Goal: Complete application form

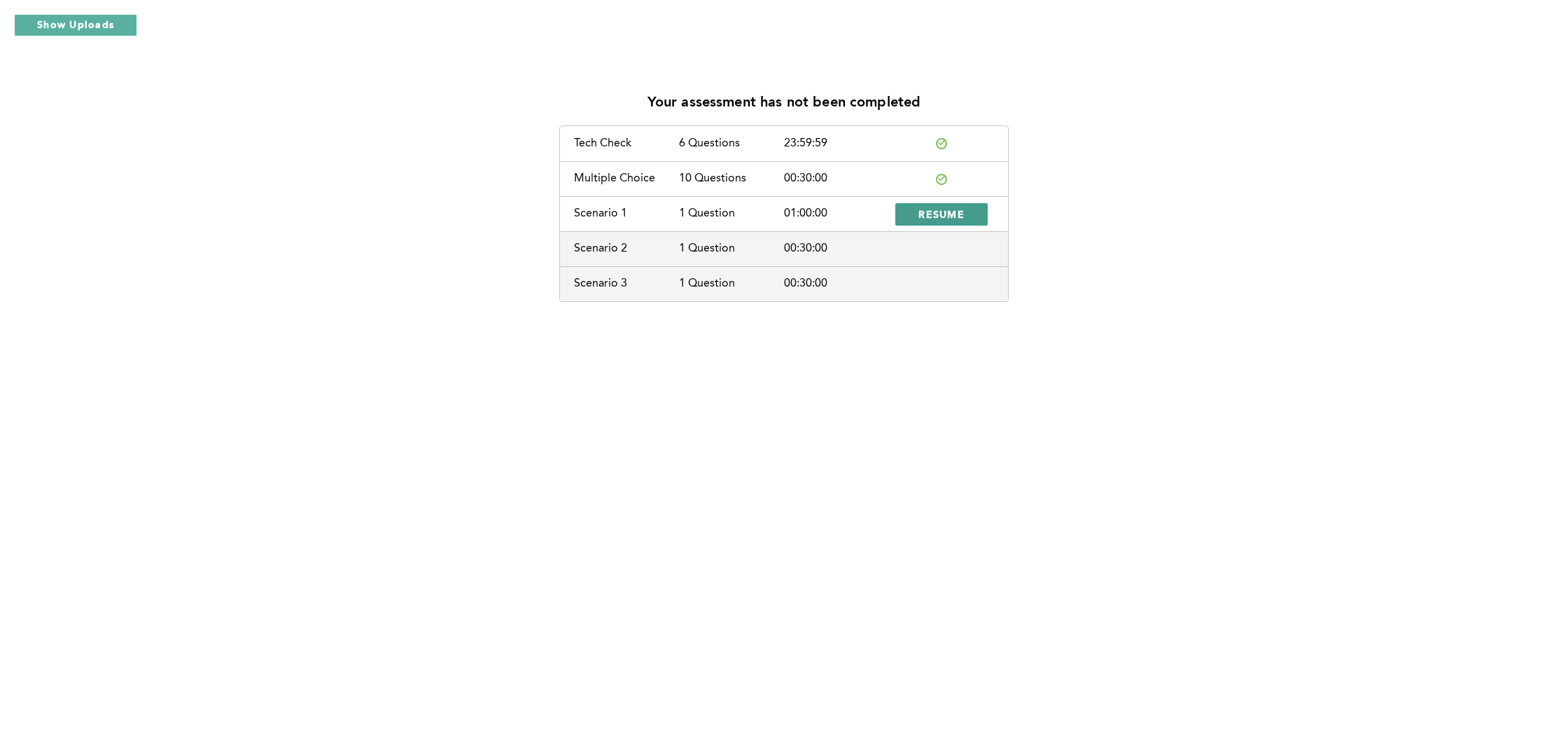
click at [925, 216] on span "RESUME" at bounding box center [942, 214] width 46 height 14
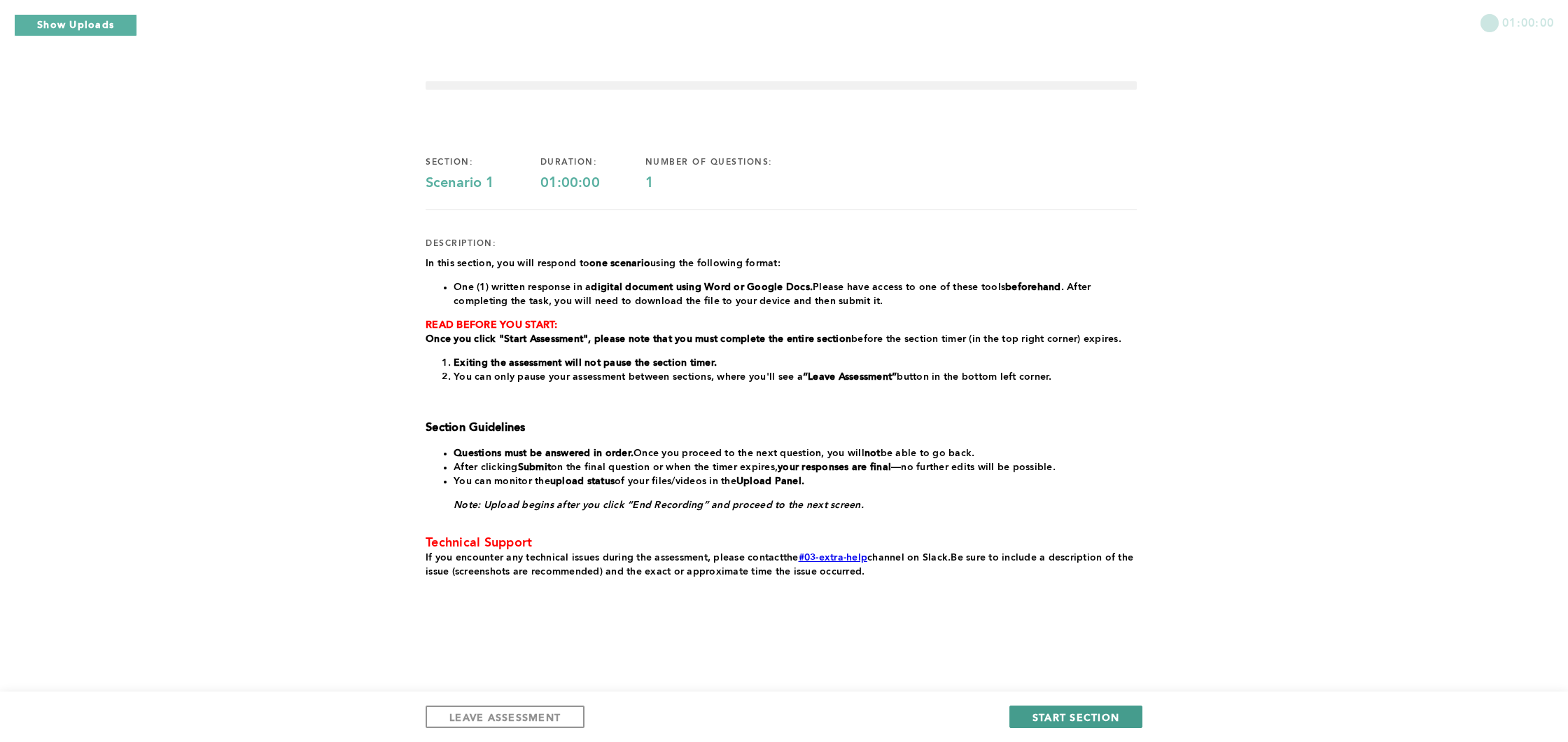
click at [1061, 712] on span "START SECTION" at bounding box center [1075, 717] width 86 height 14
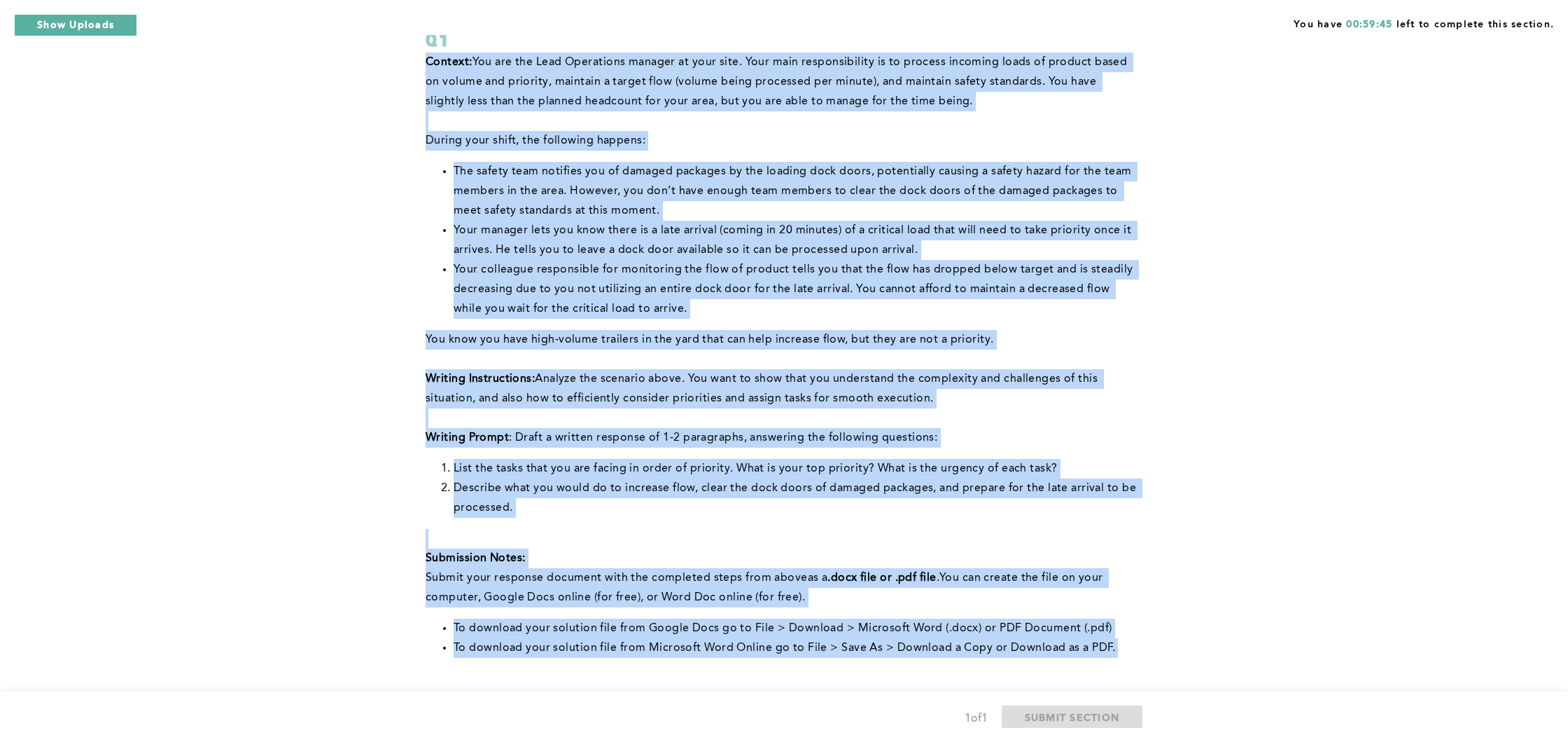
scroll to position [326, 0]
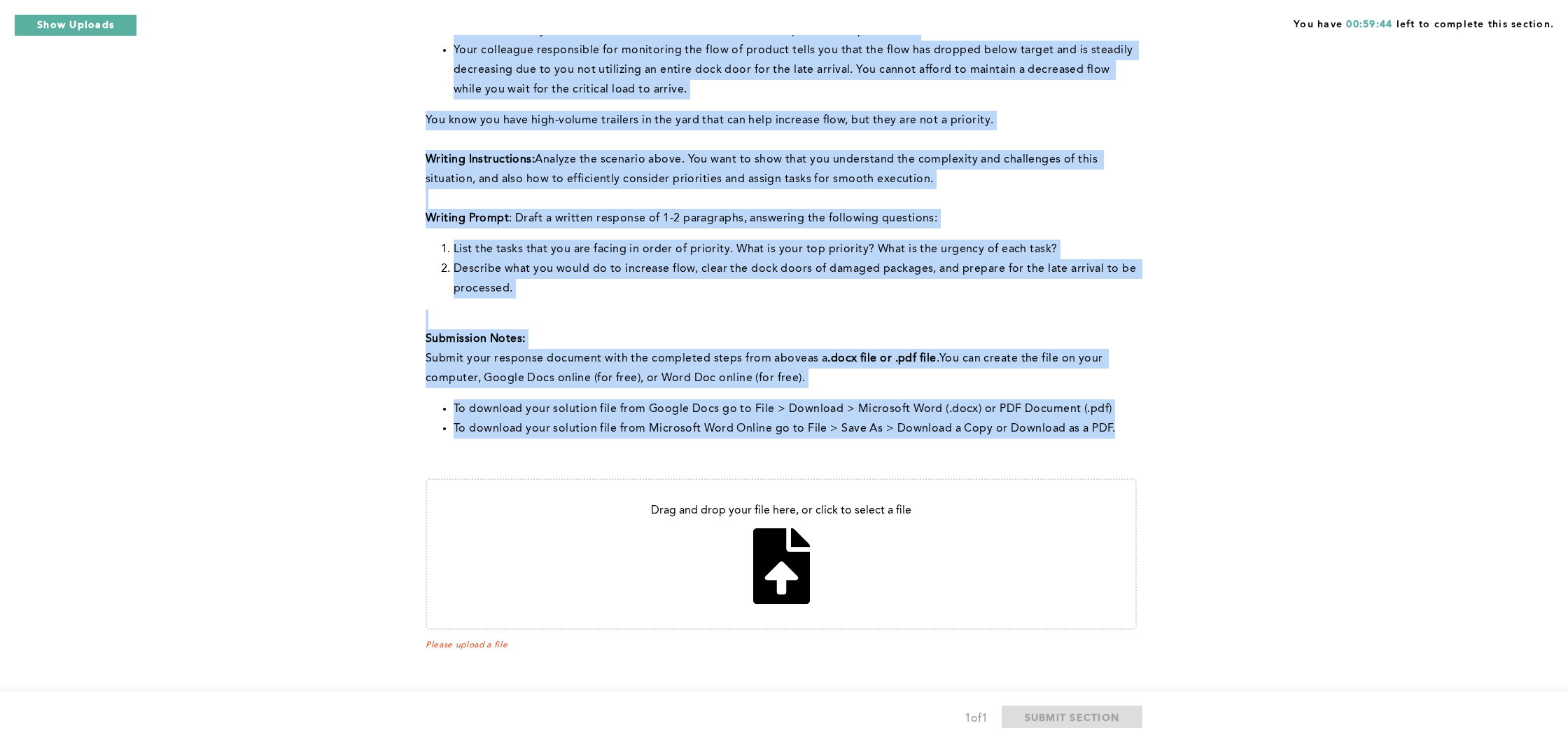
drag, startPoint x: 423, startPoint y: 168, endPoint x: 1116, endPoint y: 447, distance: 747.1
click at [1116, 447] on div "You have 00:59:44 left to complete this section. Q1 Context: You are the Lead O…" at bounding box center [784, 208] width 1568 height 1068
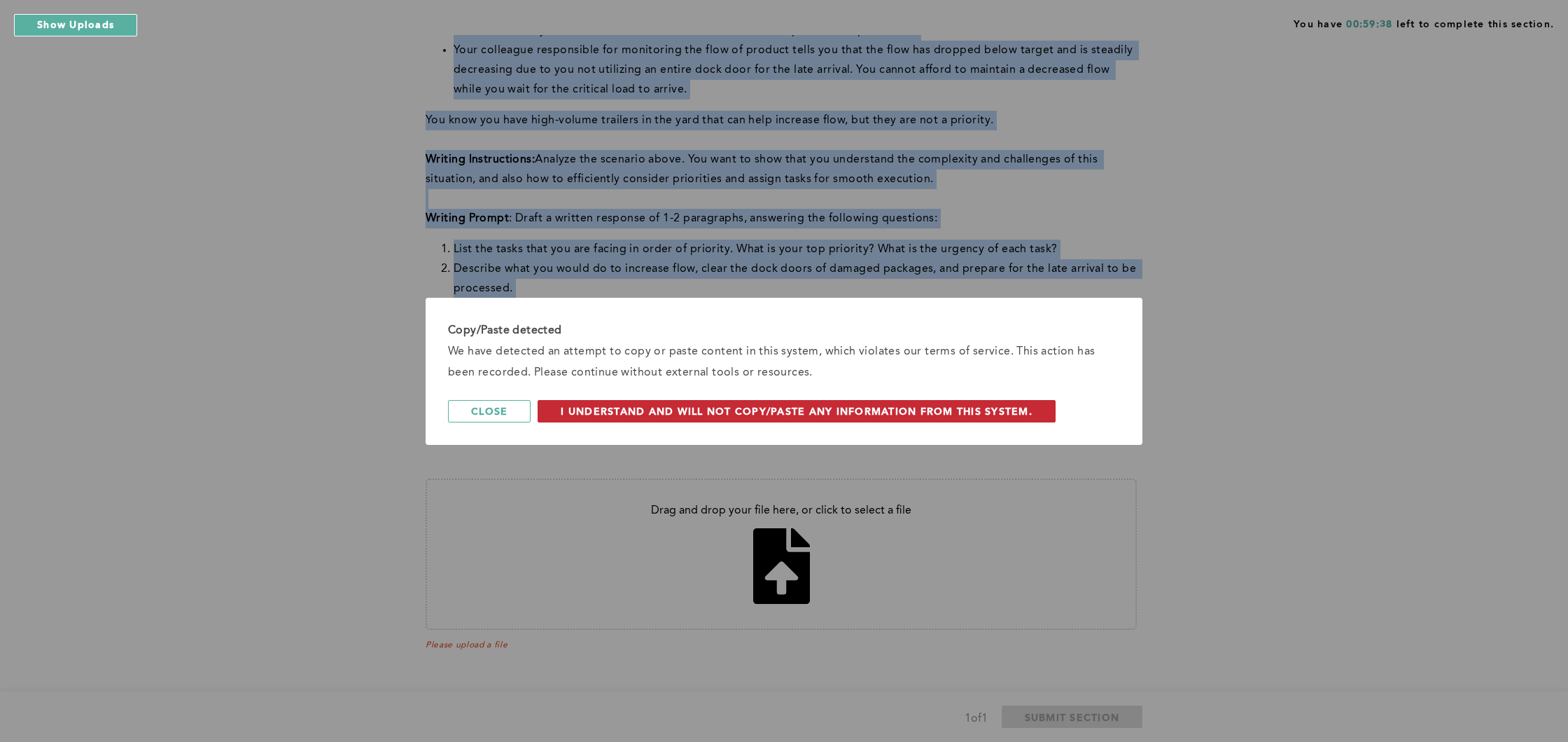
click at [1029, 412] on span "I understand and will not copy/paste any information from this system." at bounding box center [797, 411] width 472 height 14
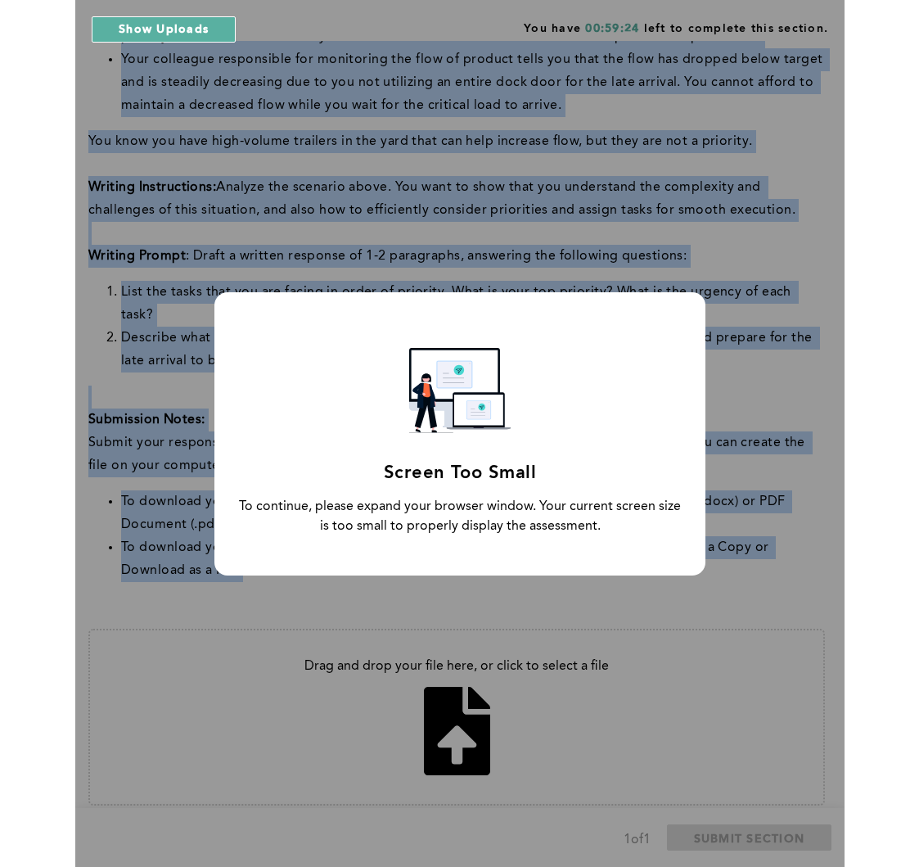
scroll to position [381, 0]
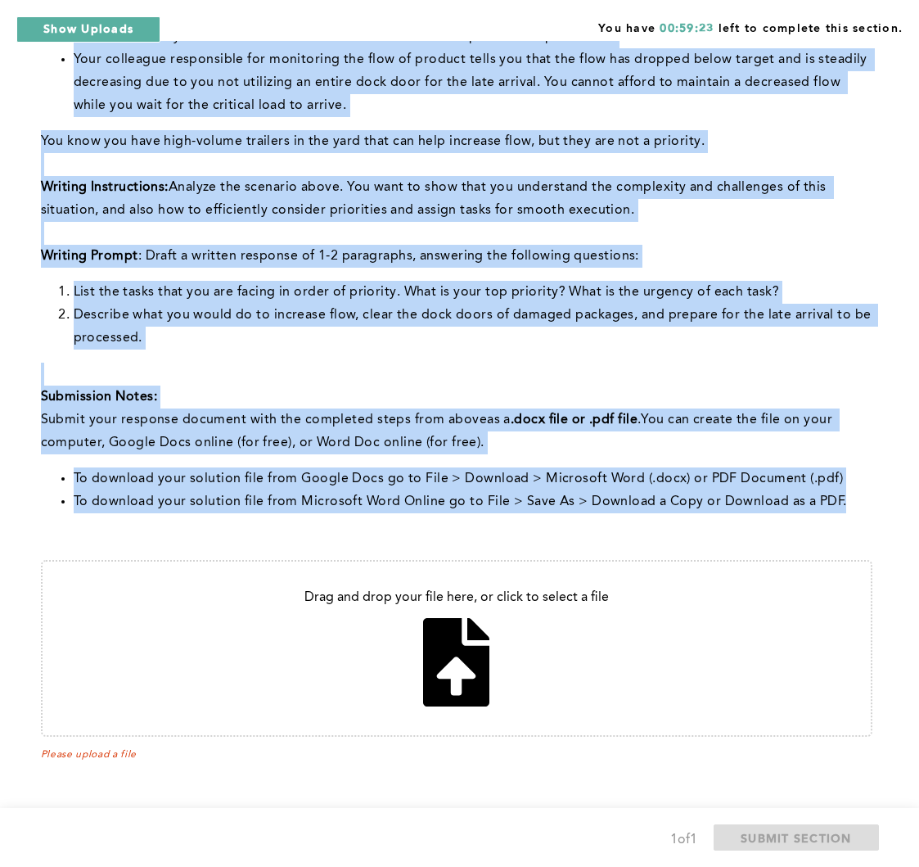
click at [234, 284] on li "List the tasks that you are facing in order of priority. What is your top prior…" at bounding box center [473, 292] width 799 height 23
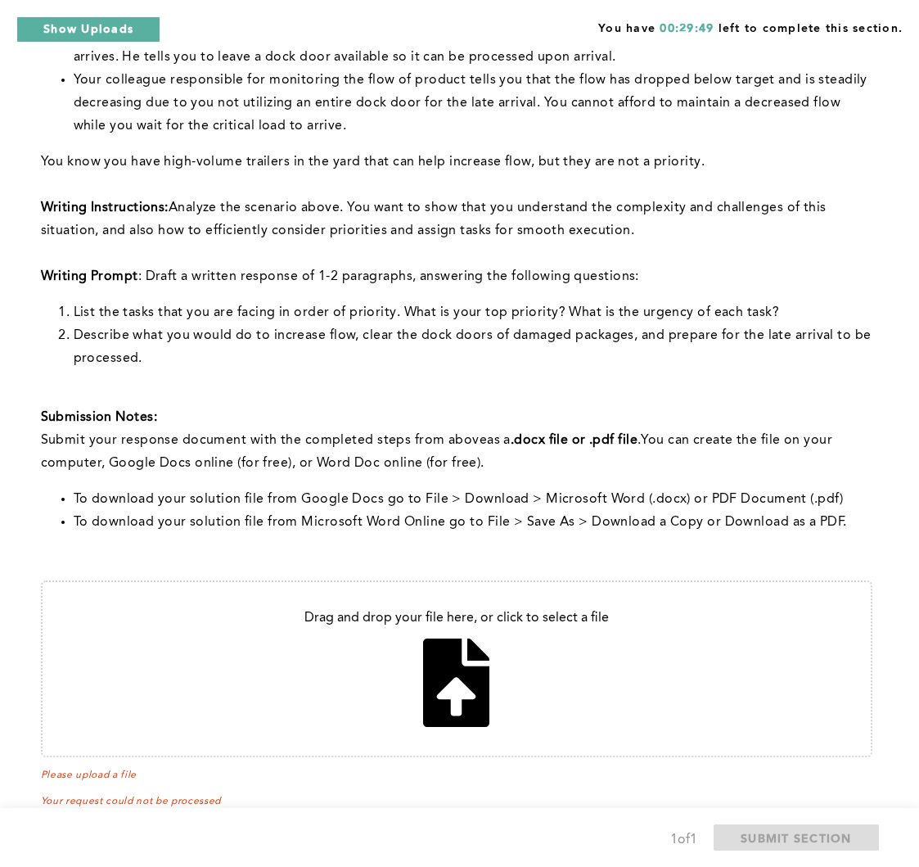
scroll to position [397, 0]
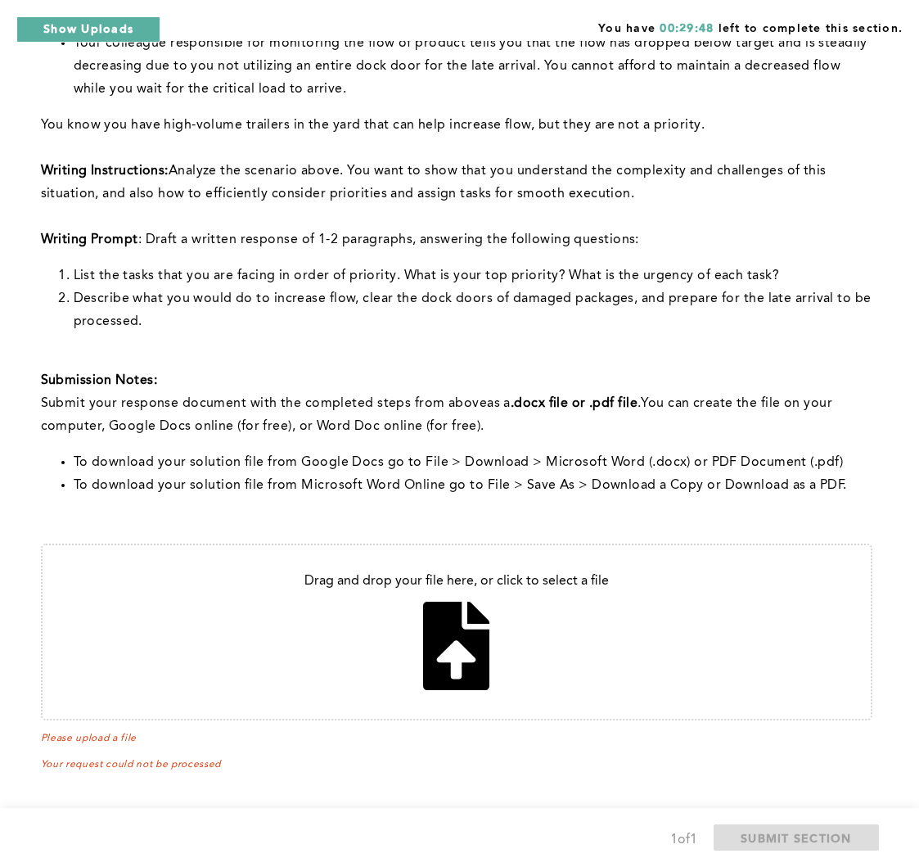
click at [456, 628] on input "file" at bounding box center [457, 632] width 828 height 174
type input "C:\fakepath\Q1.pdf"
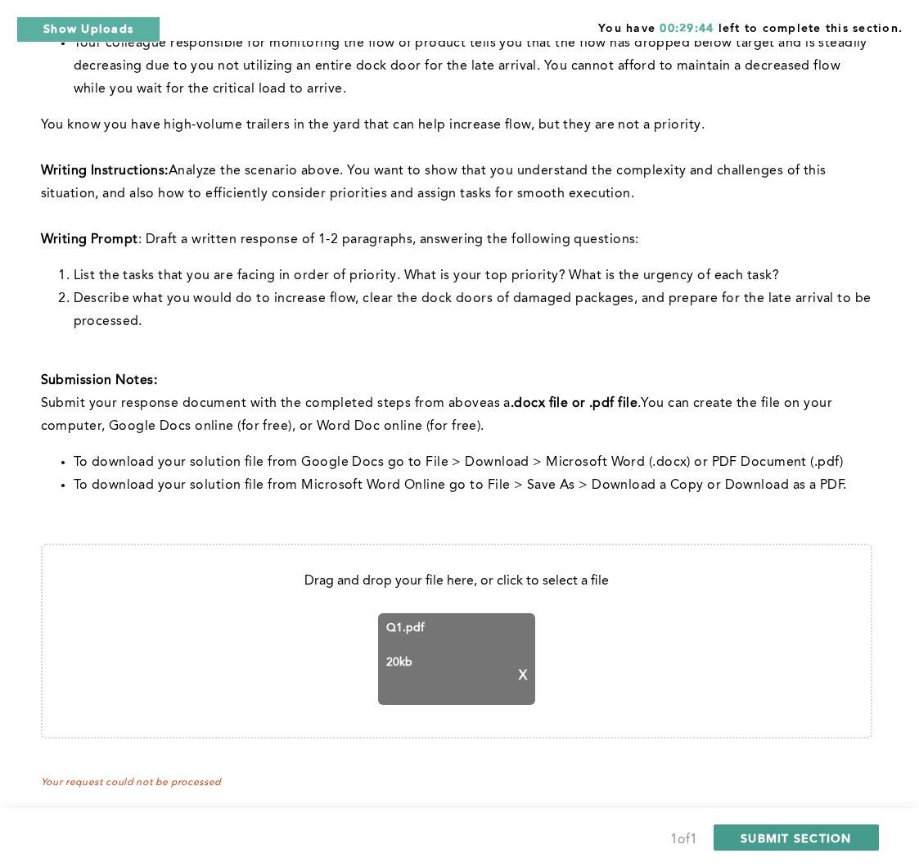
click at [773, 828] on button "SUBMIT SECTION" at bounding box center [796, 837] width 165 height 26
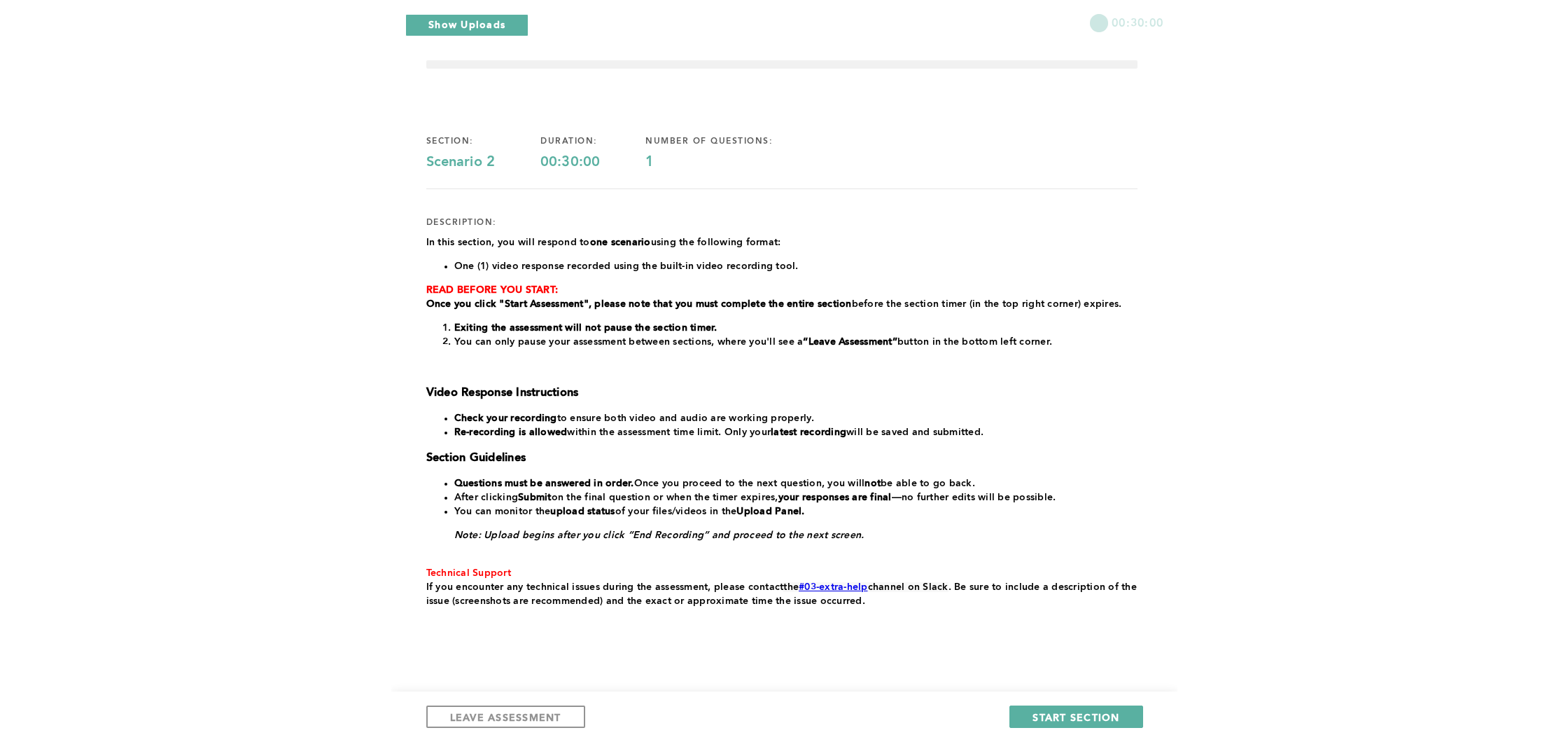
scroll to position [39, 0]
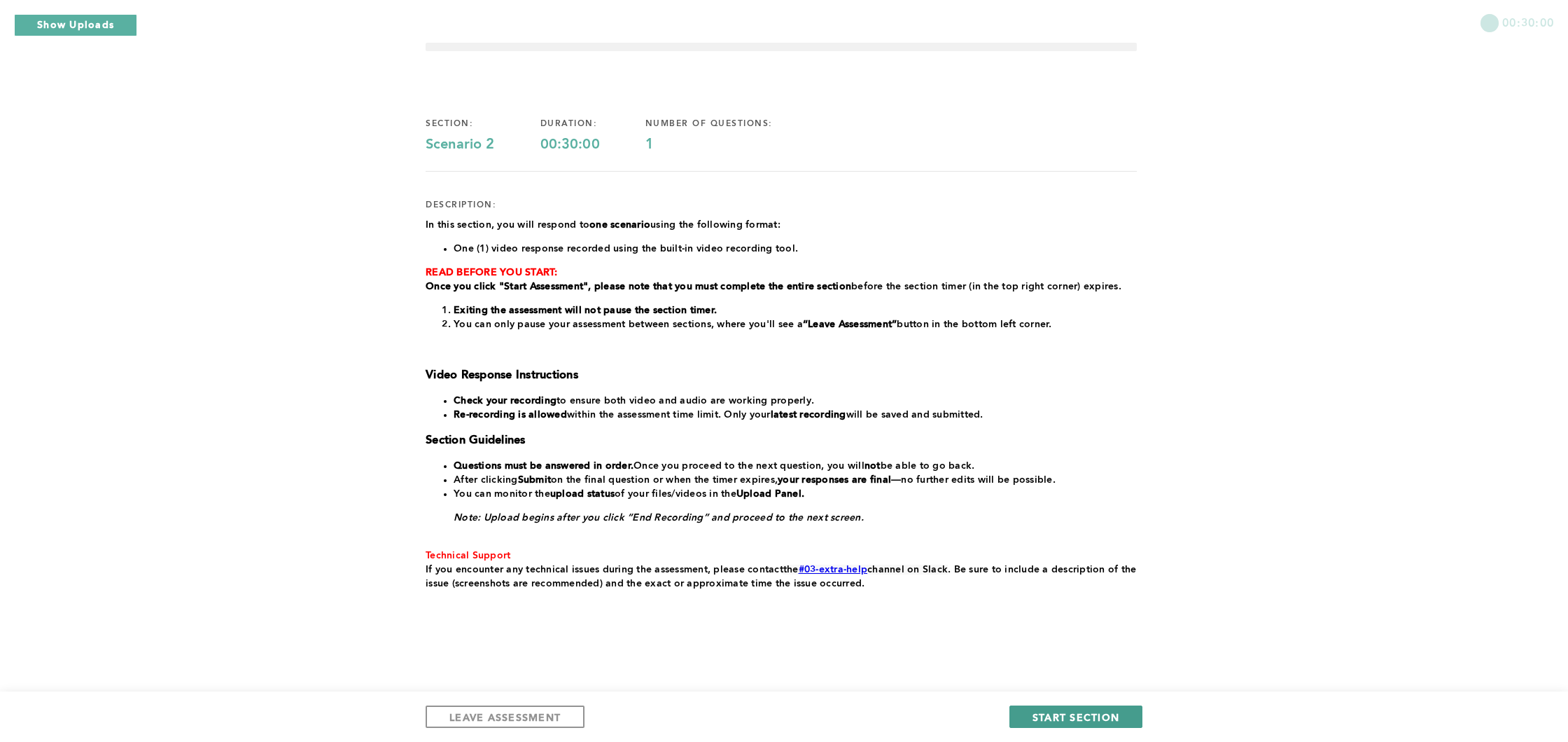
click at [1113, 705] on button "START SECTION" at bounding box center [1076, 716] width 133 height 22
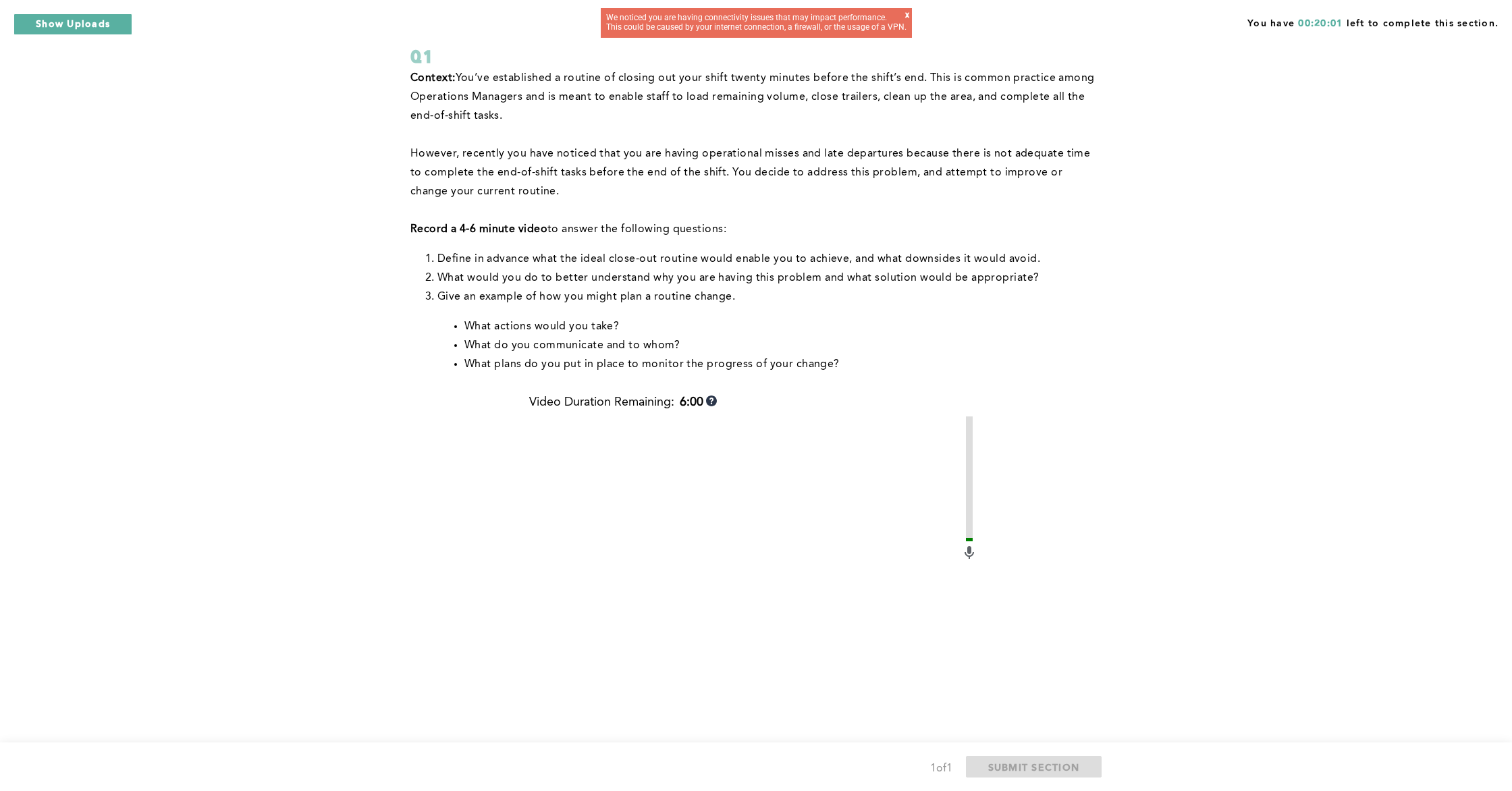
scroll to position [227, 0]
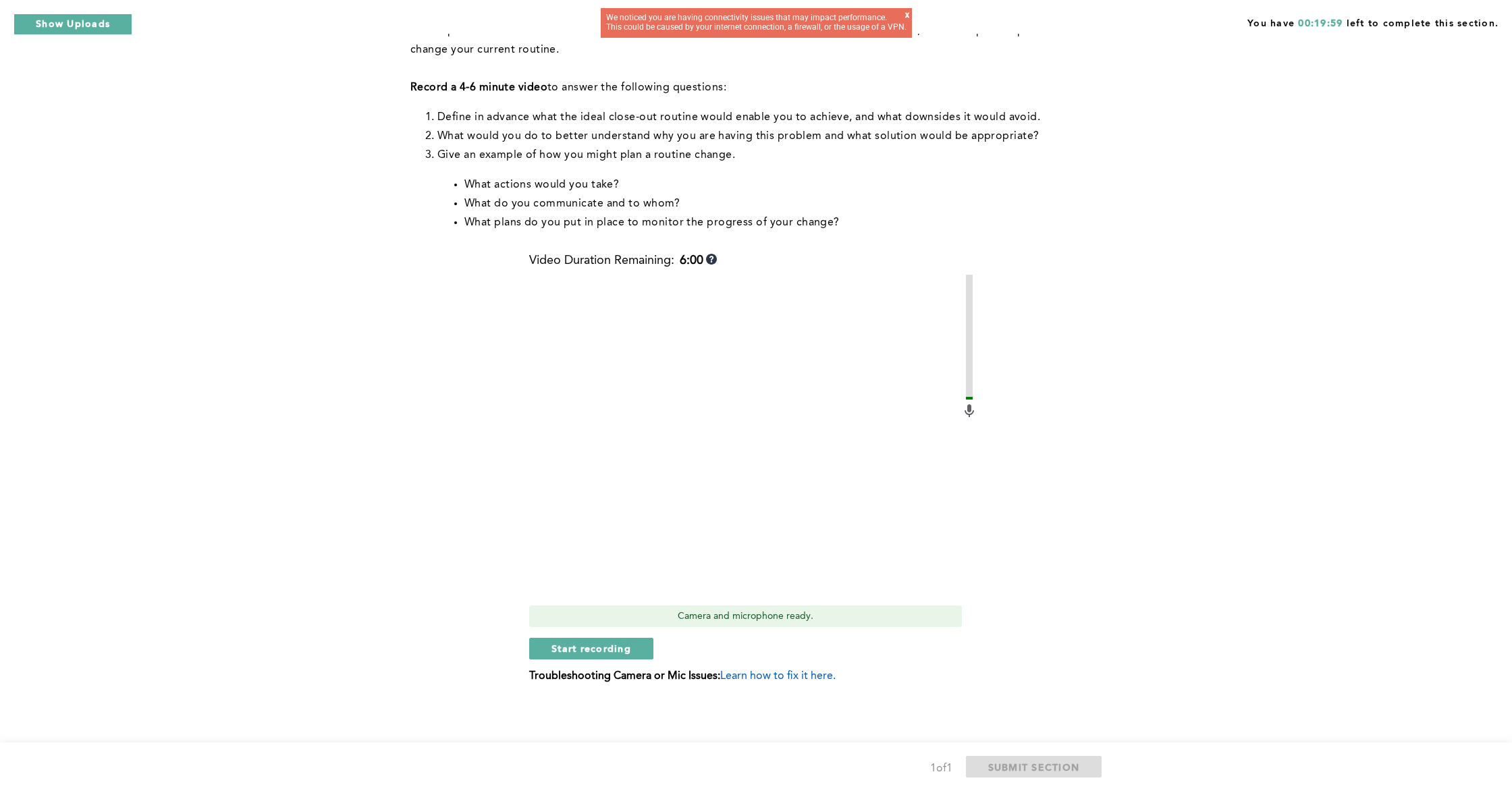
click at [593, 664] on div "Video Duration Remaining: 6:00 Camera and microphone ready. Start recording Tro…" at bounding box center [753, 473] width 448 height 440
click at [590, 656] on button "Start recording" at bounding box center [591, 648] width 125 height 21
click at [608, 647] on span "Stop recording" at bounding box center [591, 648] width 79 height 13
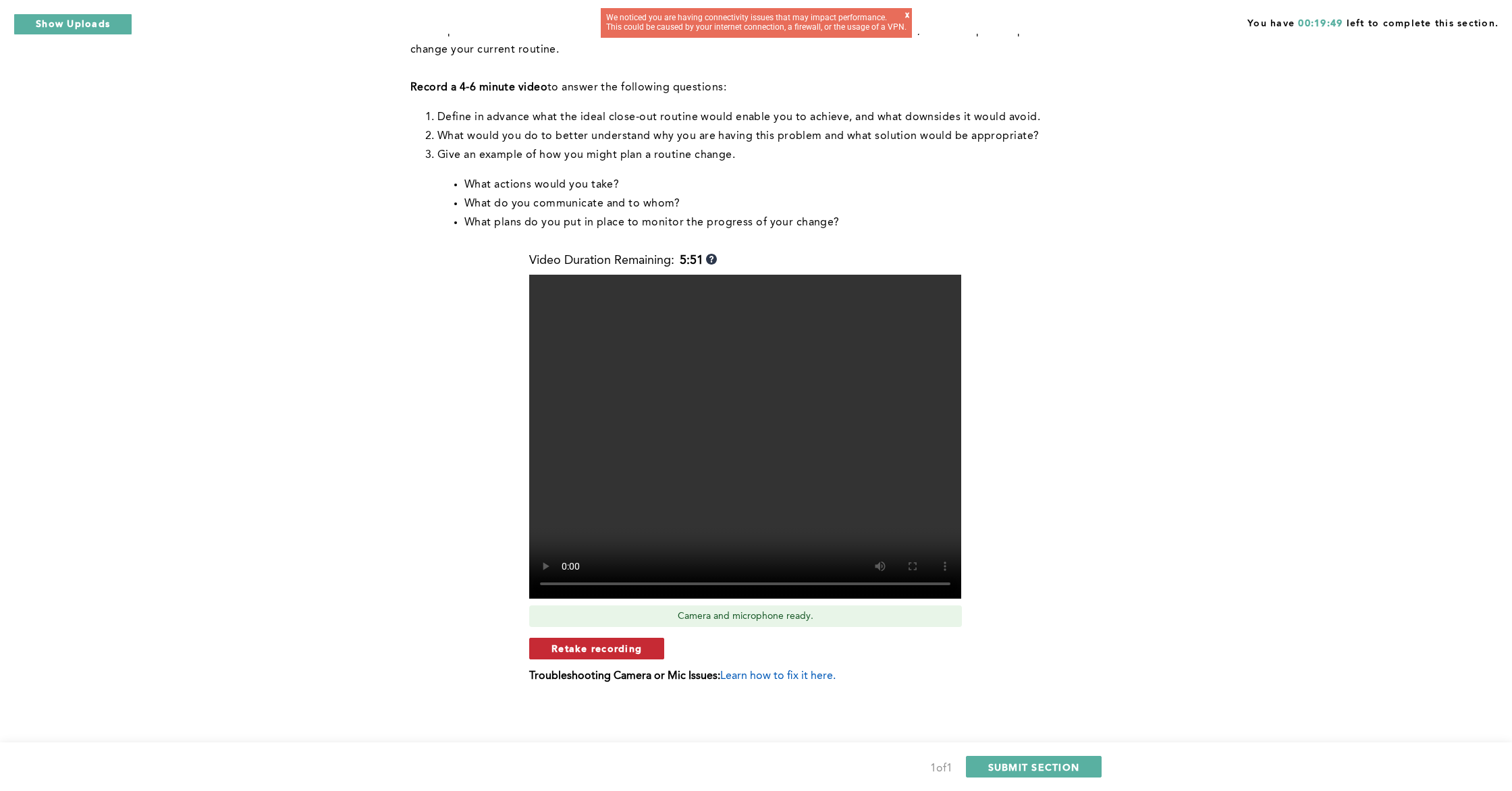
click at [615, 646] on span "Retake recording" at bounding box center [597, 648] width 91 height 13
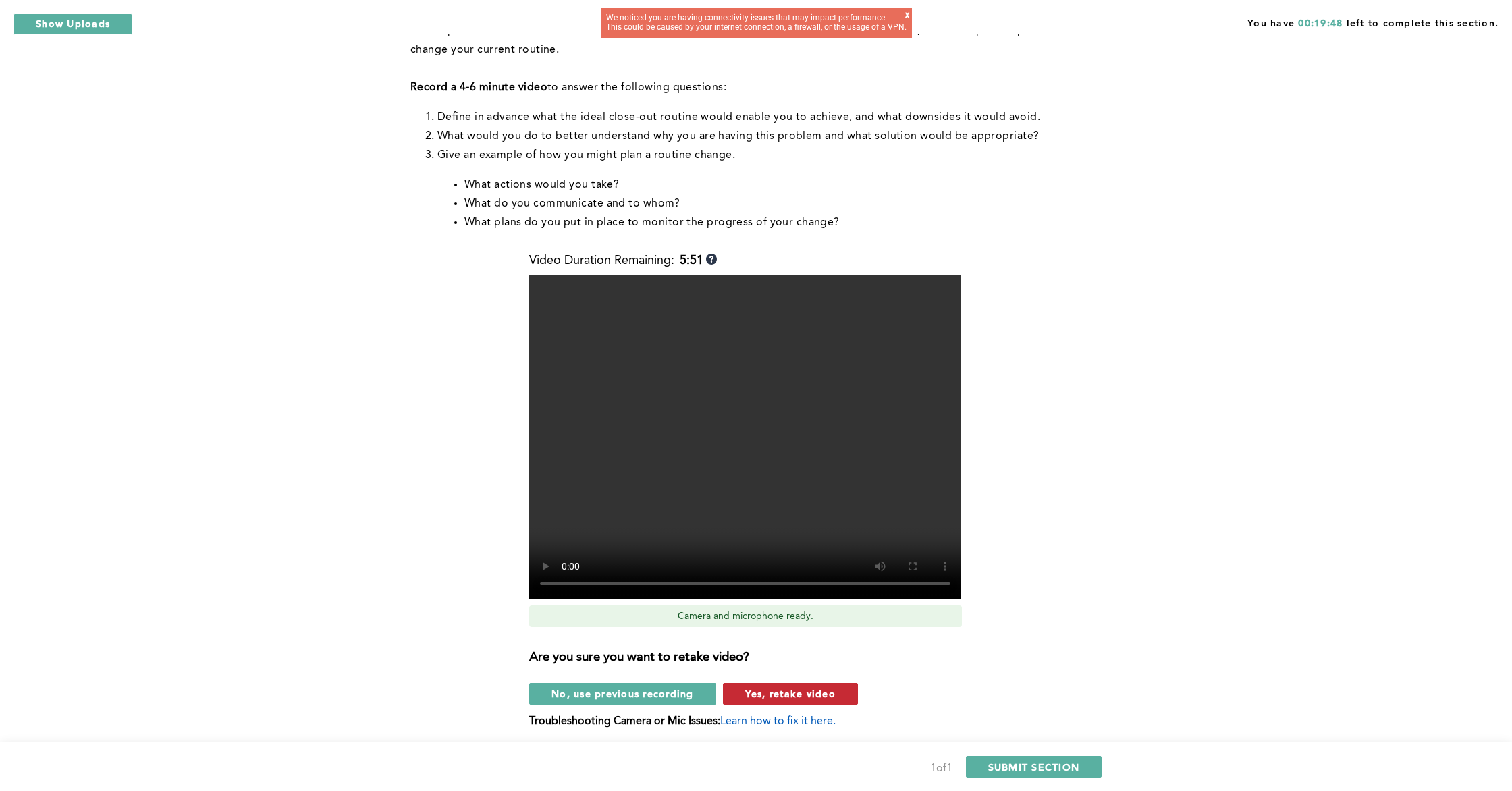
click at [779, 694] on span "Yes, retake video" at bounding box center [791, 694] width 91 height 13
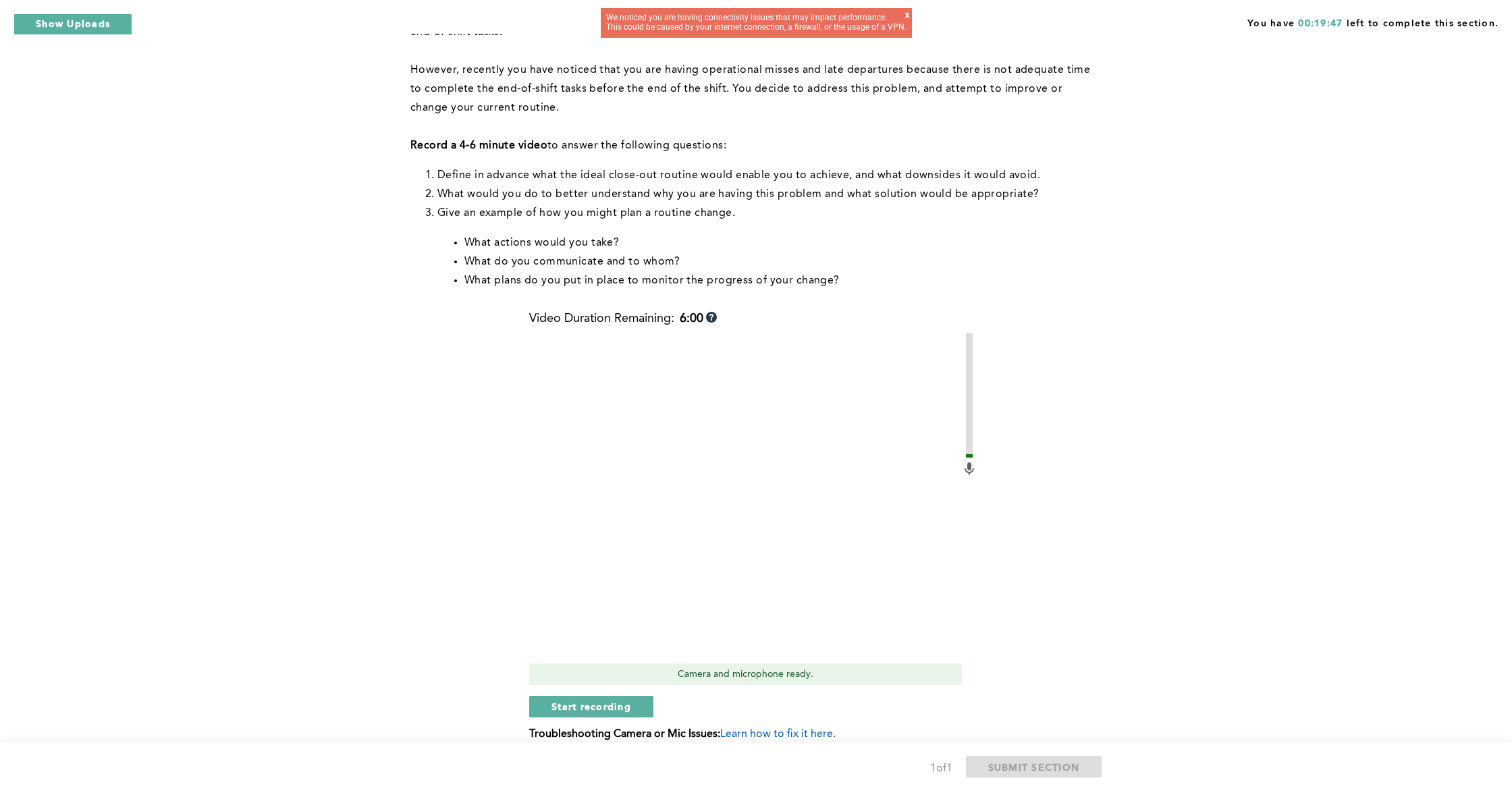
scroll to position [168, 0]
click at [617, 698] on div "Start recording" at bounding box center [753, 708] width 448 height 21
drag, startPoint x: 615, startPoint y: 708, endPoint x: 522, endPoint y: 647, distance: 111.2
click at [615, 708] on span "Start recording" at bounding box center [591, 708] width 80 height 13
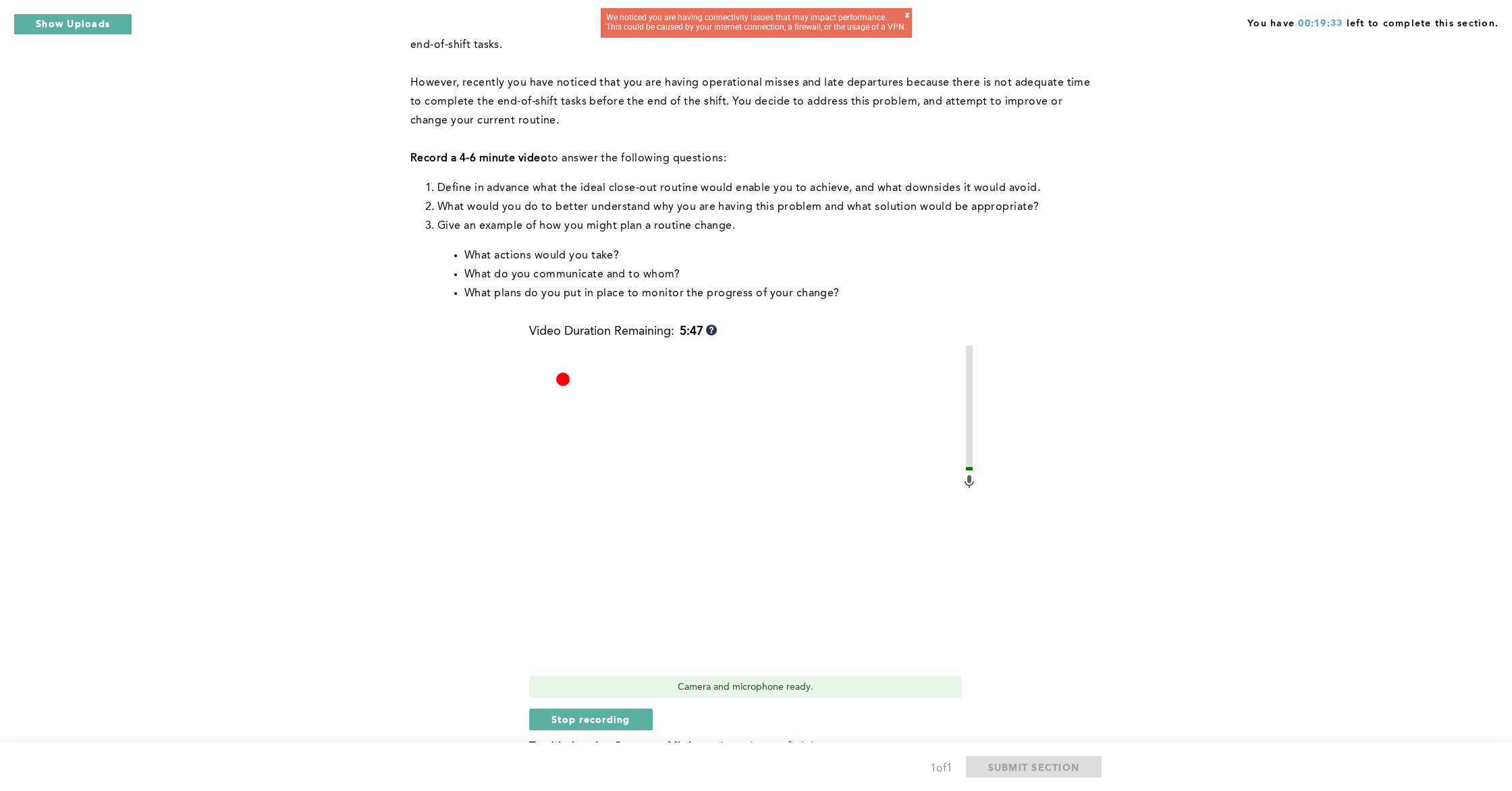
scroll to position [174, 0]
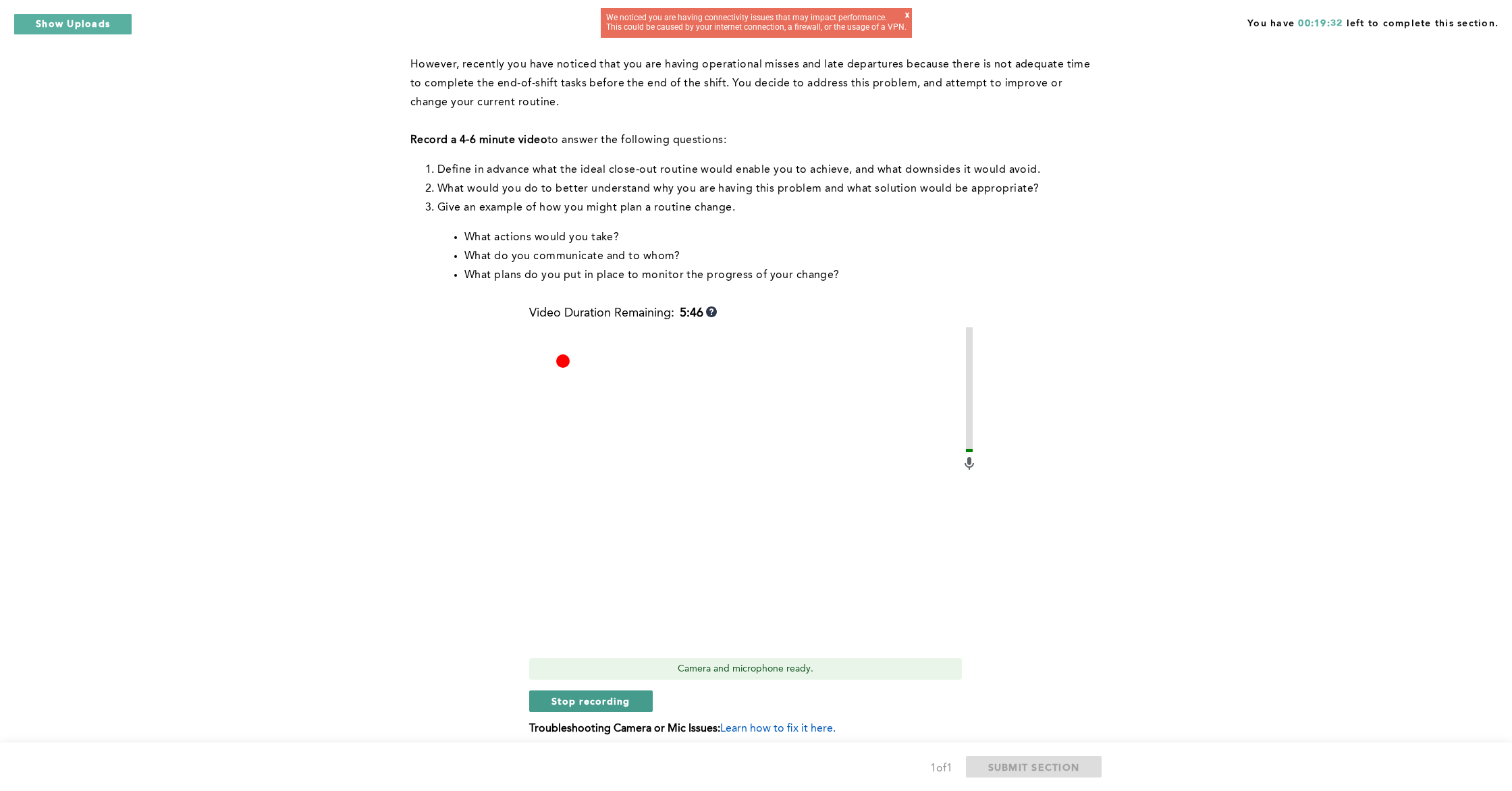
click at [633, 700] on button "Stop recording" at bounding box center [591, 701] width 124 height 21
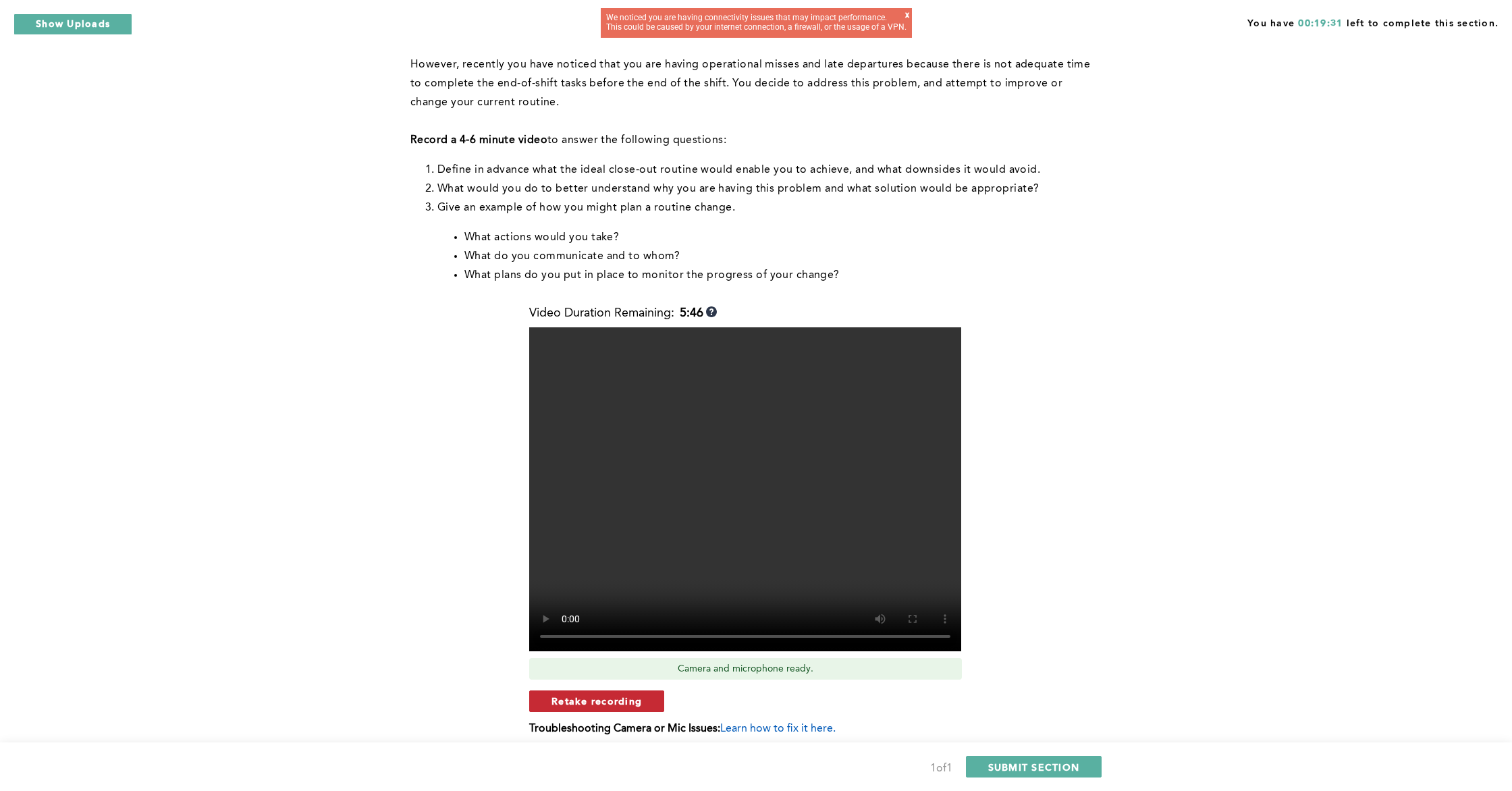
click at [634, 703] on span "Retake recording" at bounding box center [597, 701] width 91 height 13
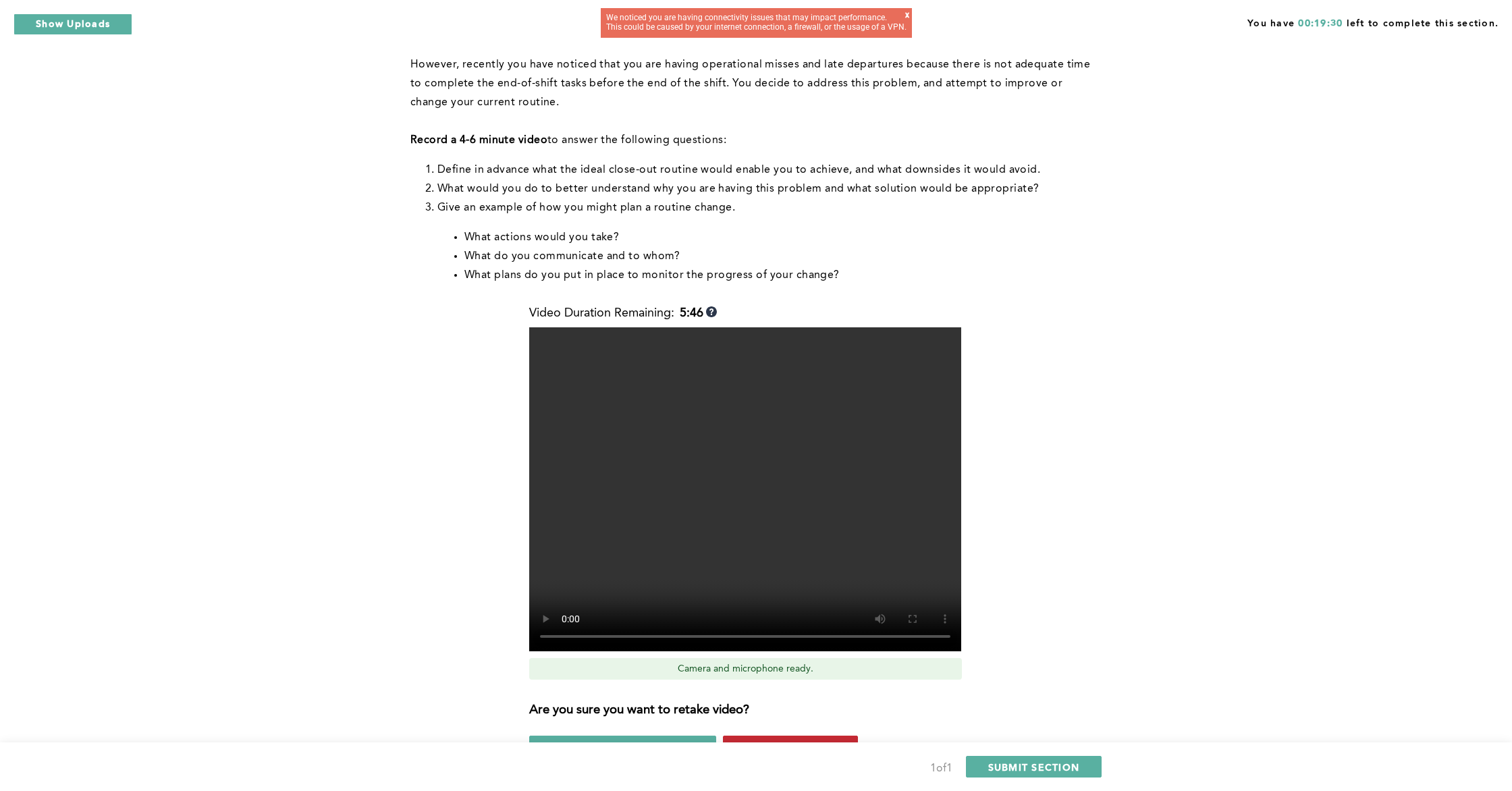
click at [768, 714] on button "Yes, retake video" at bounding box center [791, 746] width 135 height 21
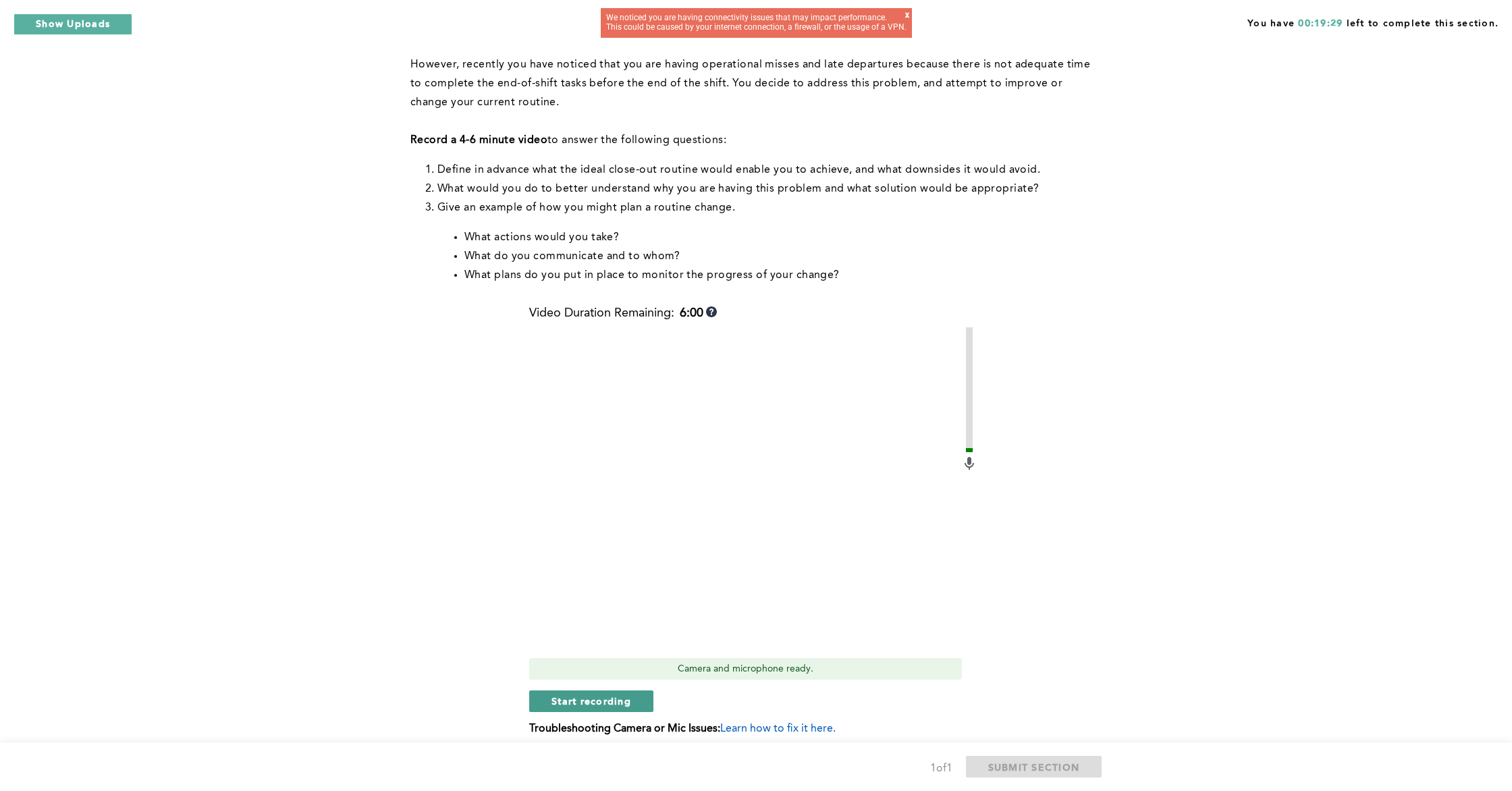
click at [613, 704] on span "Start recording" at bounding box center [591, 701] width 80 height 13
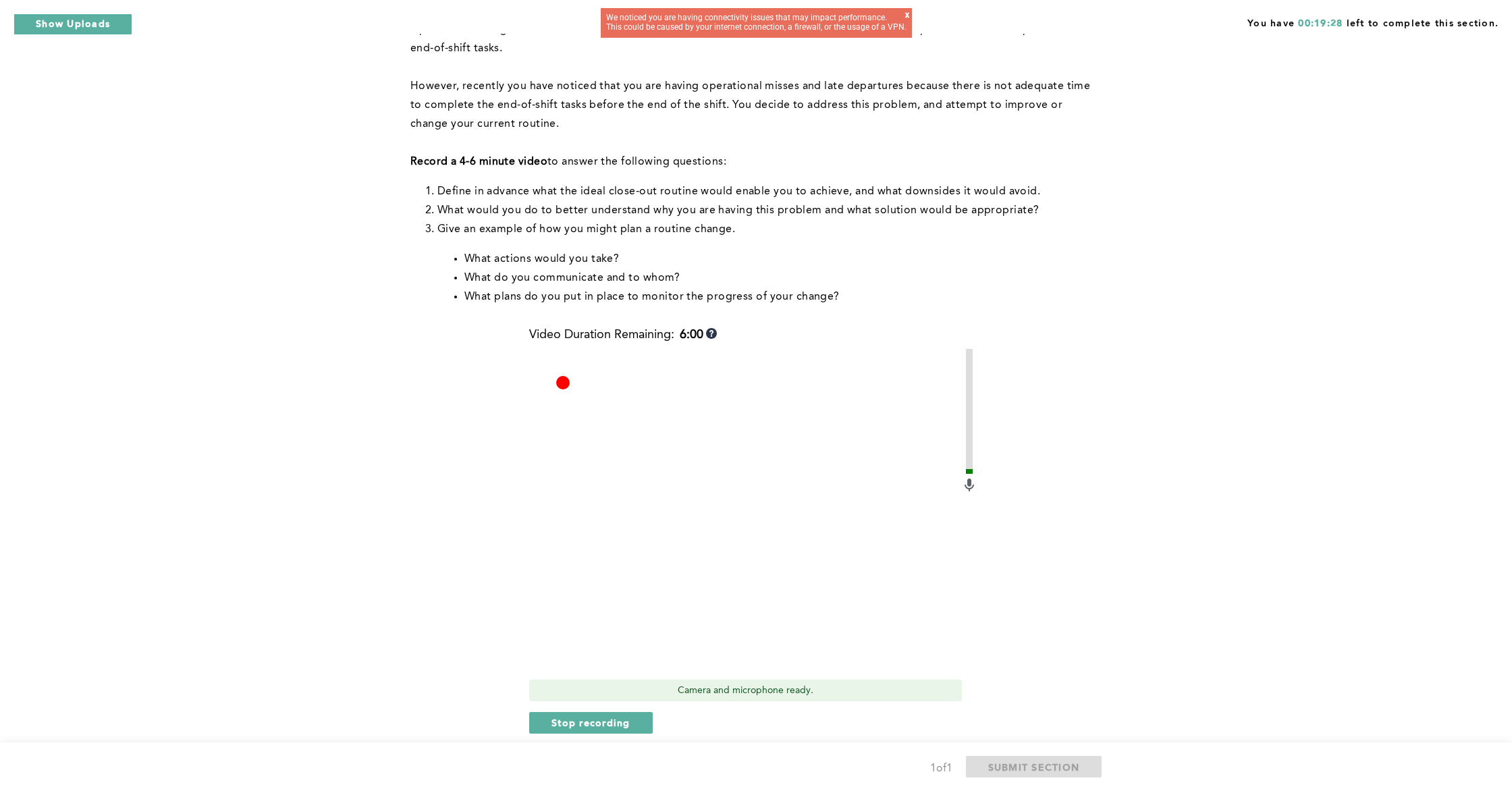
scroll to position [144, 0]
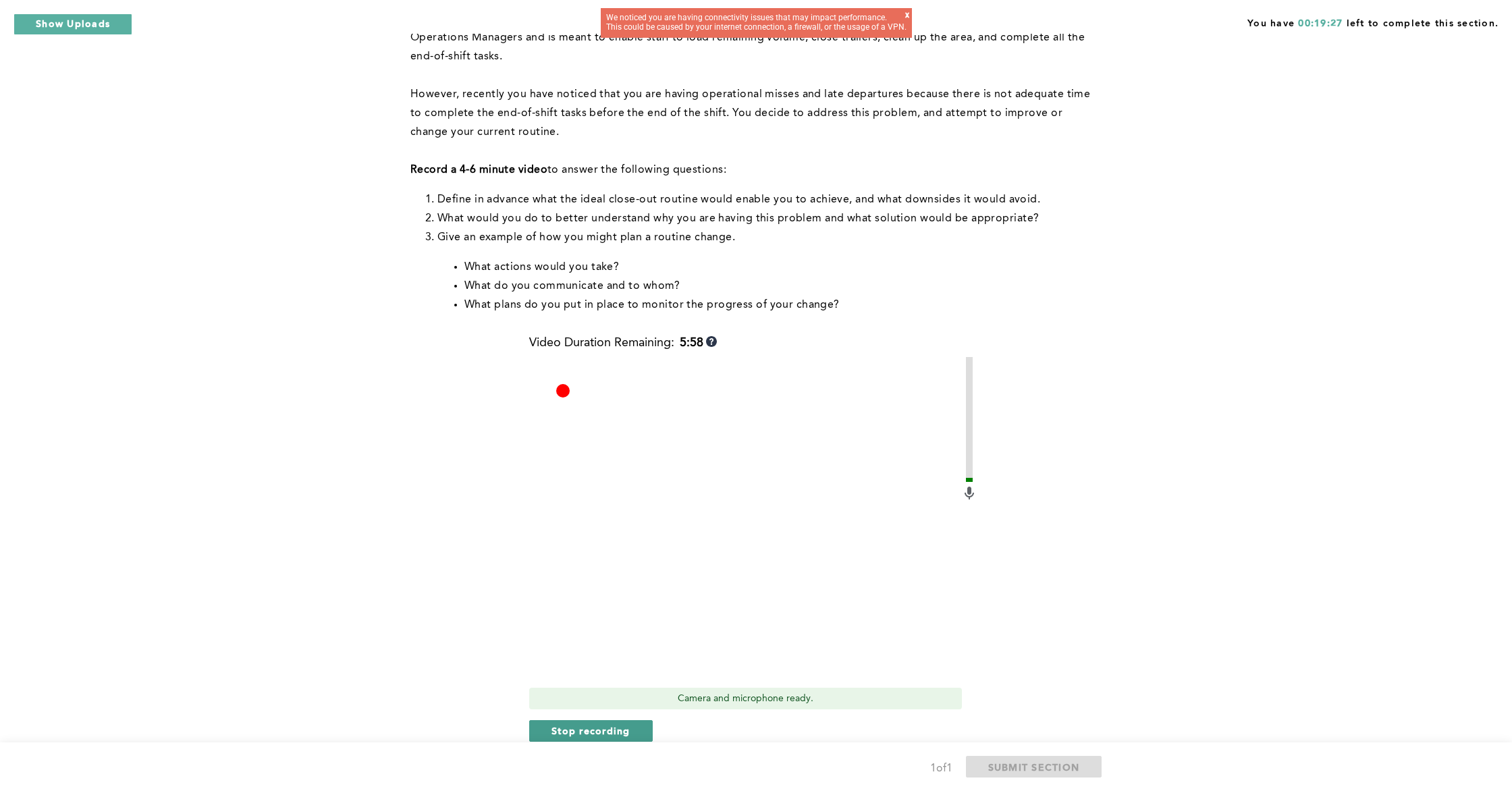
click at [593, 714] on span "Stop recording" at bounding box center [591, 731] width 79 height 13
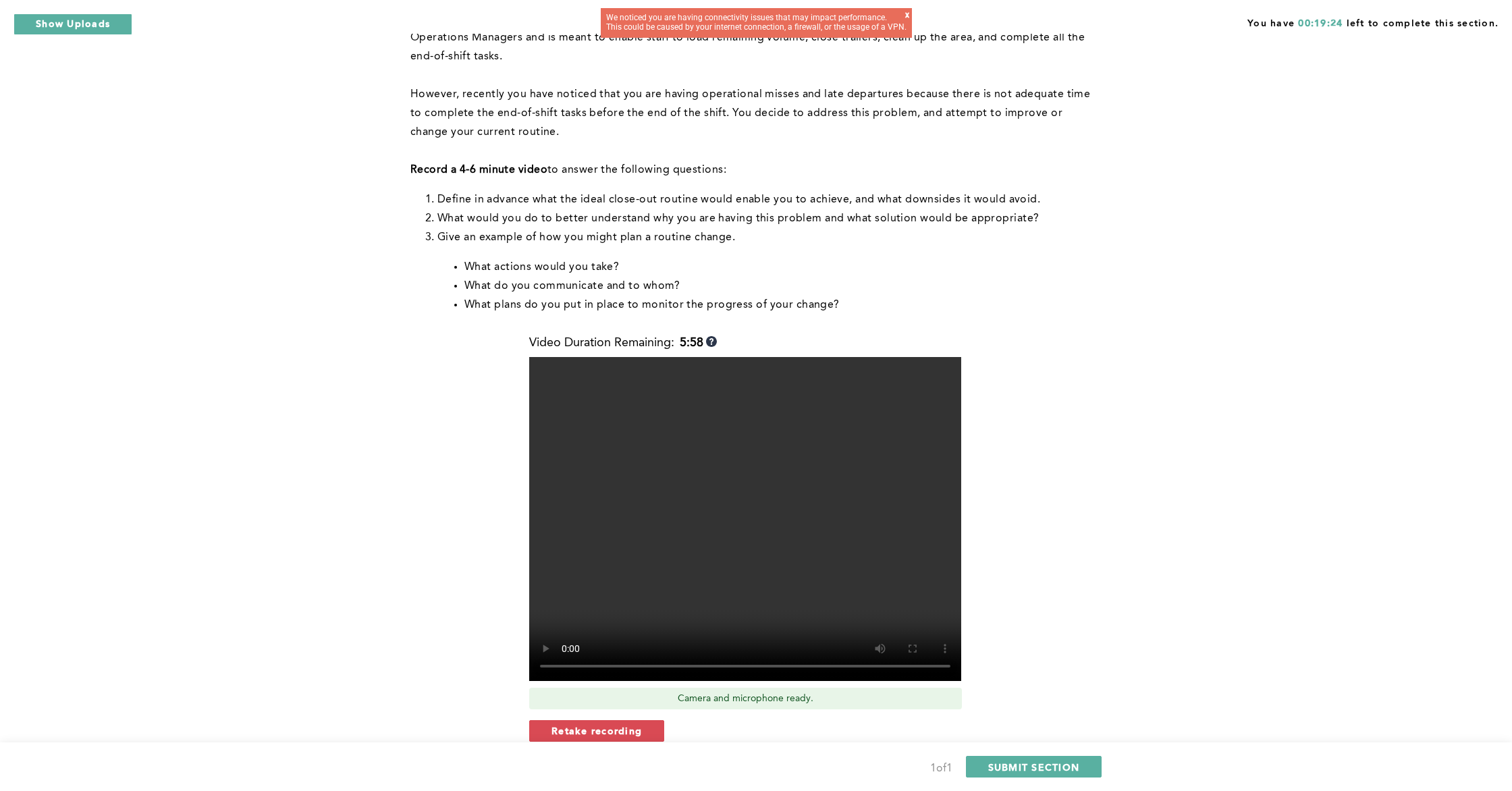
click at [636, 714] on span "Retake recording" at bounding box center [597, 731] width 91 height 13
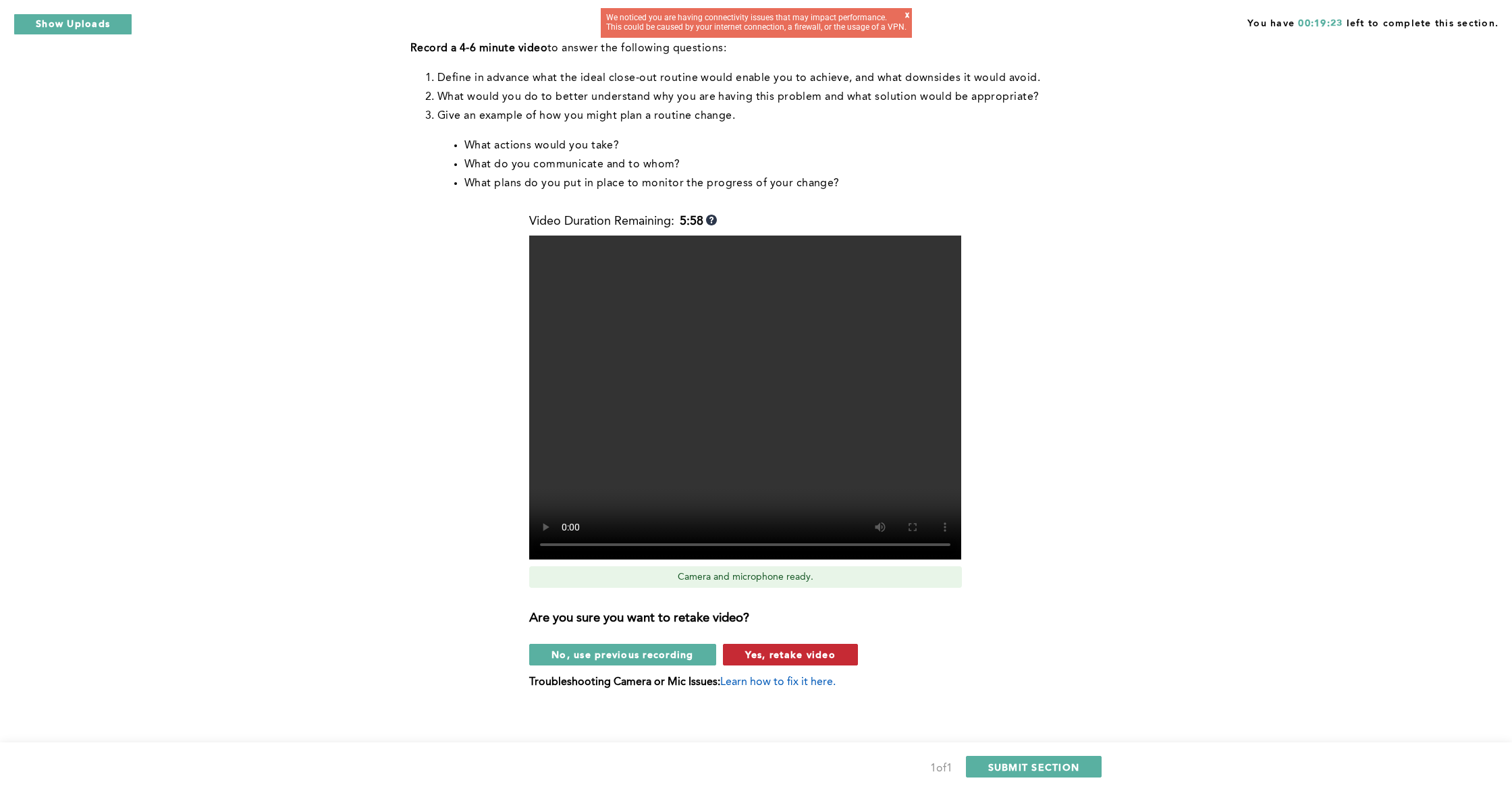
click at [783, 660] on span "Yes, retake video" at bounding box center [791, 655] width 91 height 13
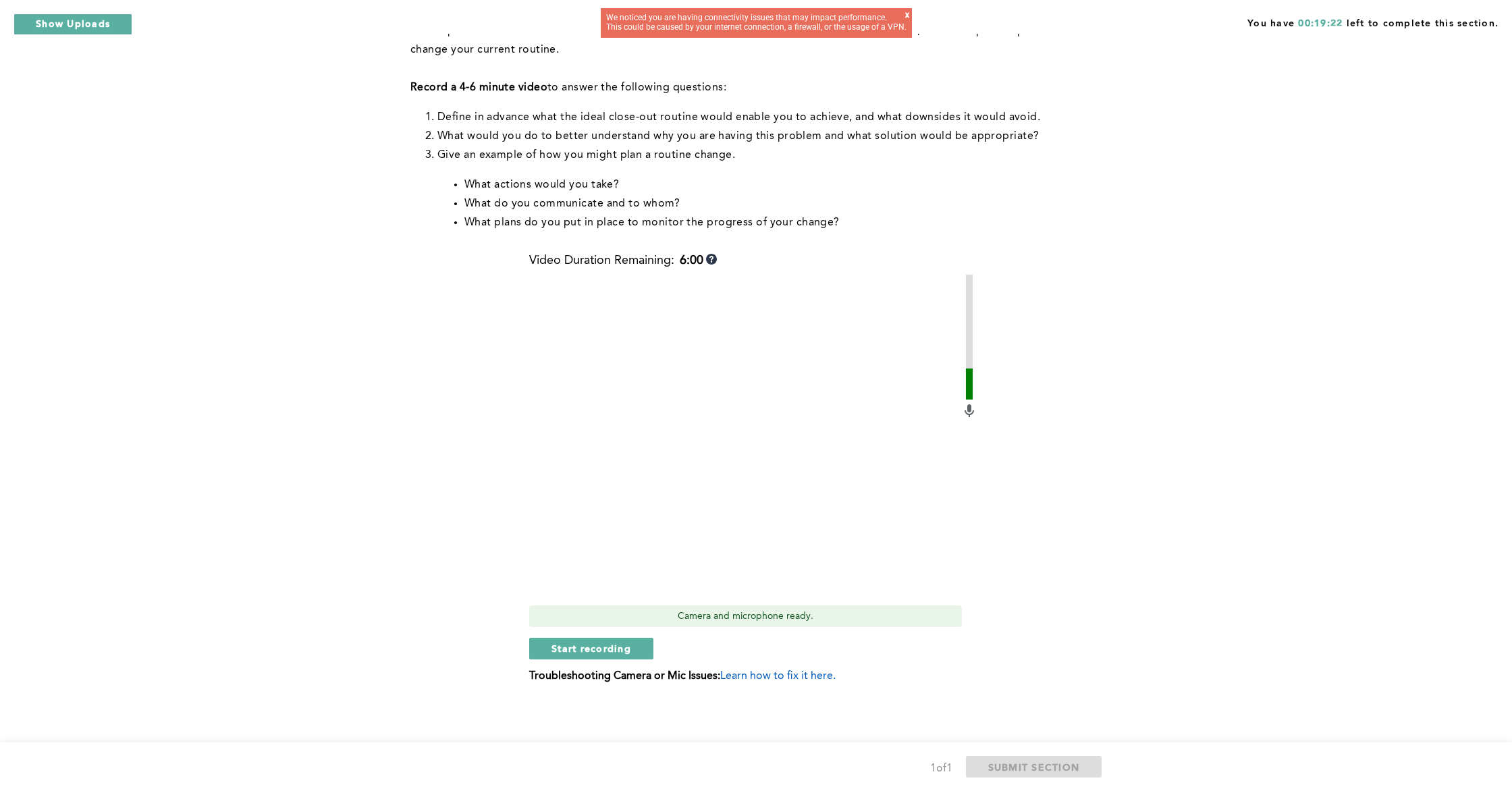
scroll to position [227, 0]
click at [602, 653] on span "Start recording" at bounding box center [591, 648] width 80 height 13
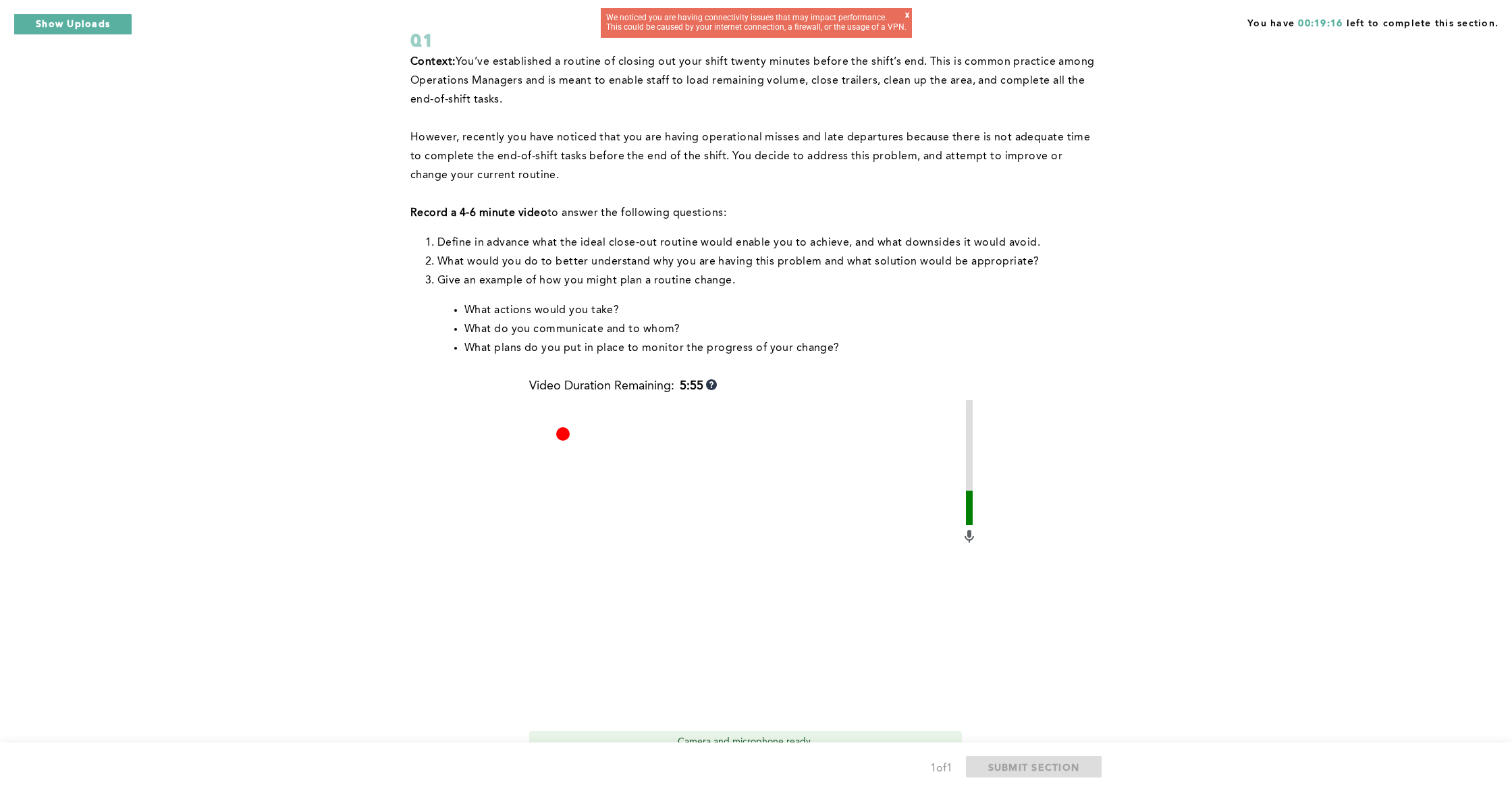
scroll to position [92, 0]
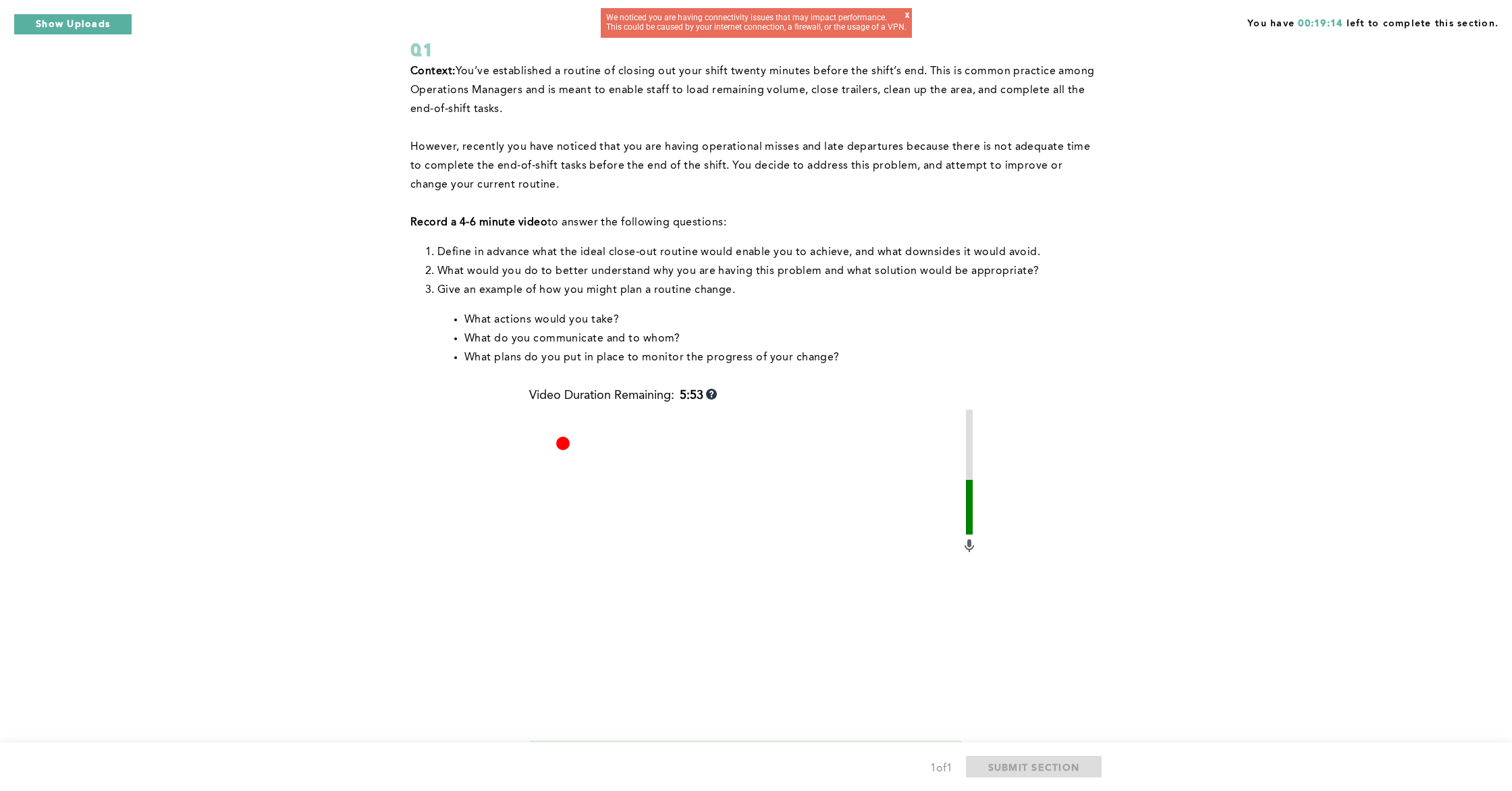
click at [909, 12] on div "x" at bounding box center [907, 19] width 4 height 16
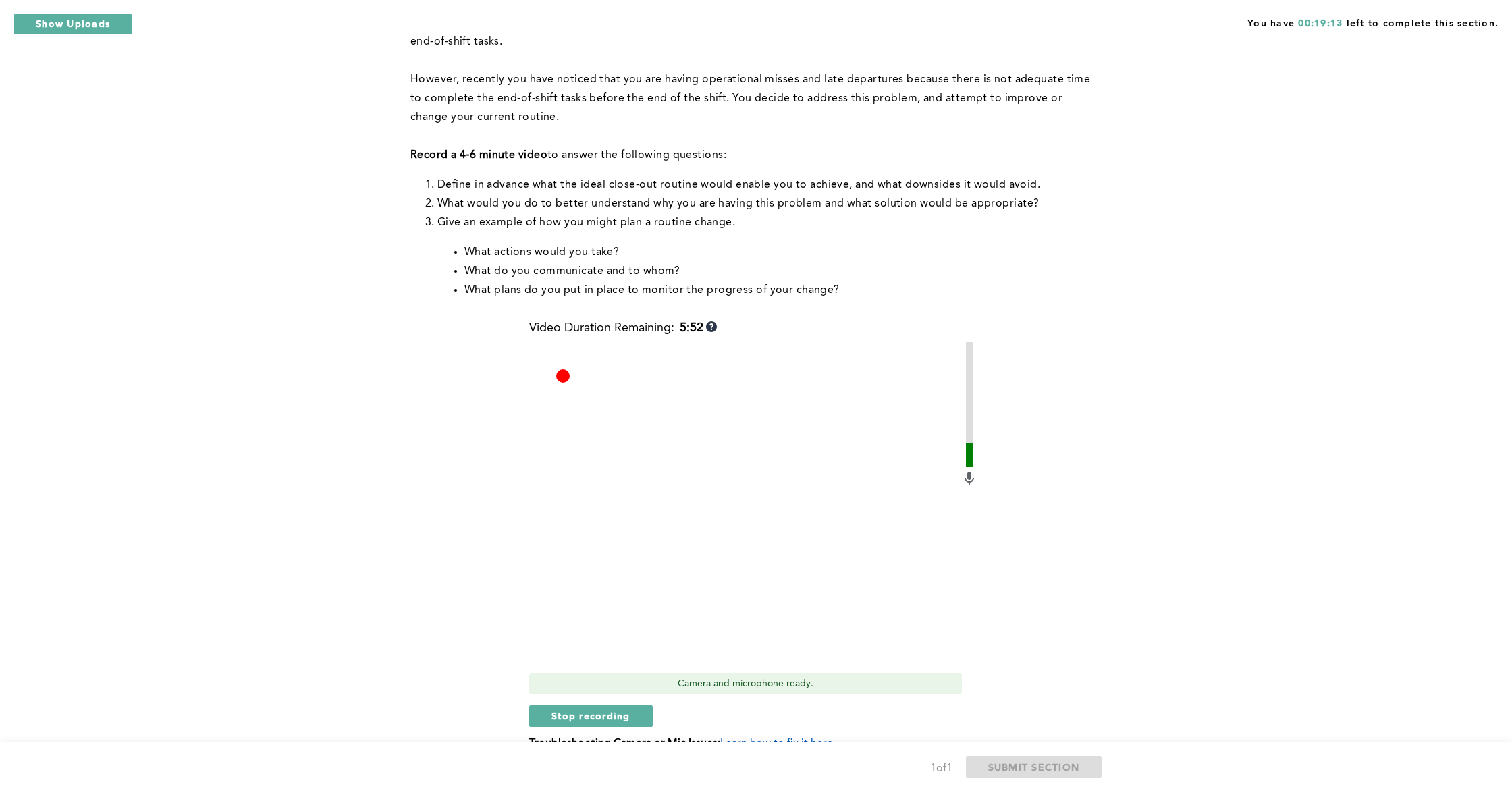
scroll to position [158, 0]
drag, startPoint x: 615, startPoint y: 711, endPoint x: 652, endPoint y: 694, distance: 40.7
click at [615, 710] on span "Stop recording" at bounding box center [591, 717] width 79 height 13
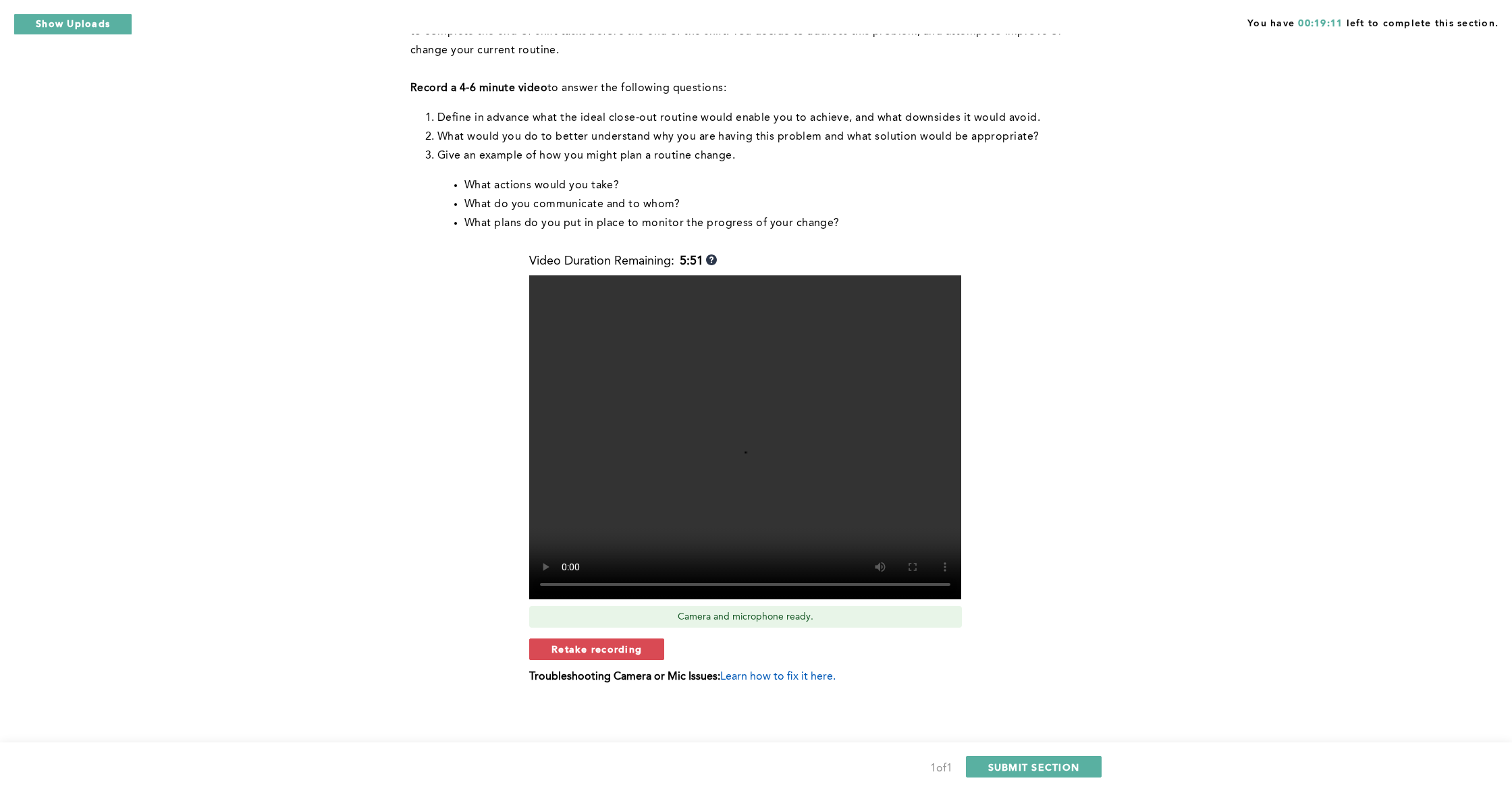
scroll to position [227, 0]
click at [628, 645] on span "Retake recording" at bounding box center [597, 648] width 91 height 13
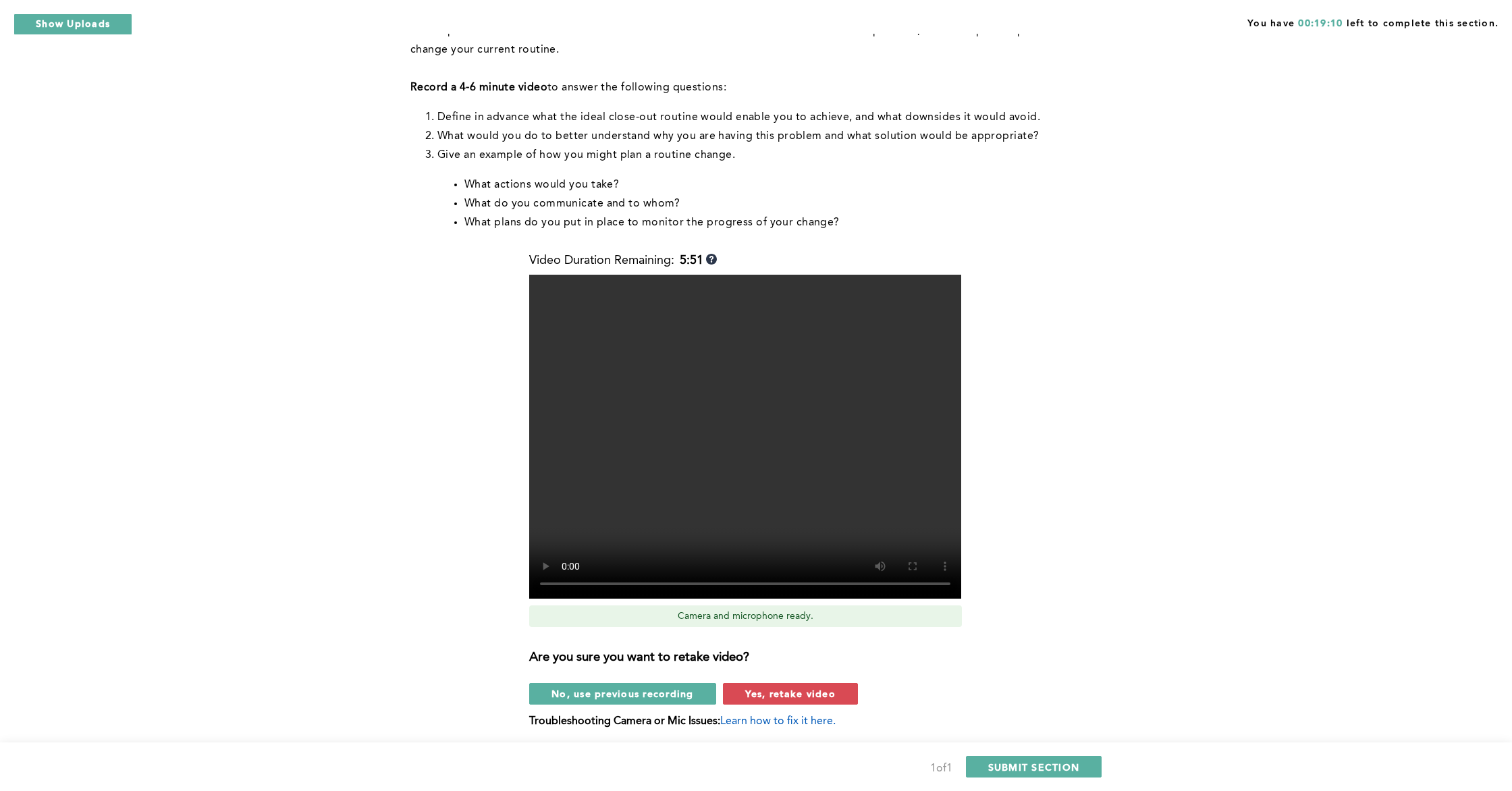
click at [790, 714] on span "Learn how to fix it here." at bounding box center [778, 721] width 115 height 11
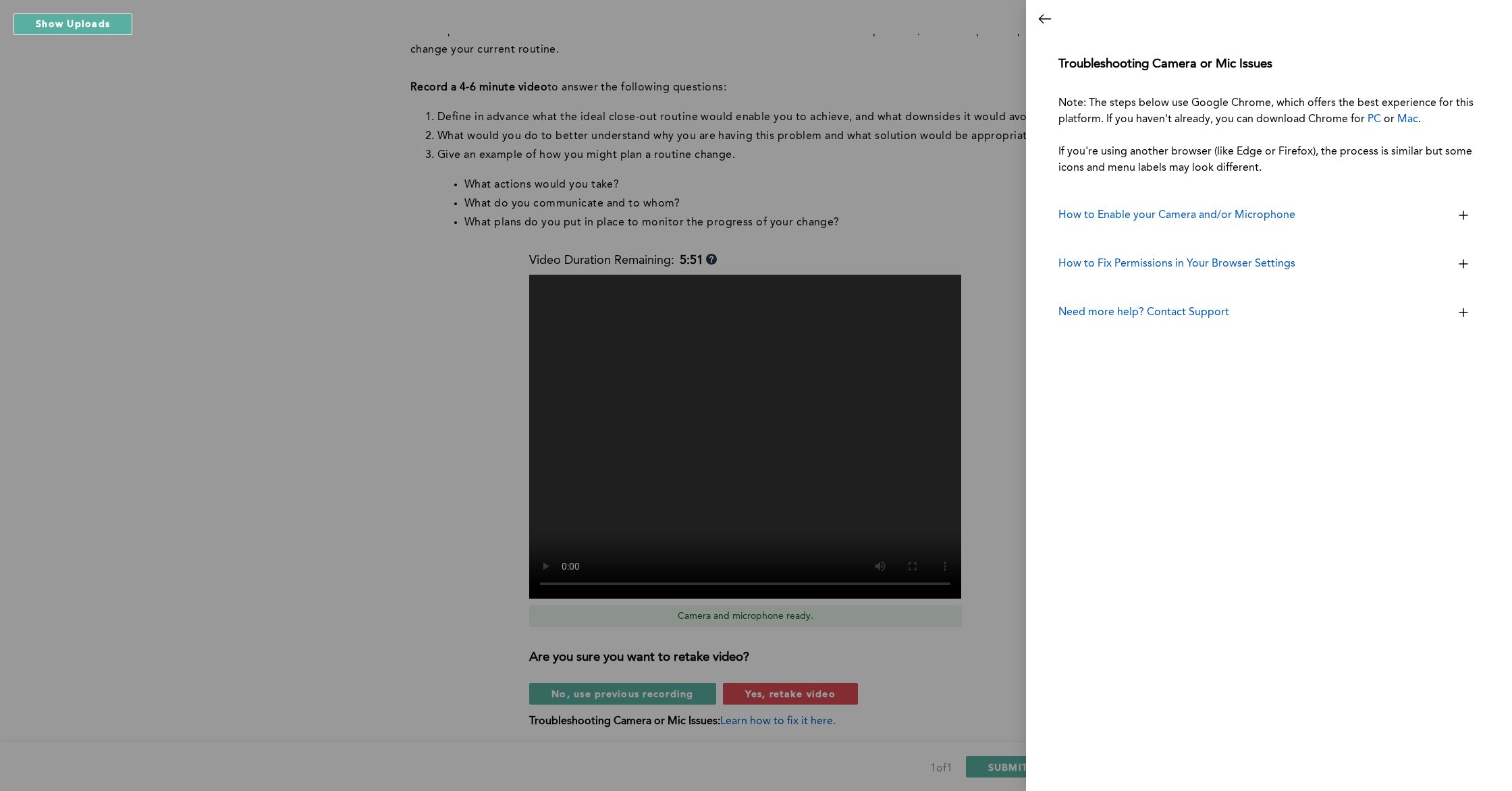
click at [794, 697] on div at bounding box center [756, 395] width 1512 height 791
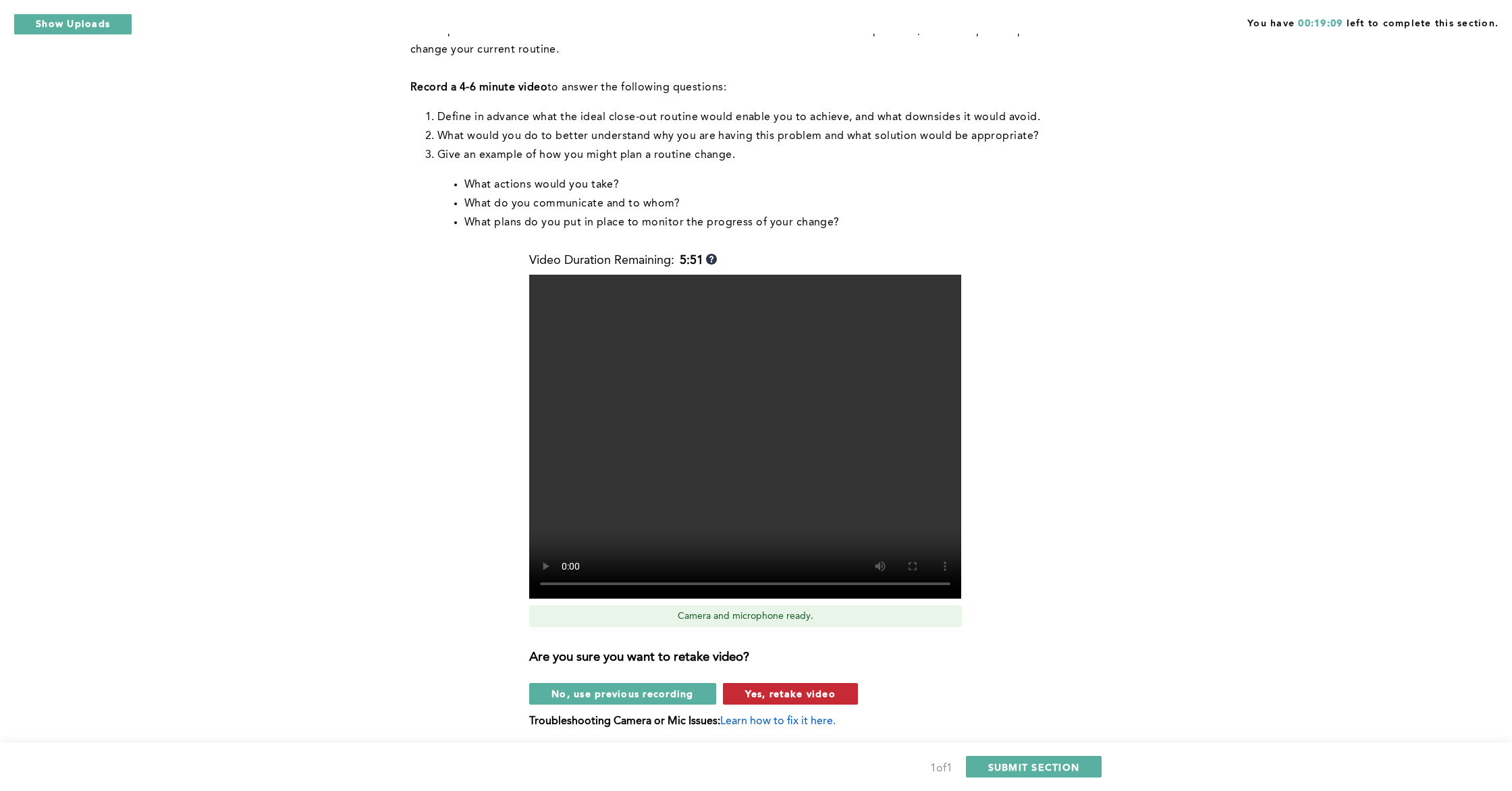
click at [794, 694] on span "Yes, retake video" at bounding box center [791, 694] width 91 height 13
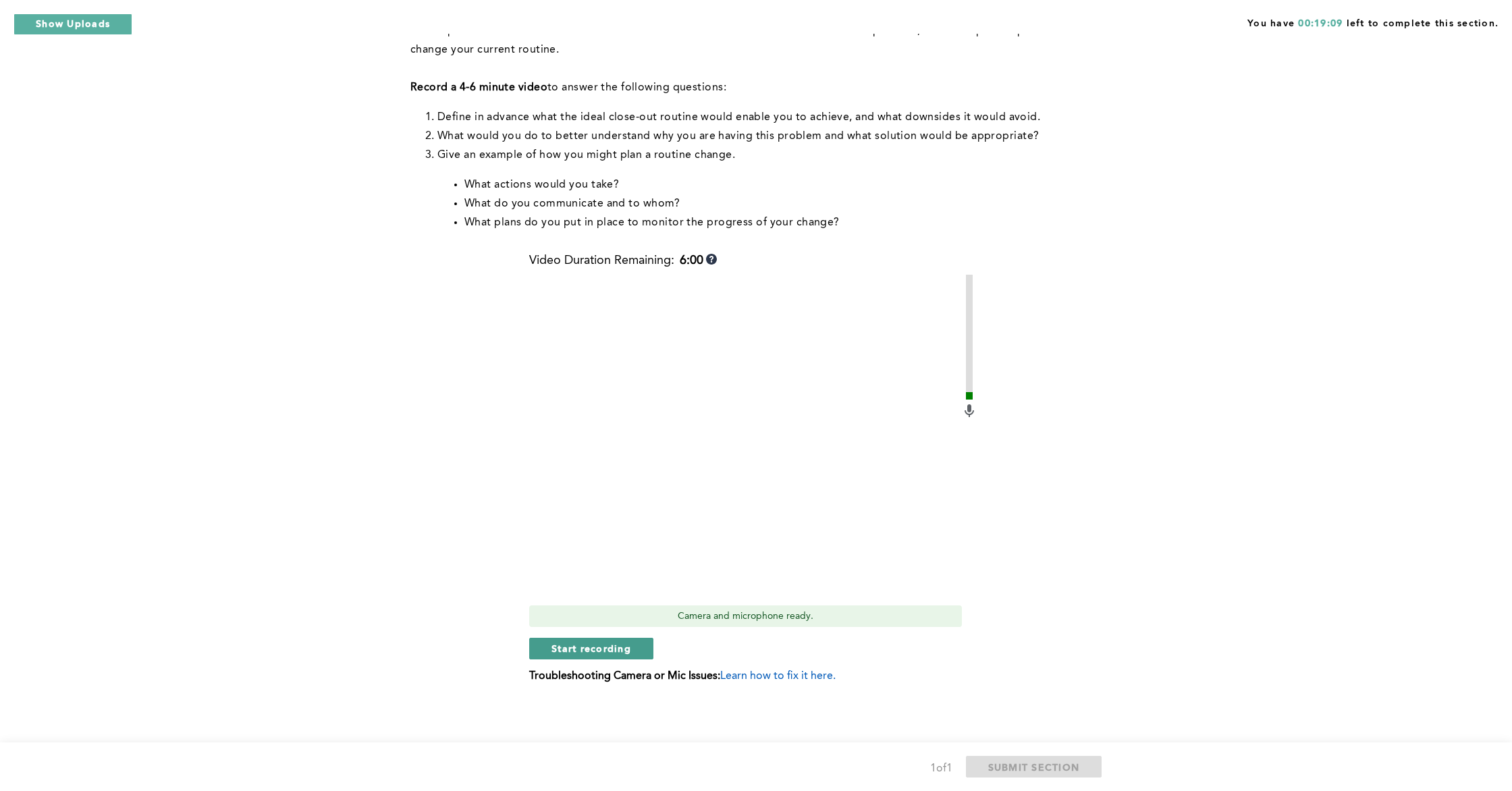
click at [580, 639] on button "Start recording" at bounding box center [591, 648] width 125 height 21
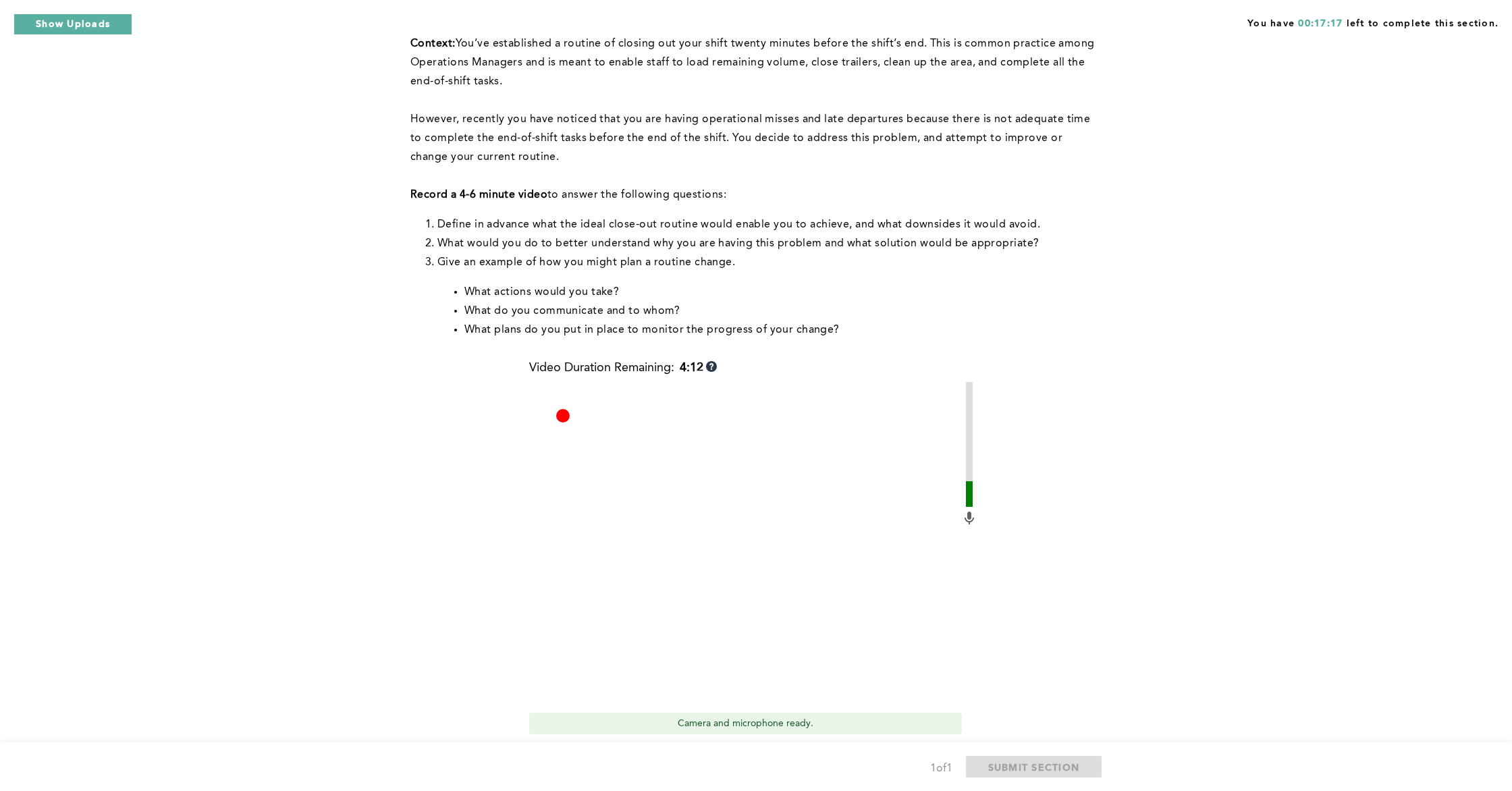
scroll to position [125, 0]
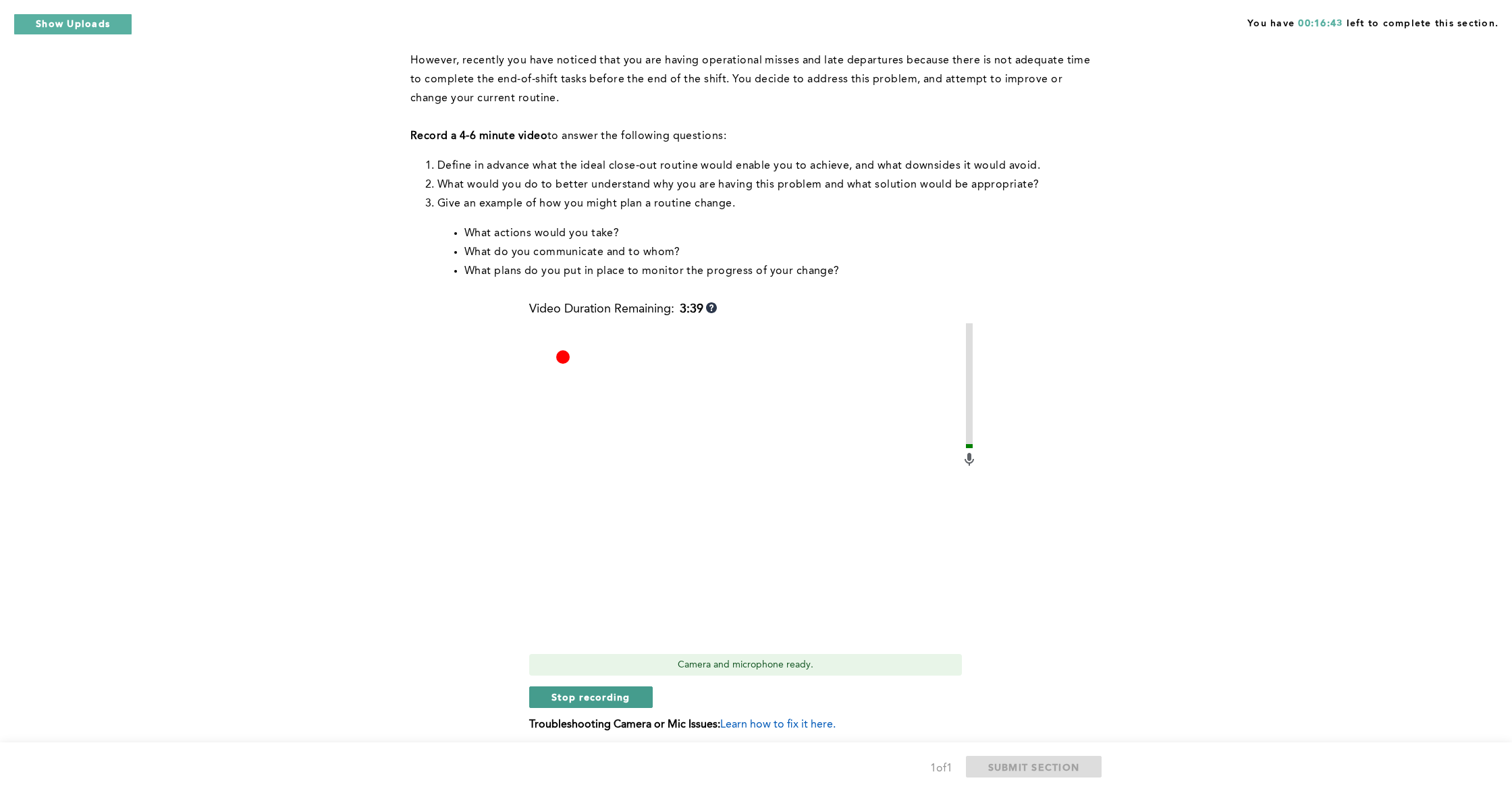
click at [634, 705] on button "Stop recording" at bounding box center [591, 697] width 124 height 21
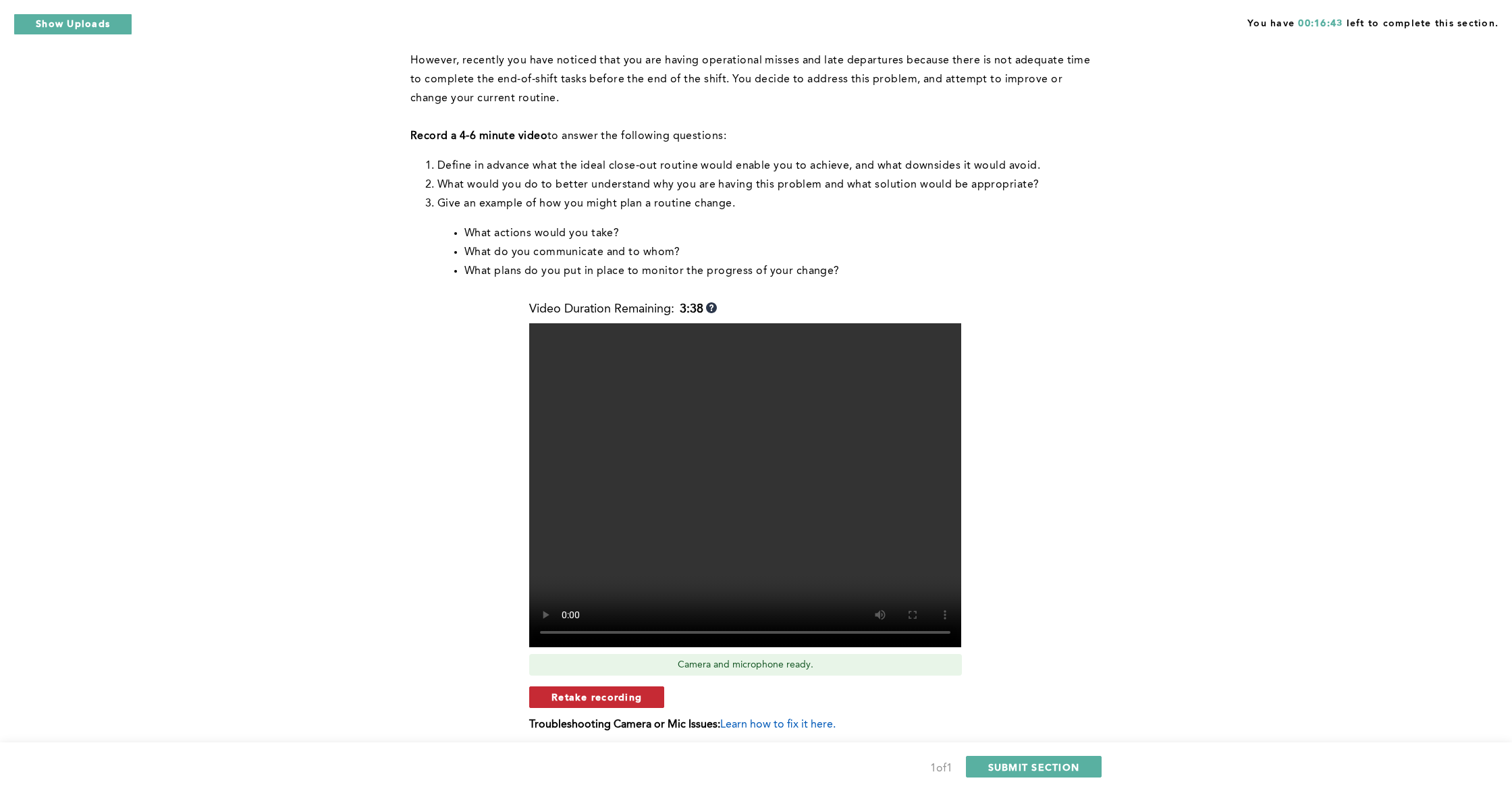
scroll to position [176, 0]
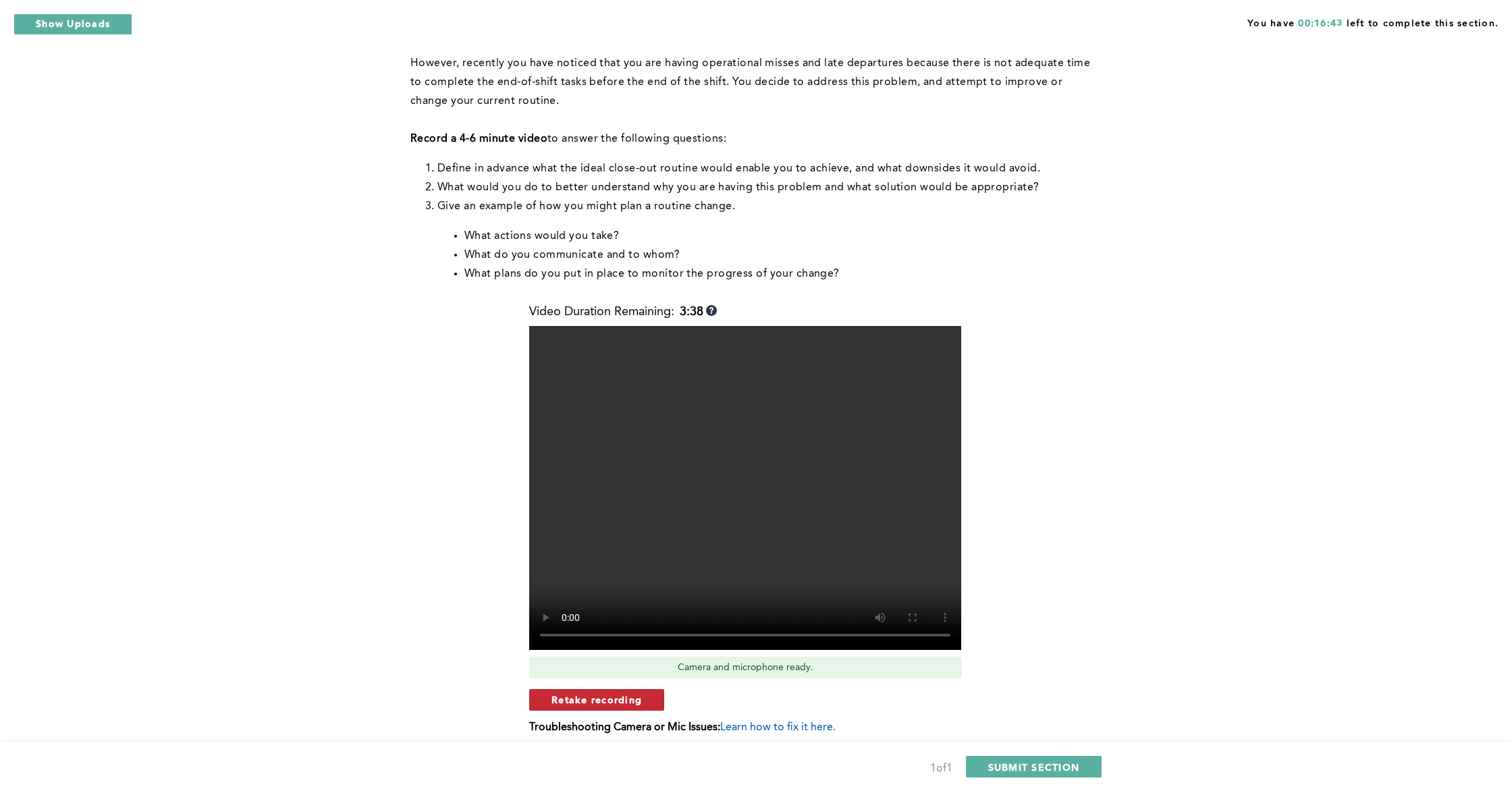
click at [642, 697] on button "Retake recording" at bounding box center [597, 700] width 135 height 21
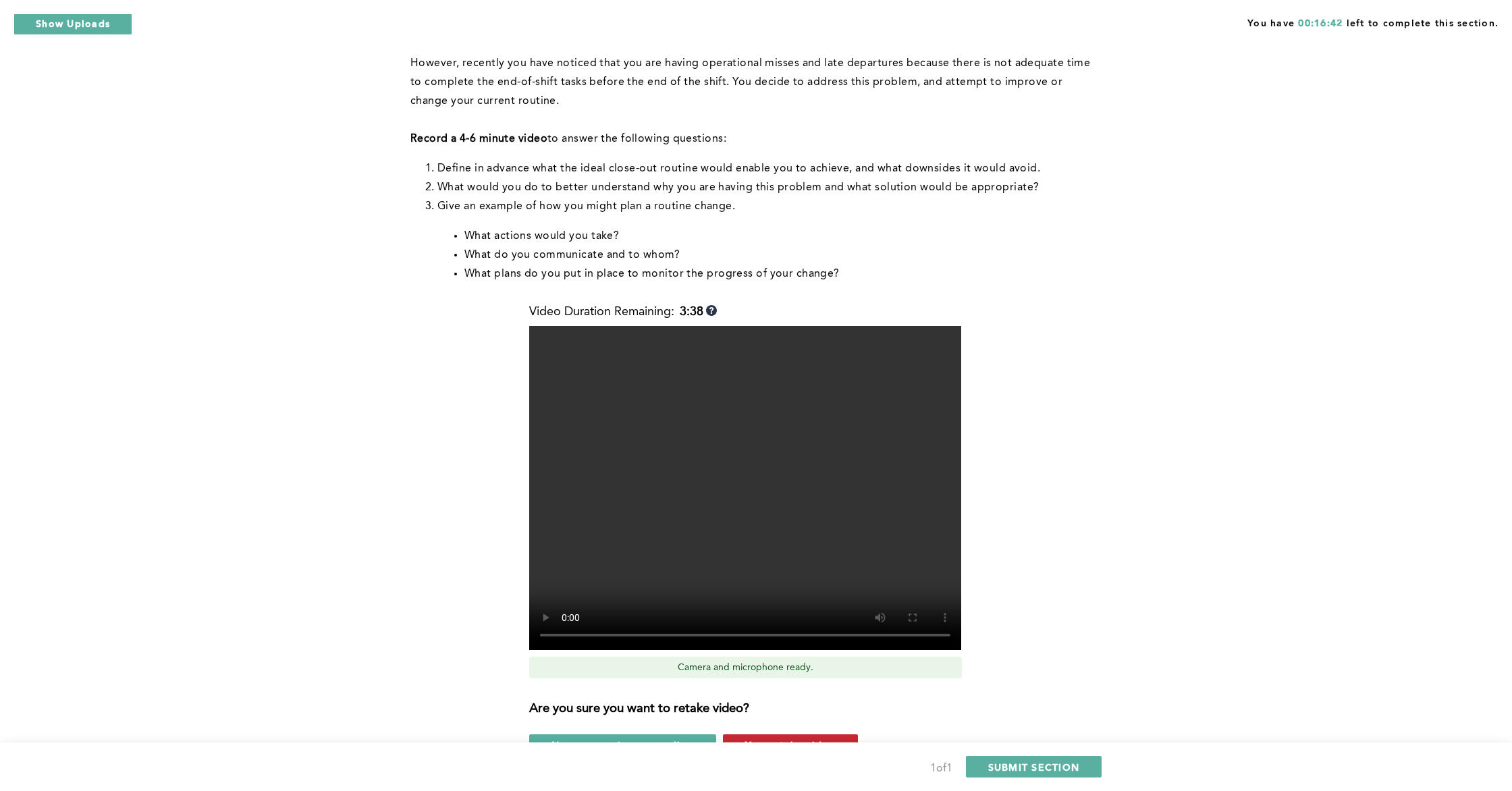
click at [764, 714] on span "Yes, retake video" at bounding box center [791, 745] width 91 height 13
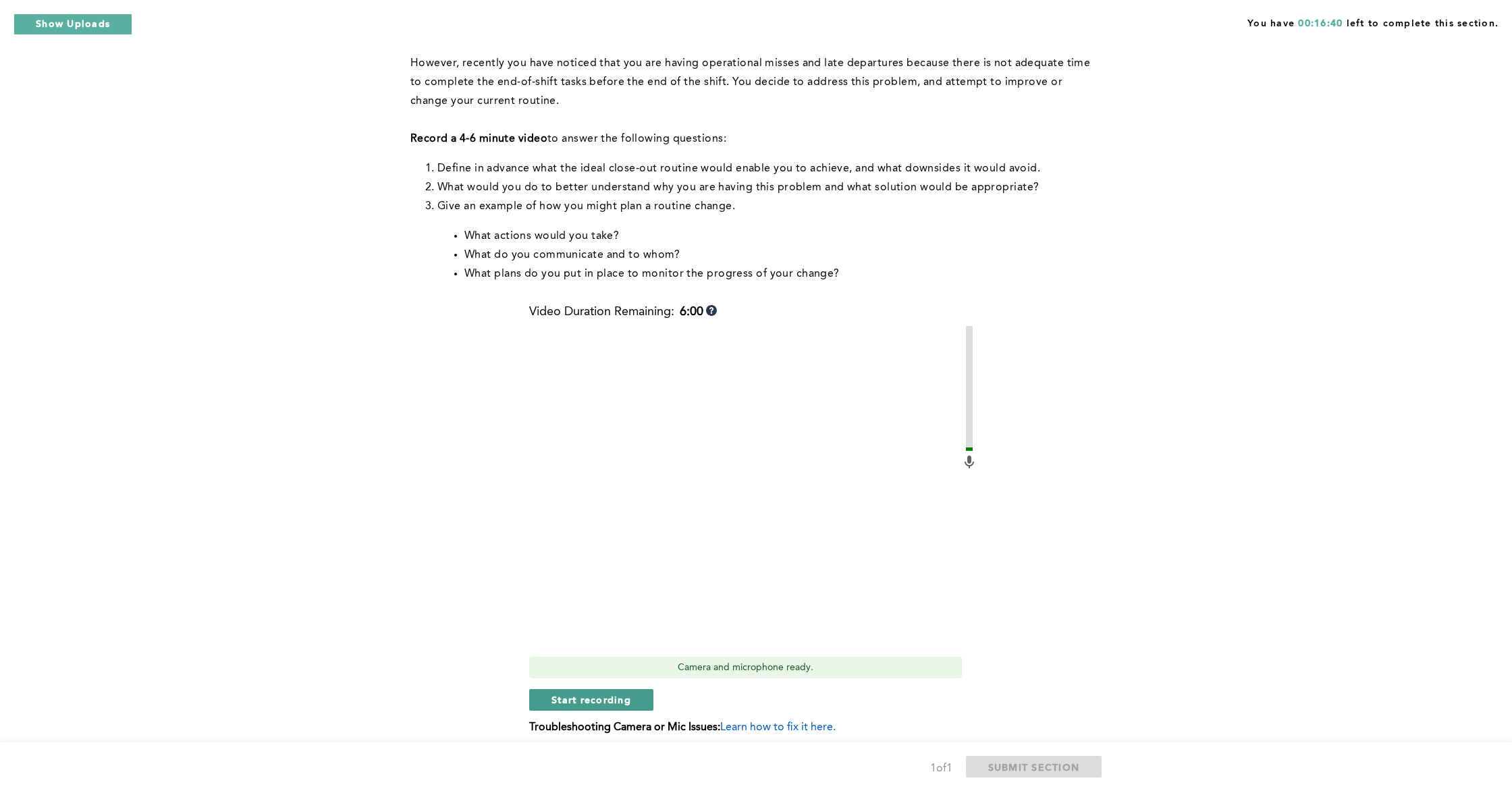
click at [629, 697] on span "Start recording" at bounding box center [591, 700] width 80 height 13
click at [627, 691] on span "Stop recording" at bounding box center [591, 696] width 79 height 13
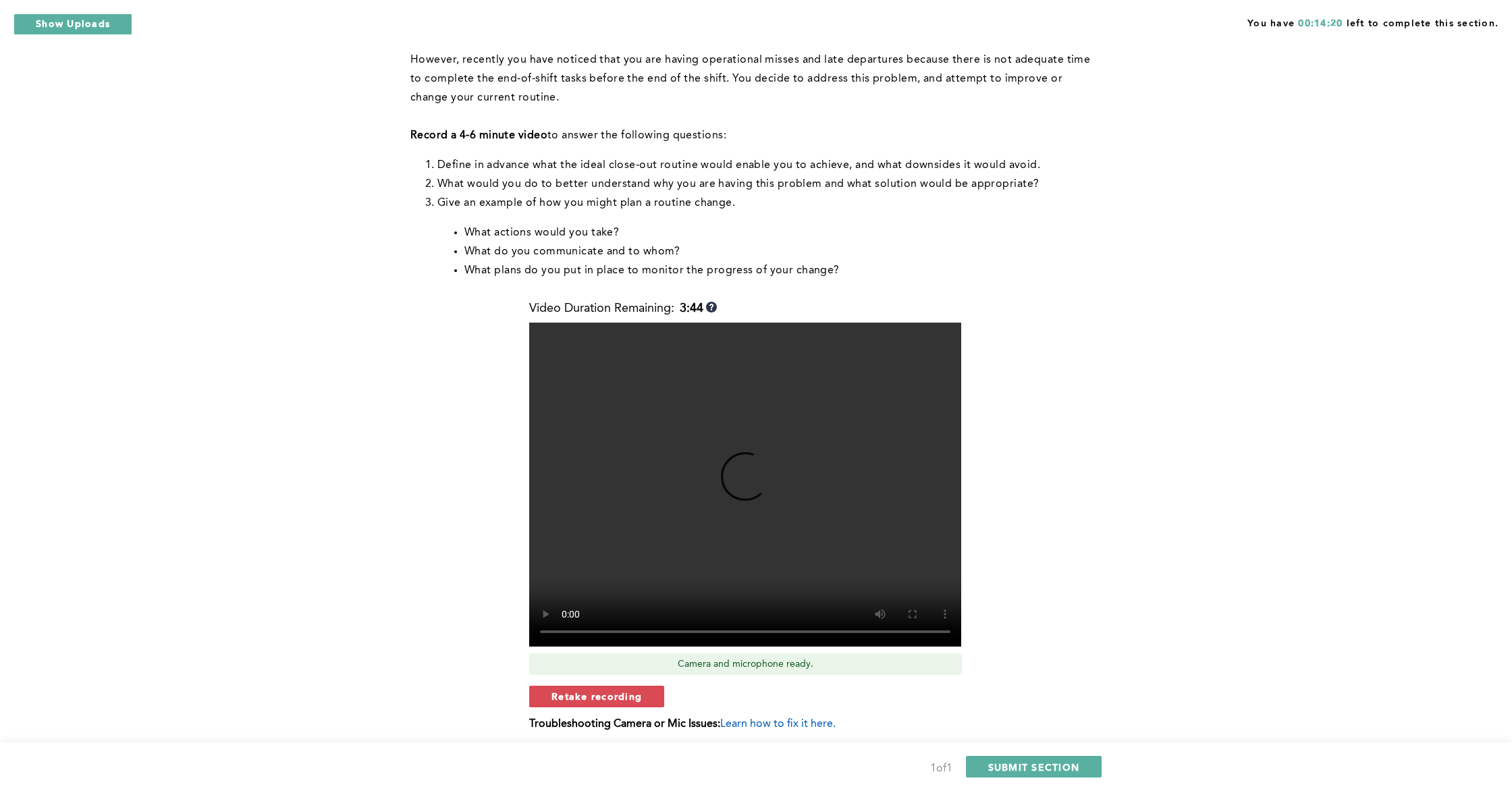
scroll to position [177, 0]
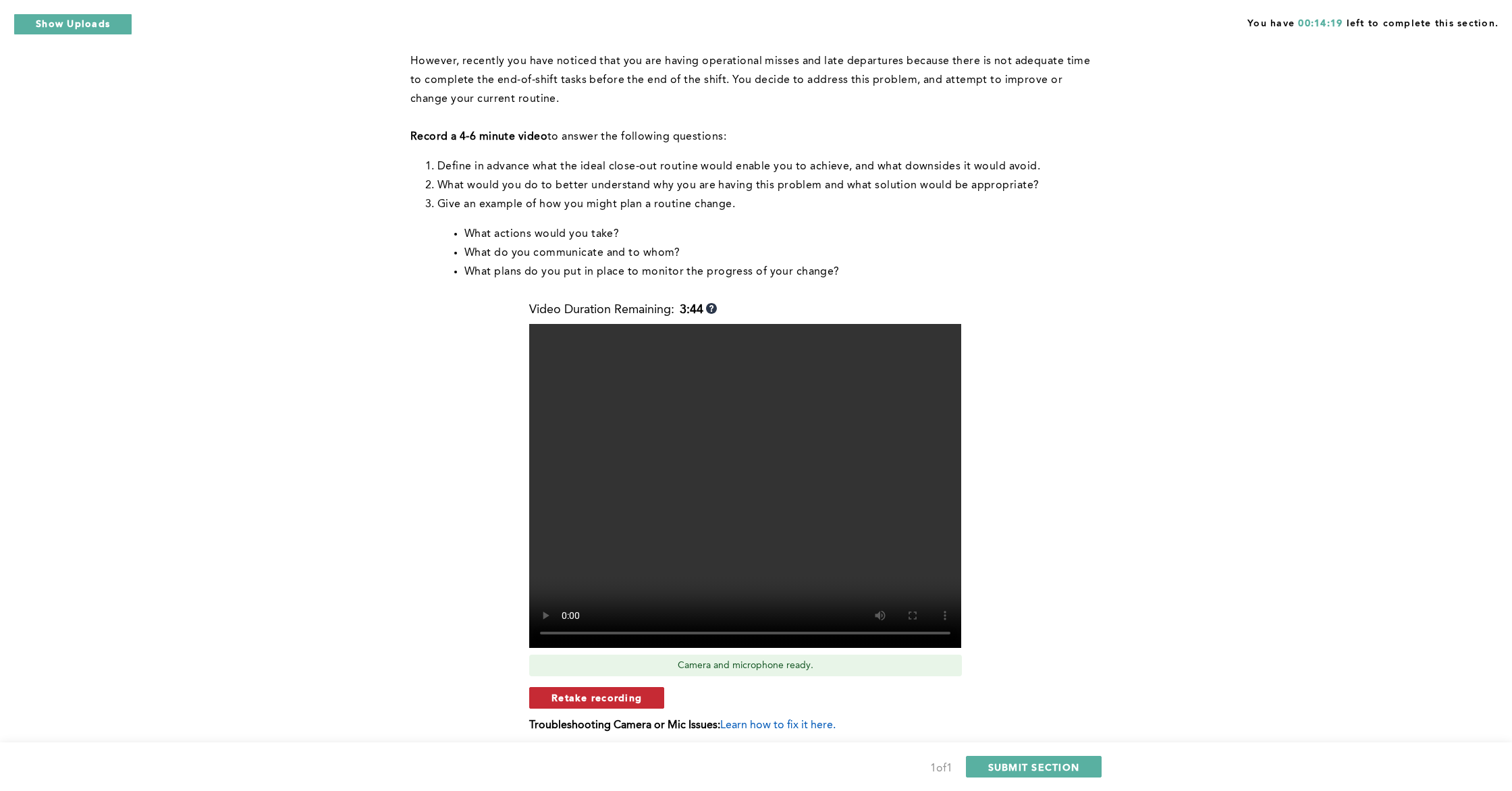
click at [634, 697] on span "Retake recording" at bounding box center [597, 698] width 91 height 13
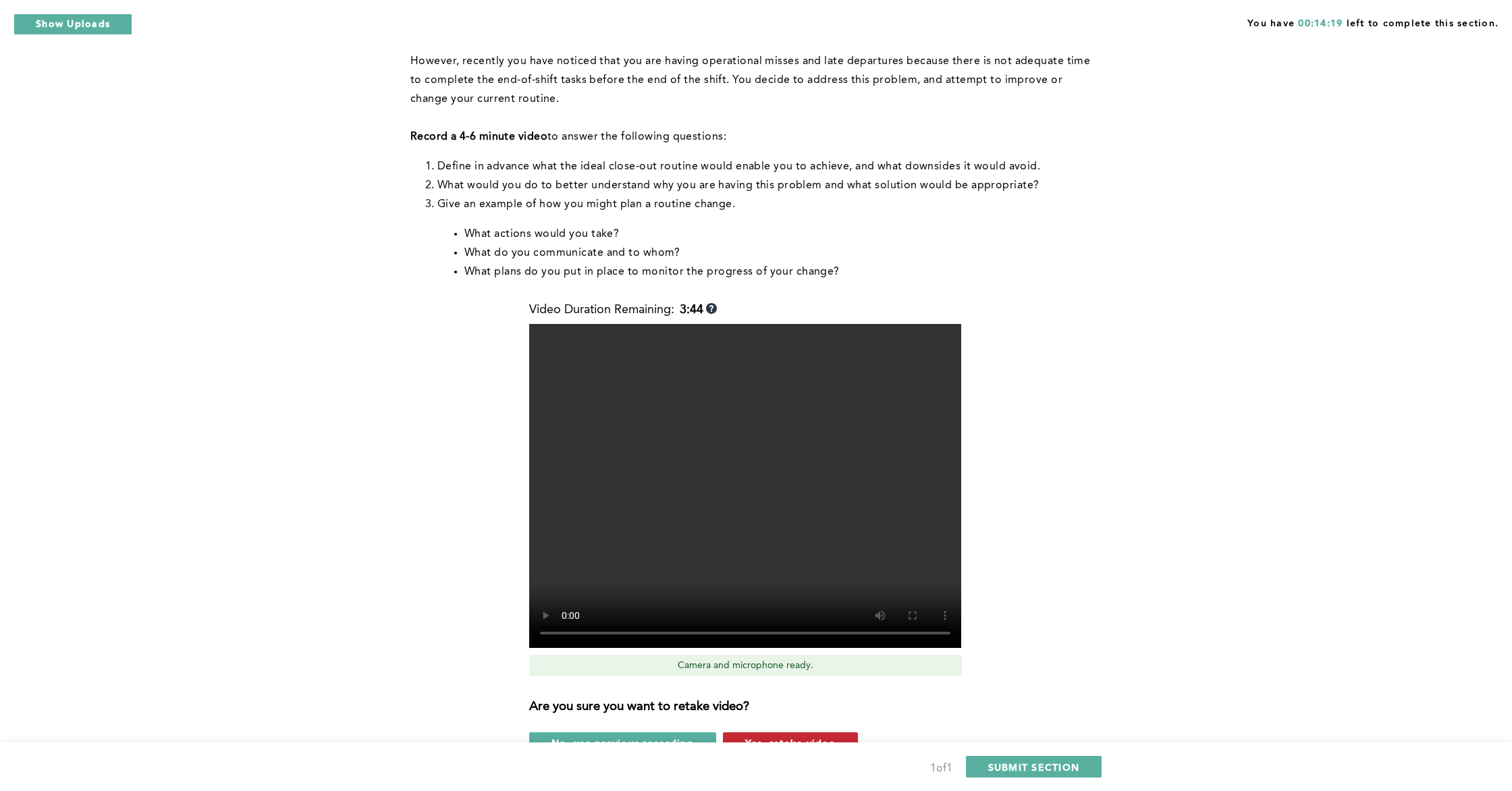
click at [750, 714] on button "Yes, retake video" at bounding box center [791, 743] width 135 height 21
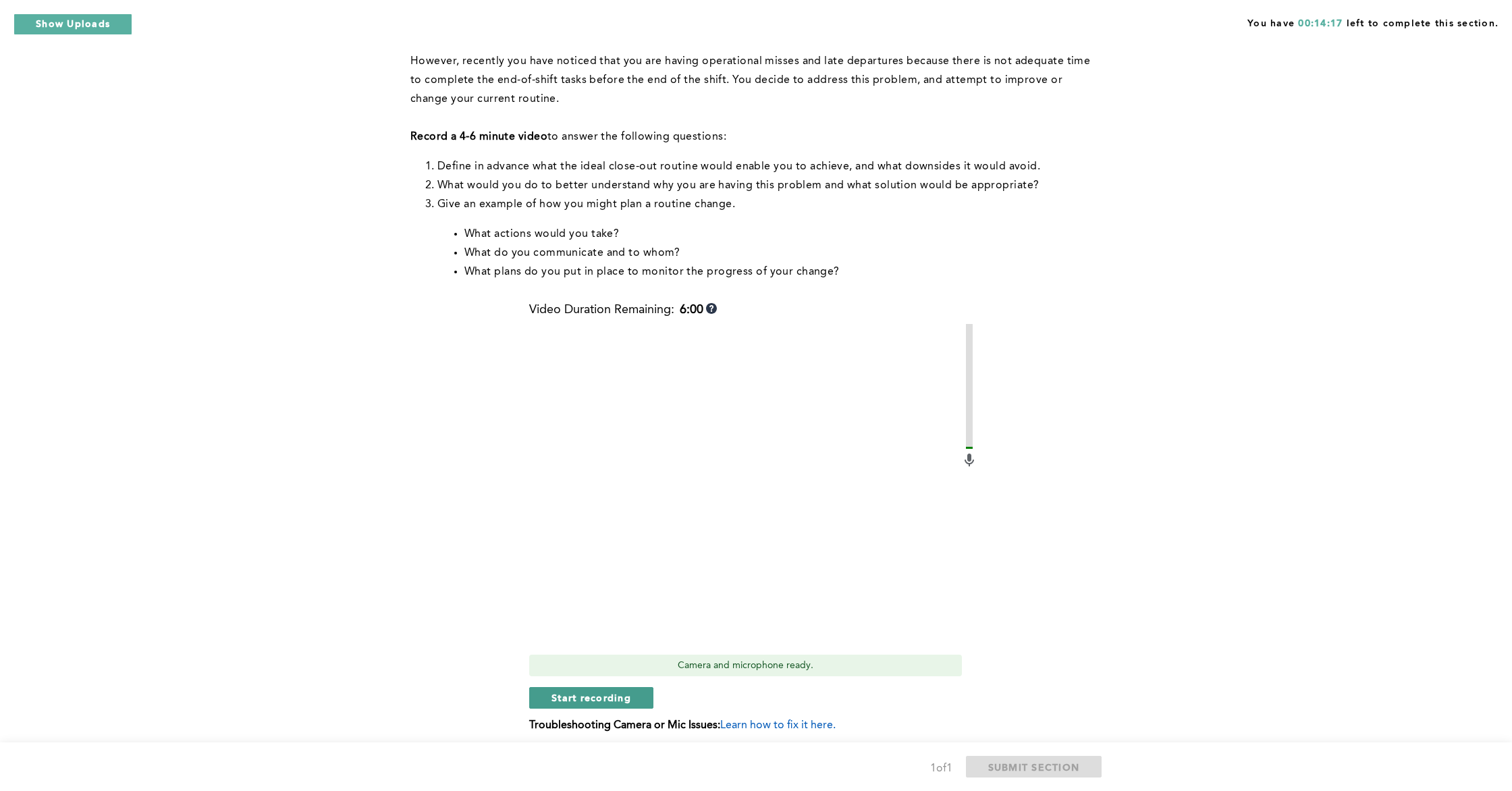
click at [630, 701] on span "Start recording" at bounding box center [591, 698] width 80 height 13
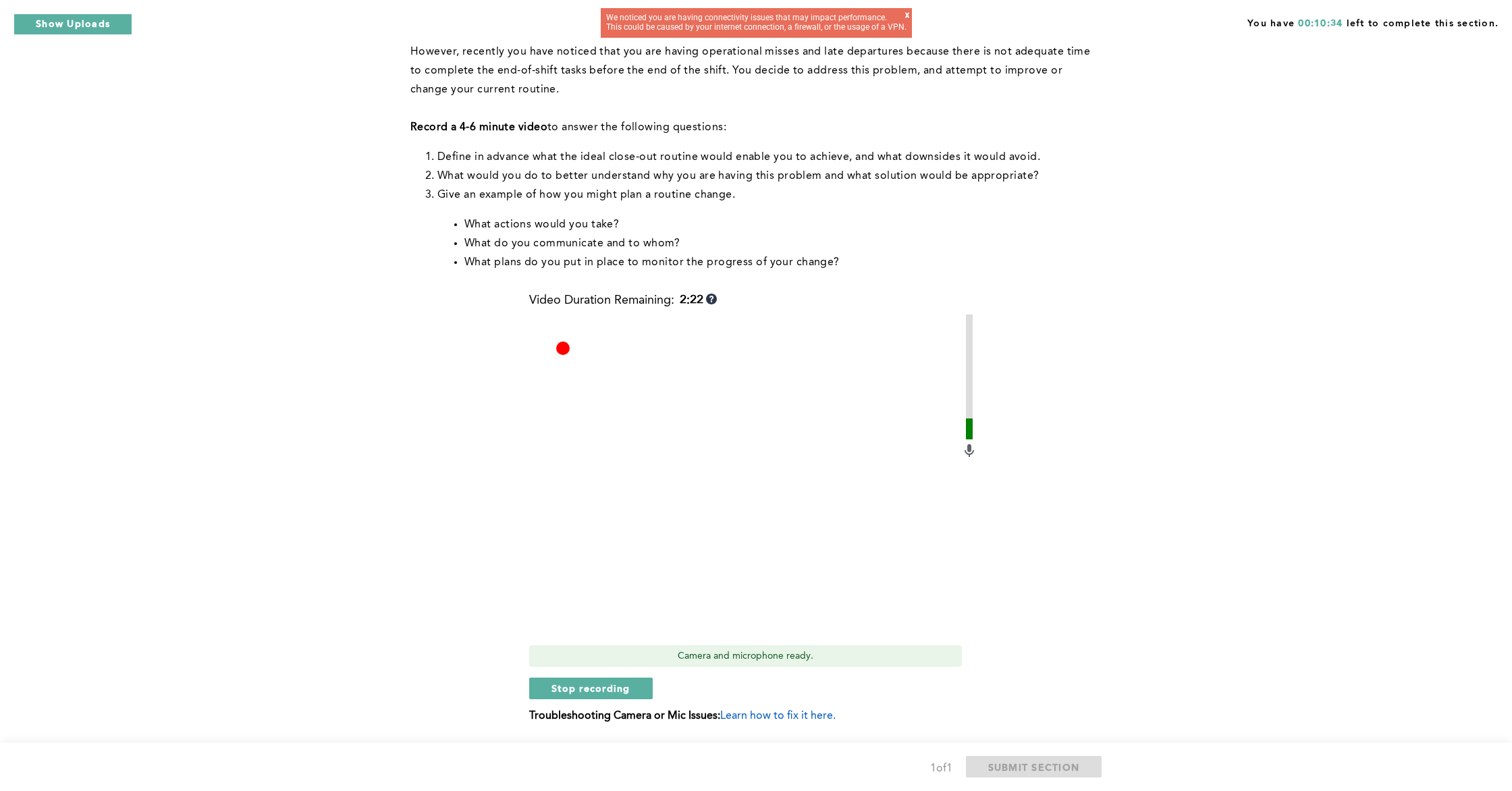
scroll to position [196, 0]
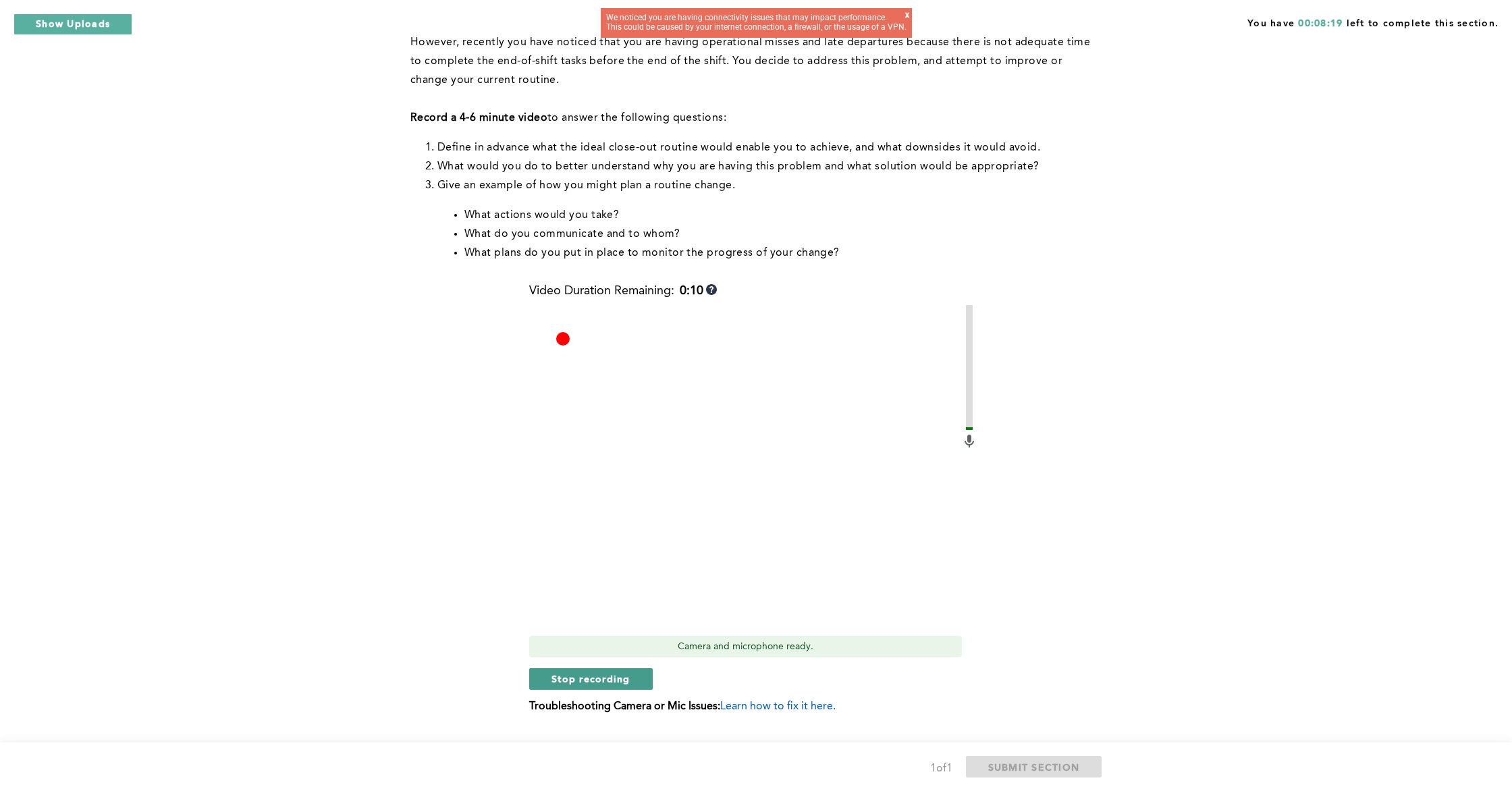
click at [582, 673] on span "Stop recording" at bounding box center [591, 679] width 79 height 13
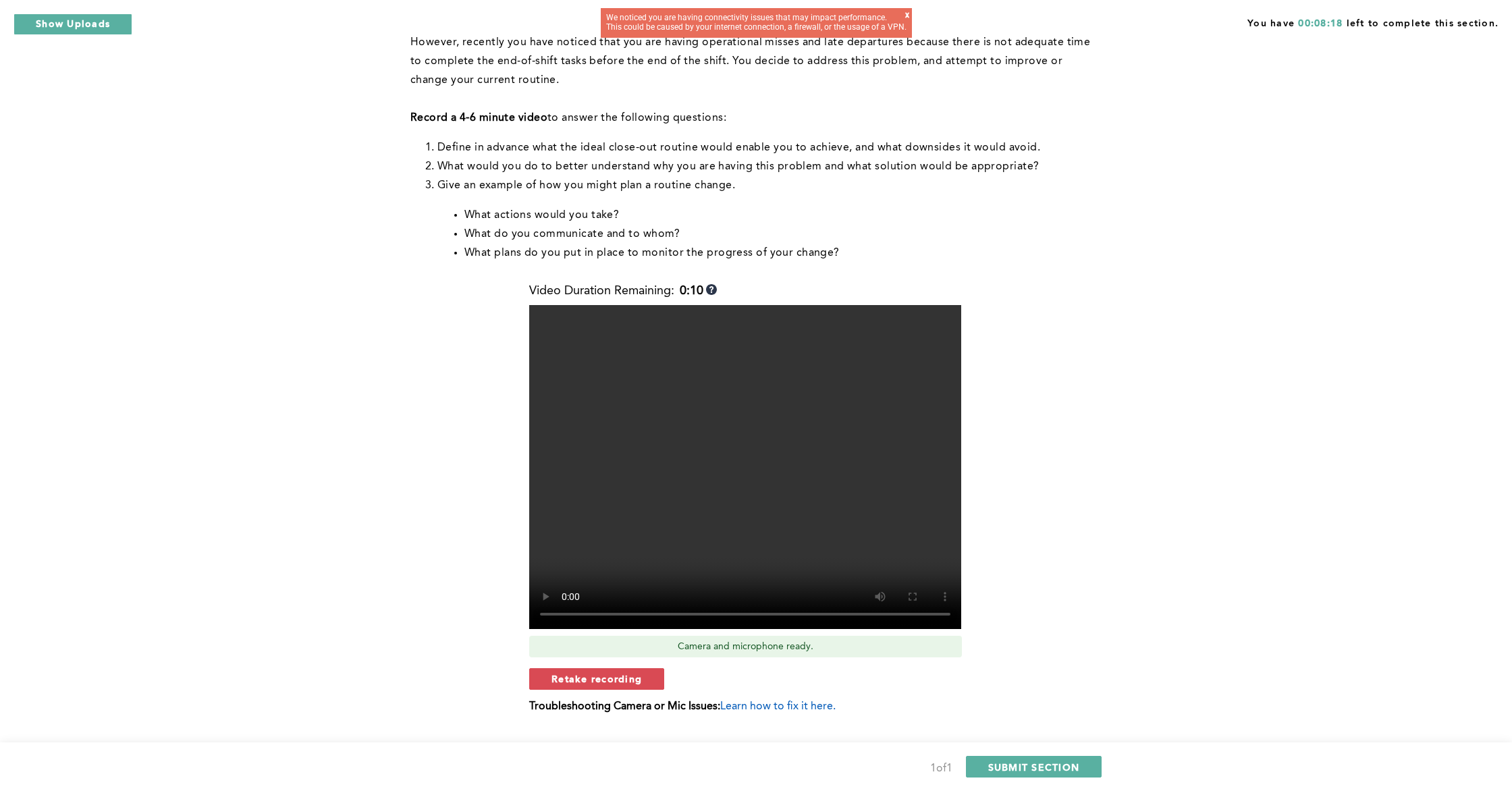
click at [1038, 714] on div "1 of 1 SUBMIT SECTION" at bounding box center [756, 766] width 1512 height 49
click at [1038, 714] on button "SUBMIT SECTION" at bounding box center [1034, 767] width 136 height 21
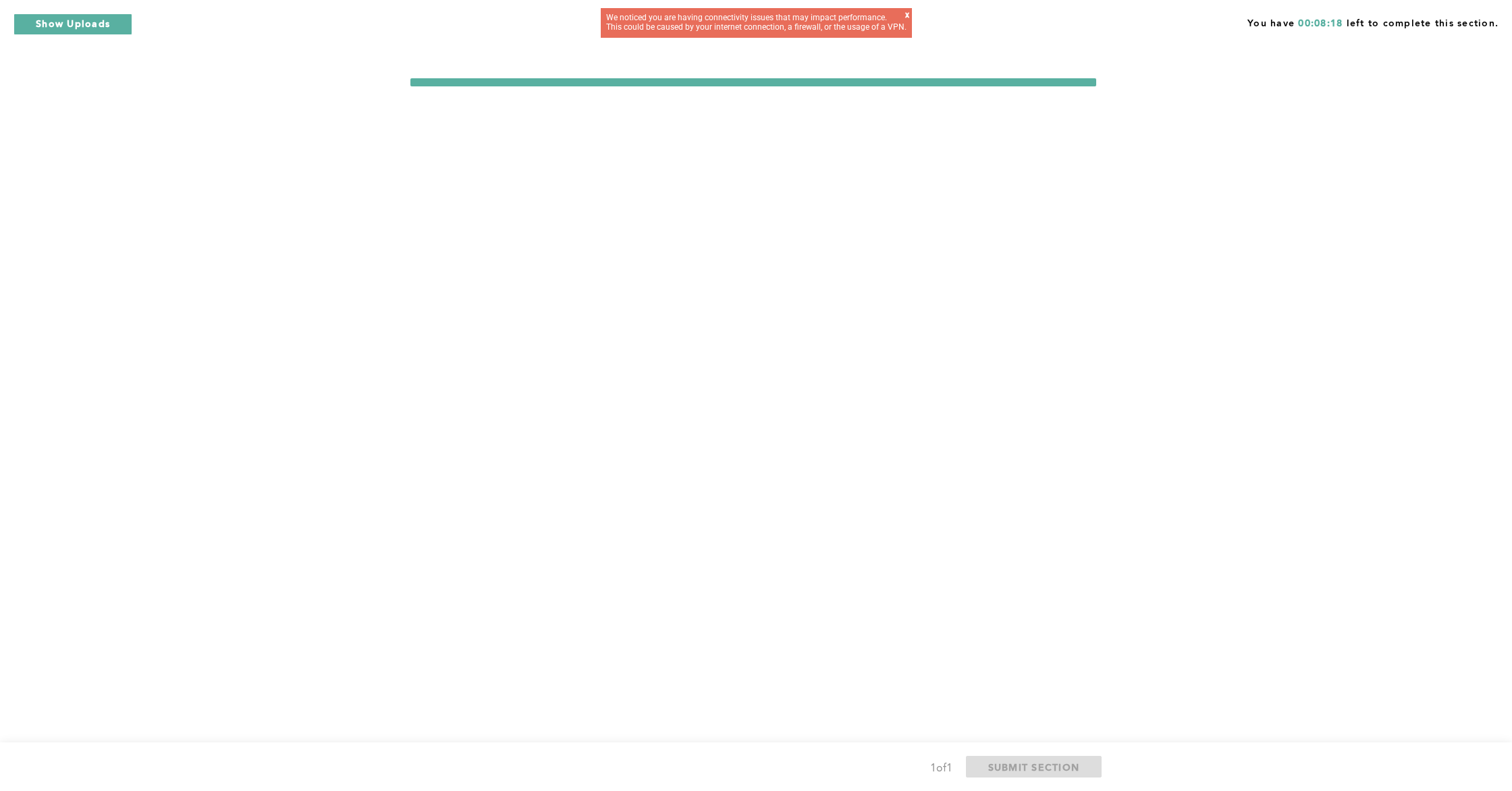
scroll to position [0, 0]
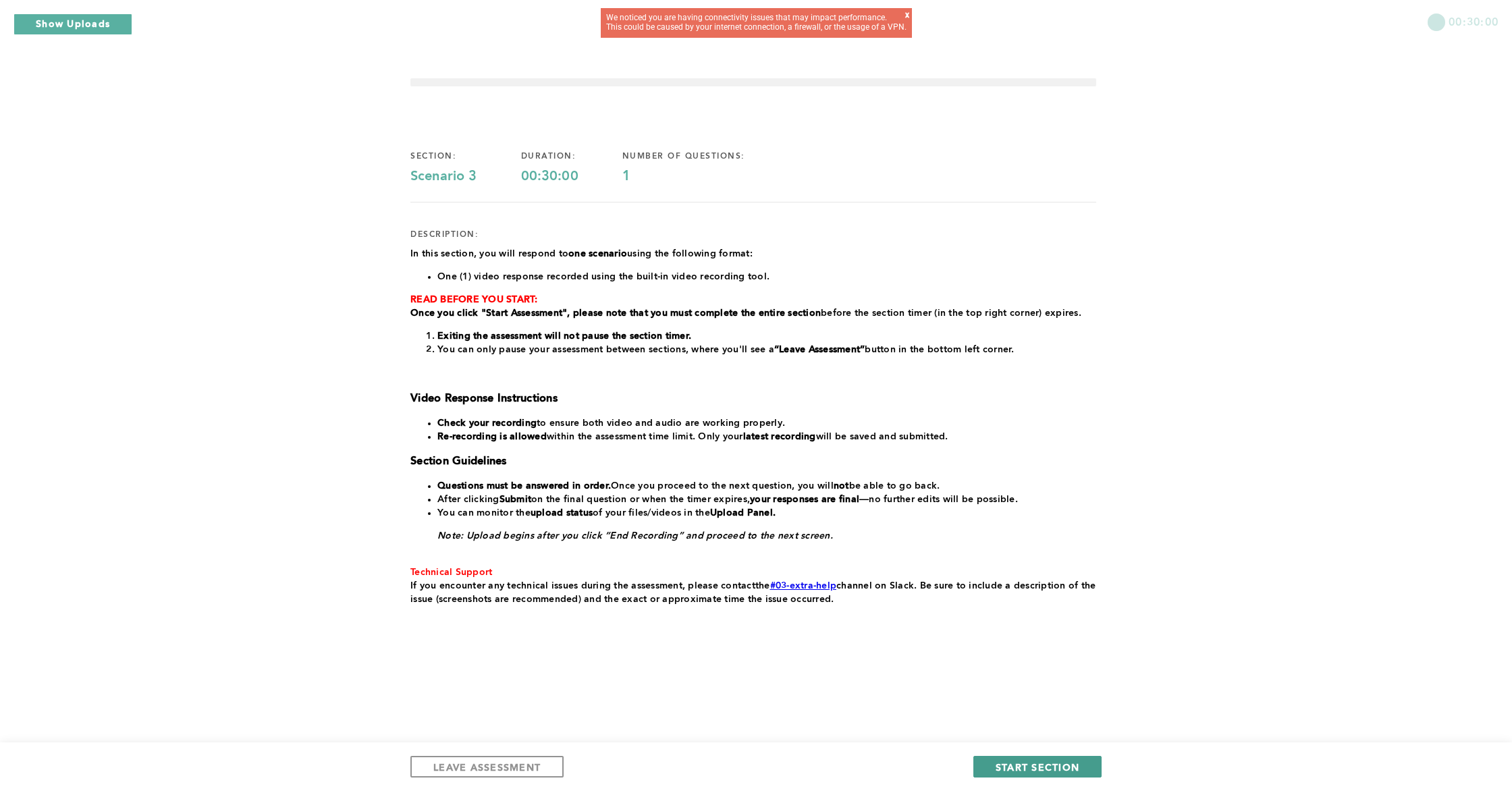
click at [1090, 714] on button "START SECTION" at bounding box center [1038, 767] width 129 height 21
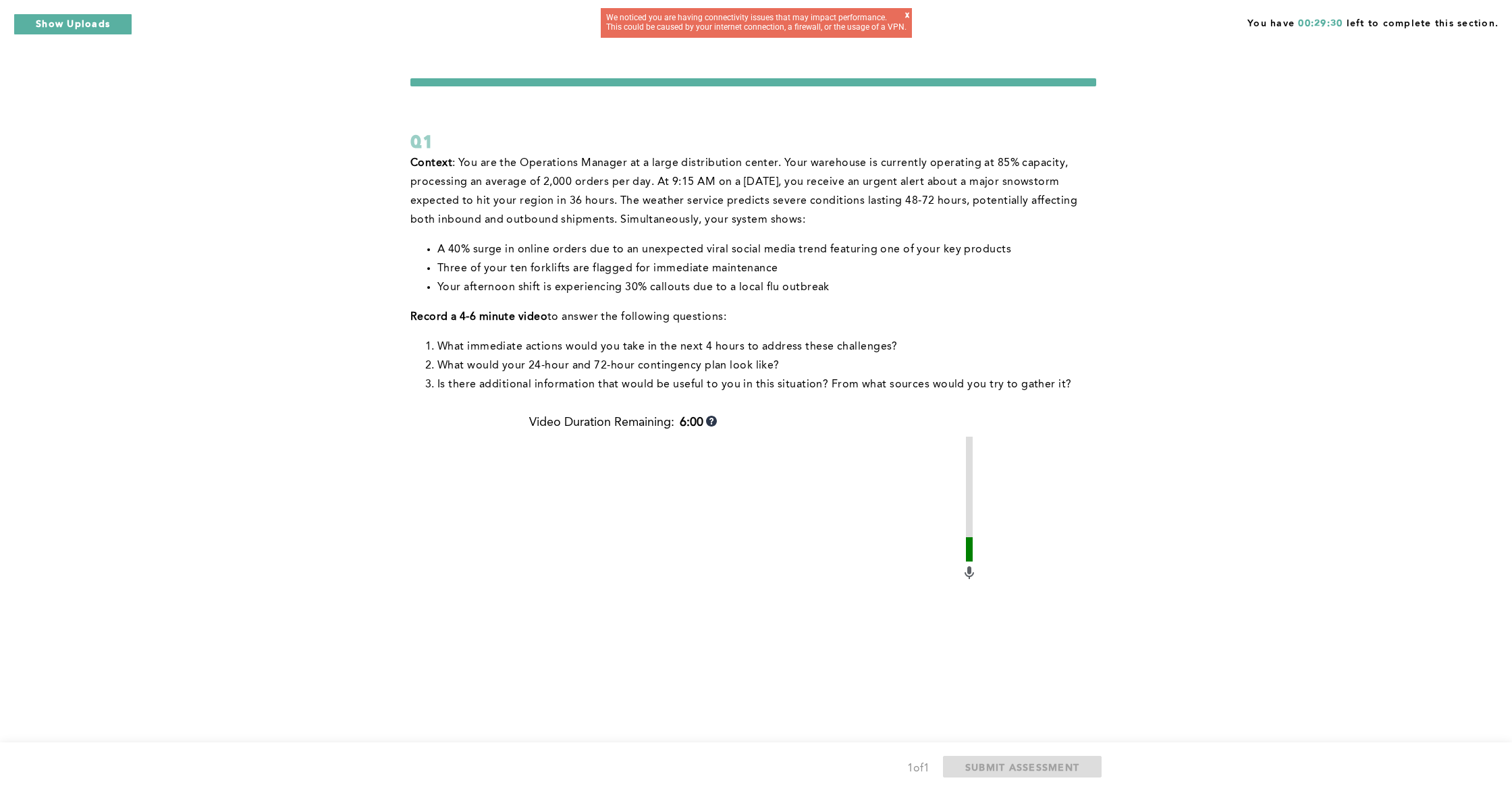
click at [912, 16] on div "We noticed you are having connectivity issues that may impact performance. This…" at bounding box center [756, 23] width 311 height 30
click at [909, 16] on div "x" at bounding box center [907, 19] width 4 height 16
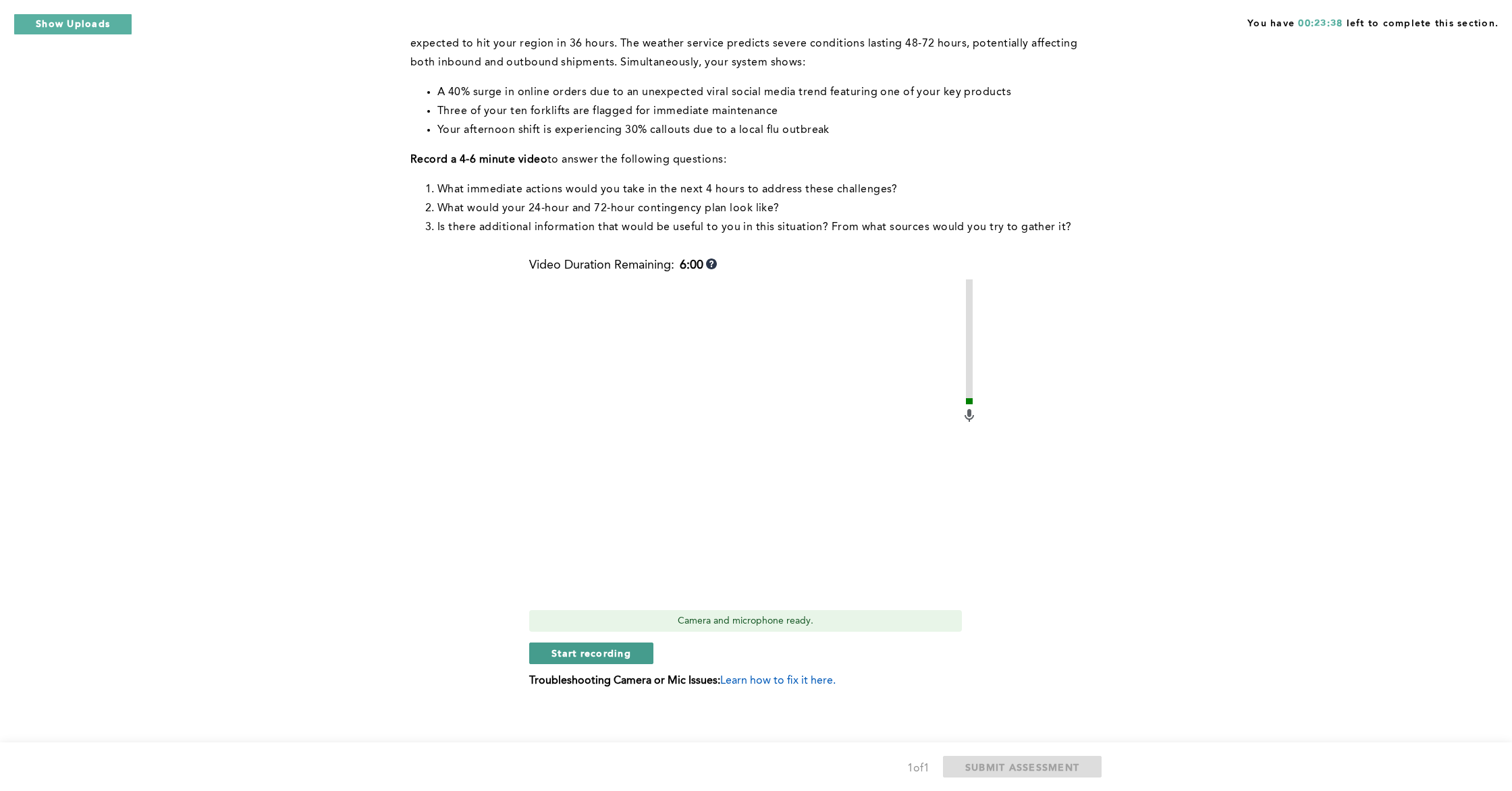
click at [558, 654] on span "Start recording" at bounding box center [591, 653] width 80 height 13
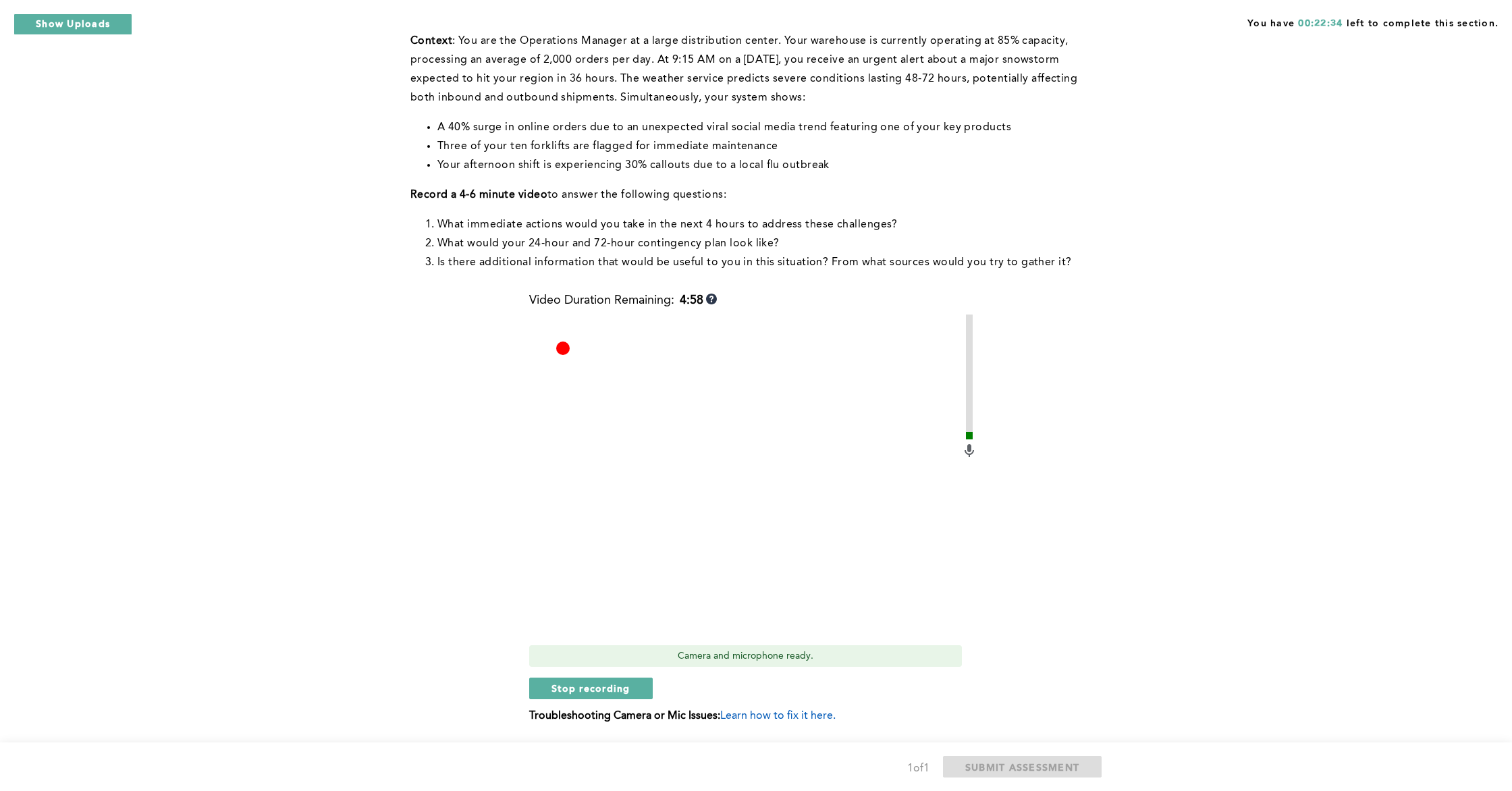
scroll to position [162, 0]
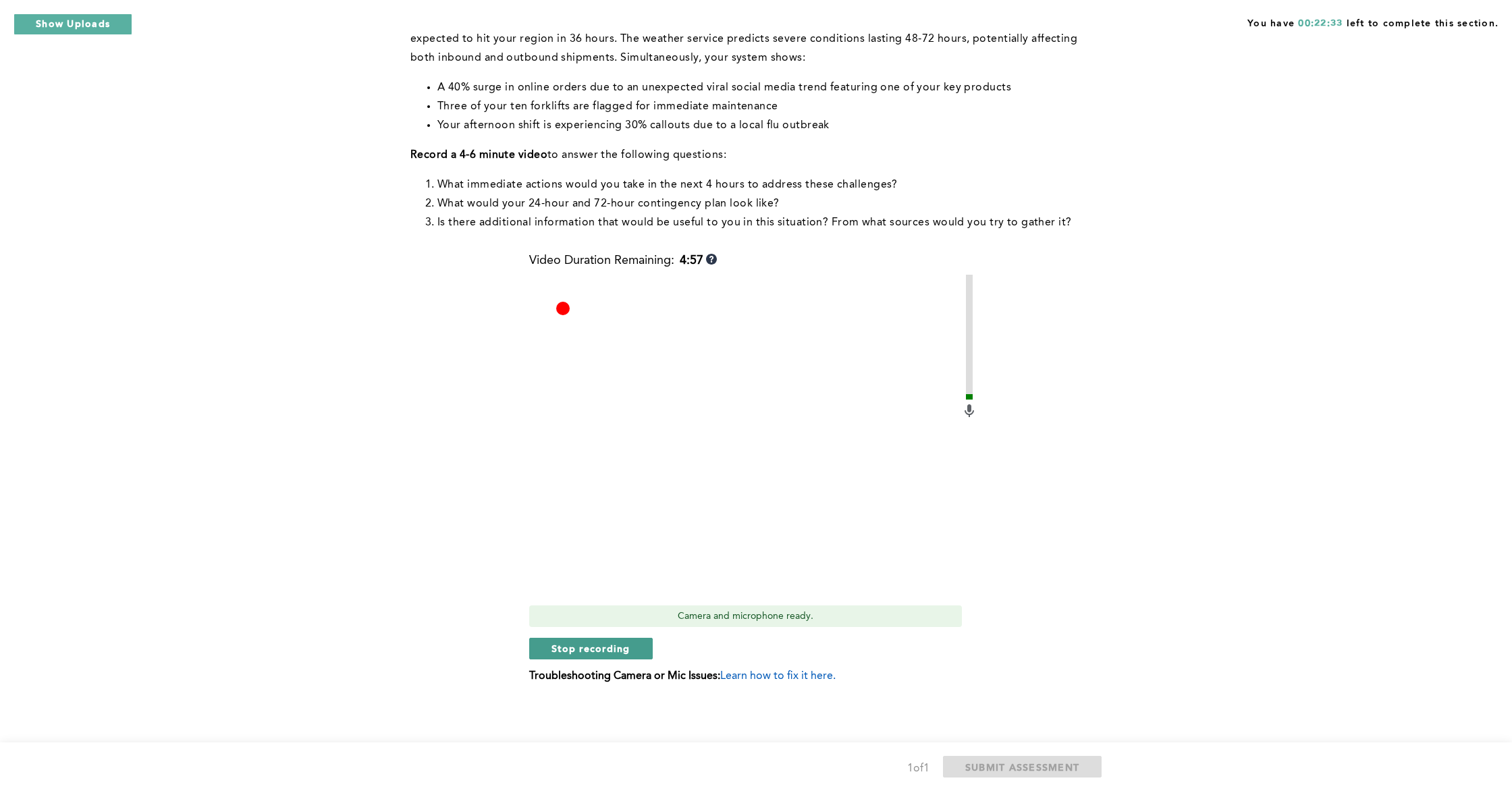
click at [625, 646] on span "Stop recording" at bounding box center [591, 648] width 79 height 13
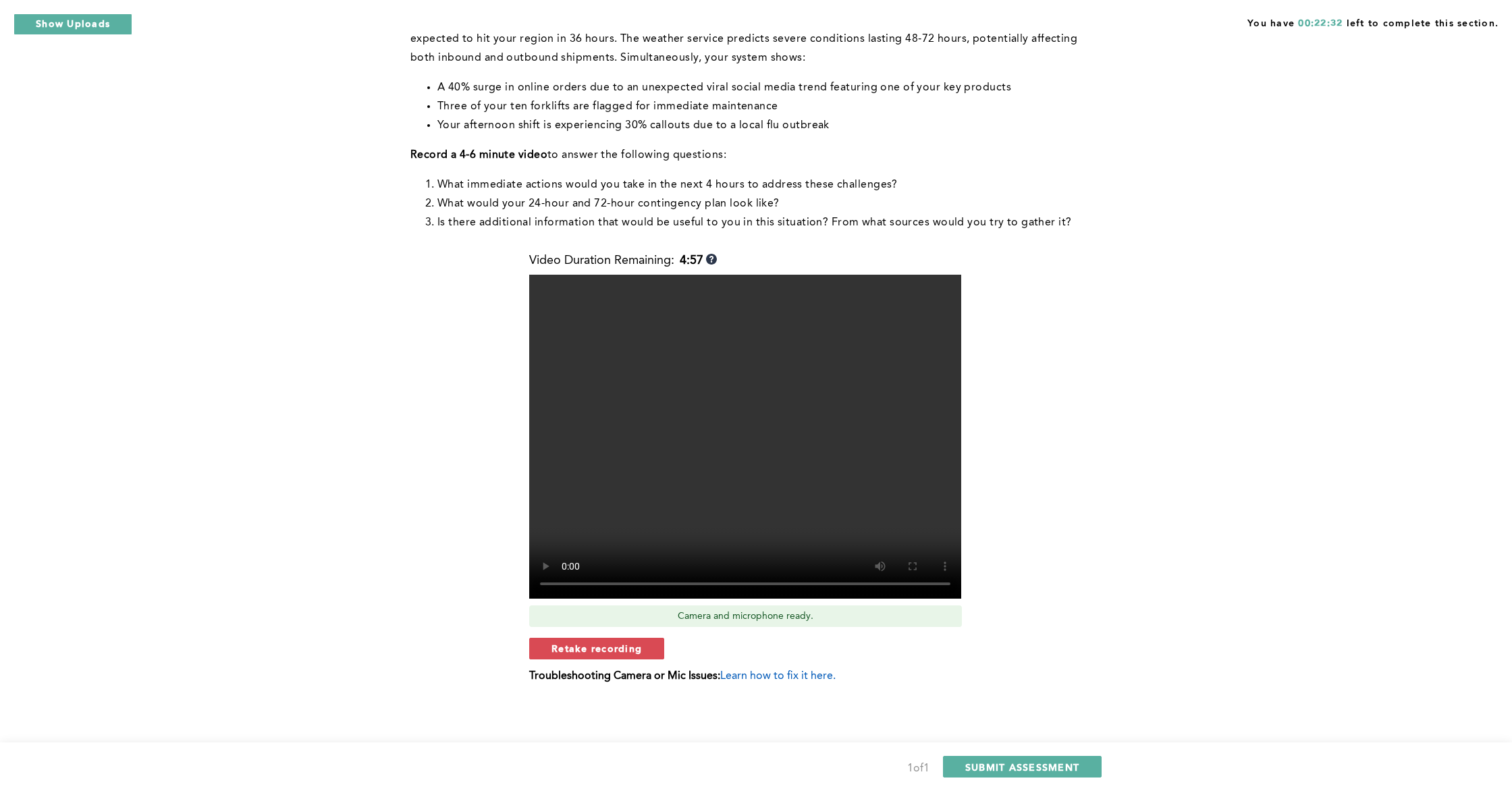
click at [625, 646] on span "Retake recording" at bounding box center [597, 648] width 91 height 13
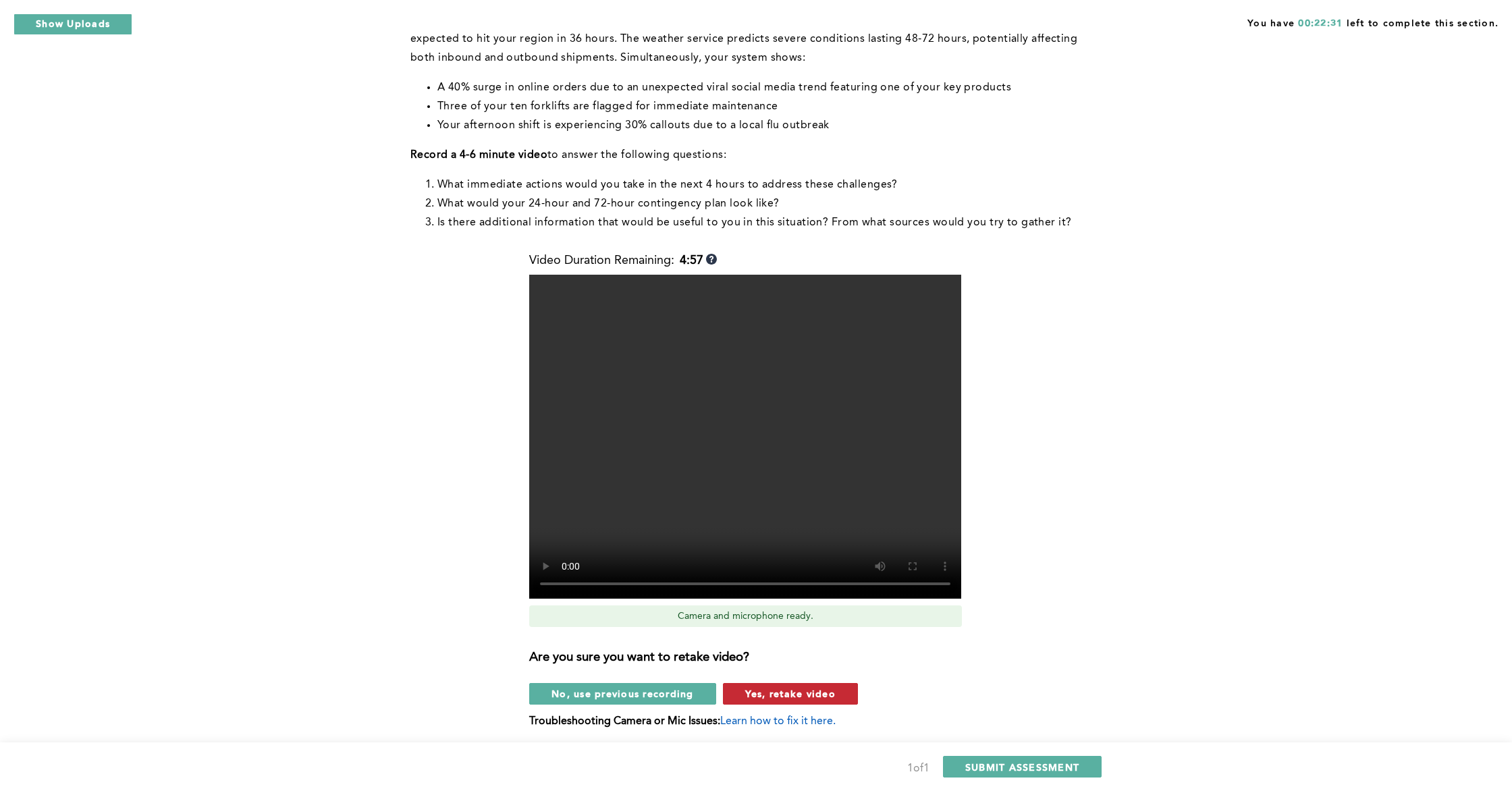
click at [749, 692] on span "Yes, retake video" at bounding box center [791, 694] width 91 height 13
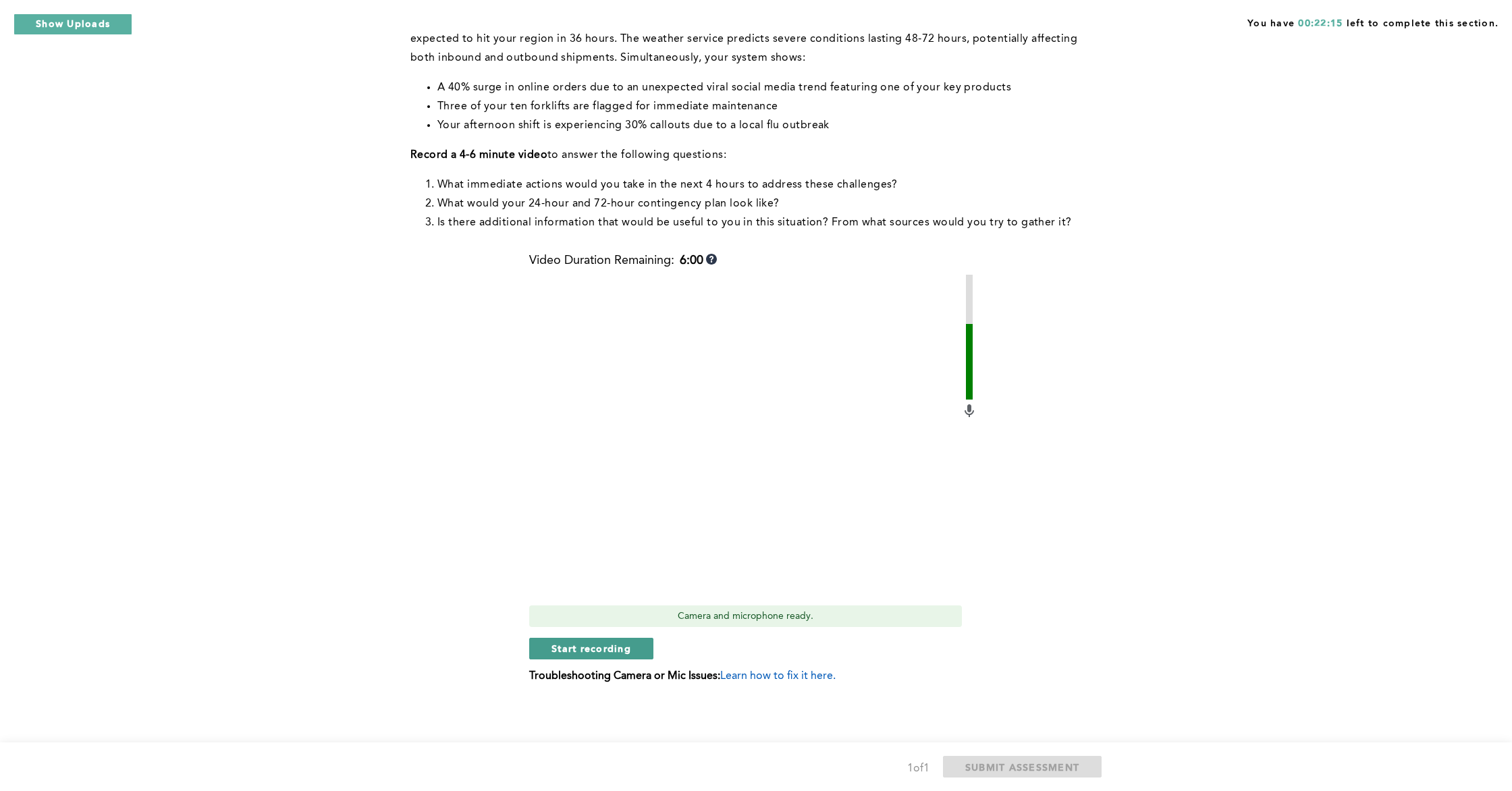
click at [622, 649] on span "Start recording" at bounding box center [591, 648] width 80 height 13
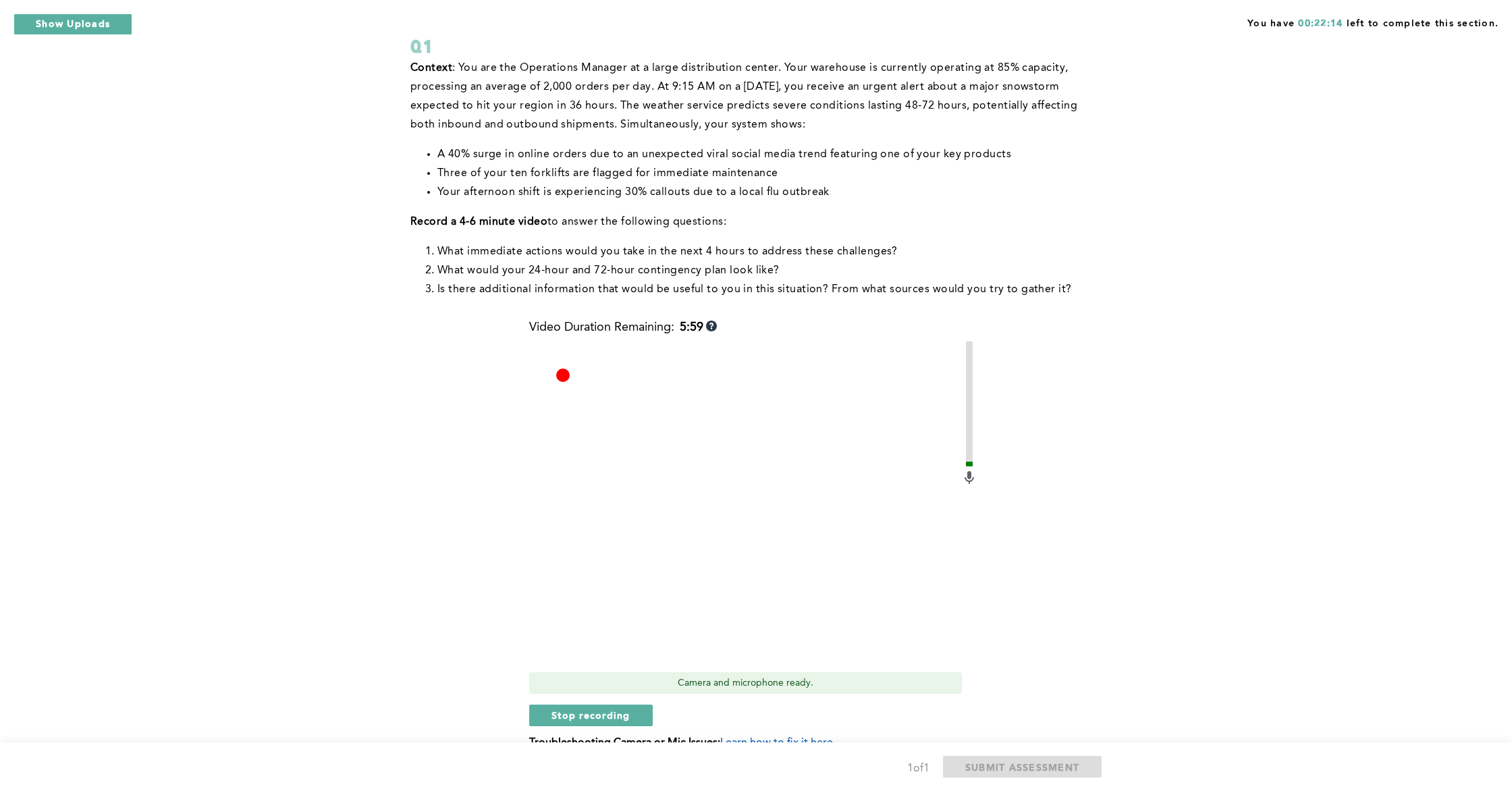
scroll to position [92, 0]
click at [627, 714] on span "Stop recording" at bounding box center [591, 718] width 79 height 13
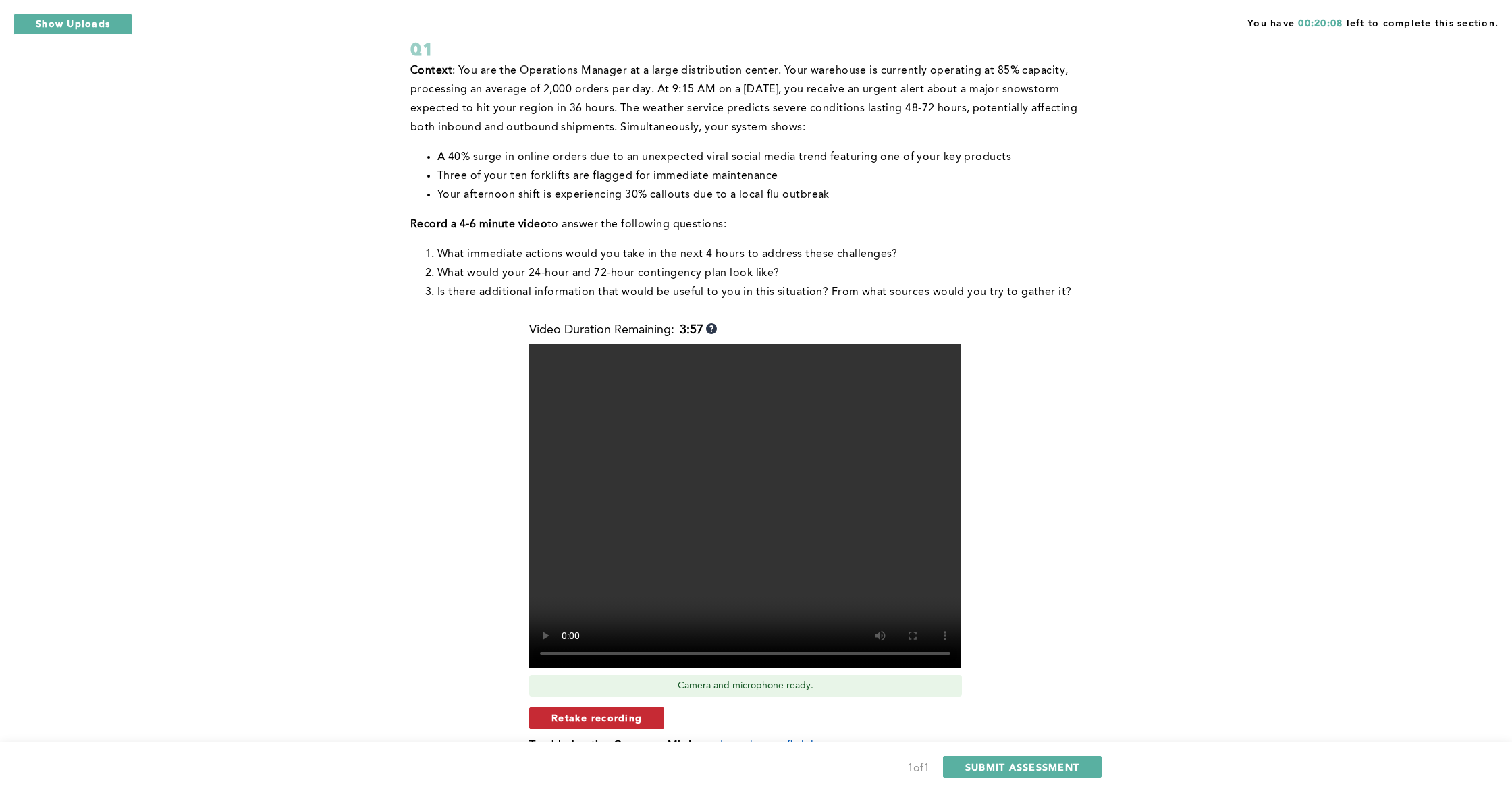
click at [626, 713] on span "Retake recording" at bounding box center [597, 718] width 91 height 13
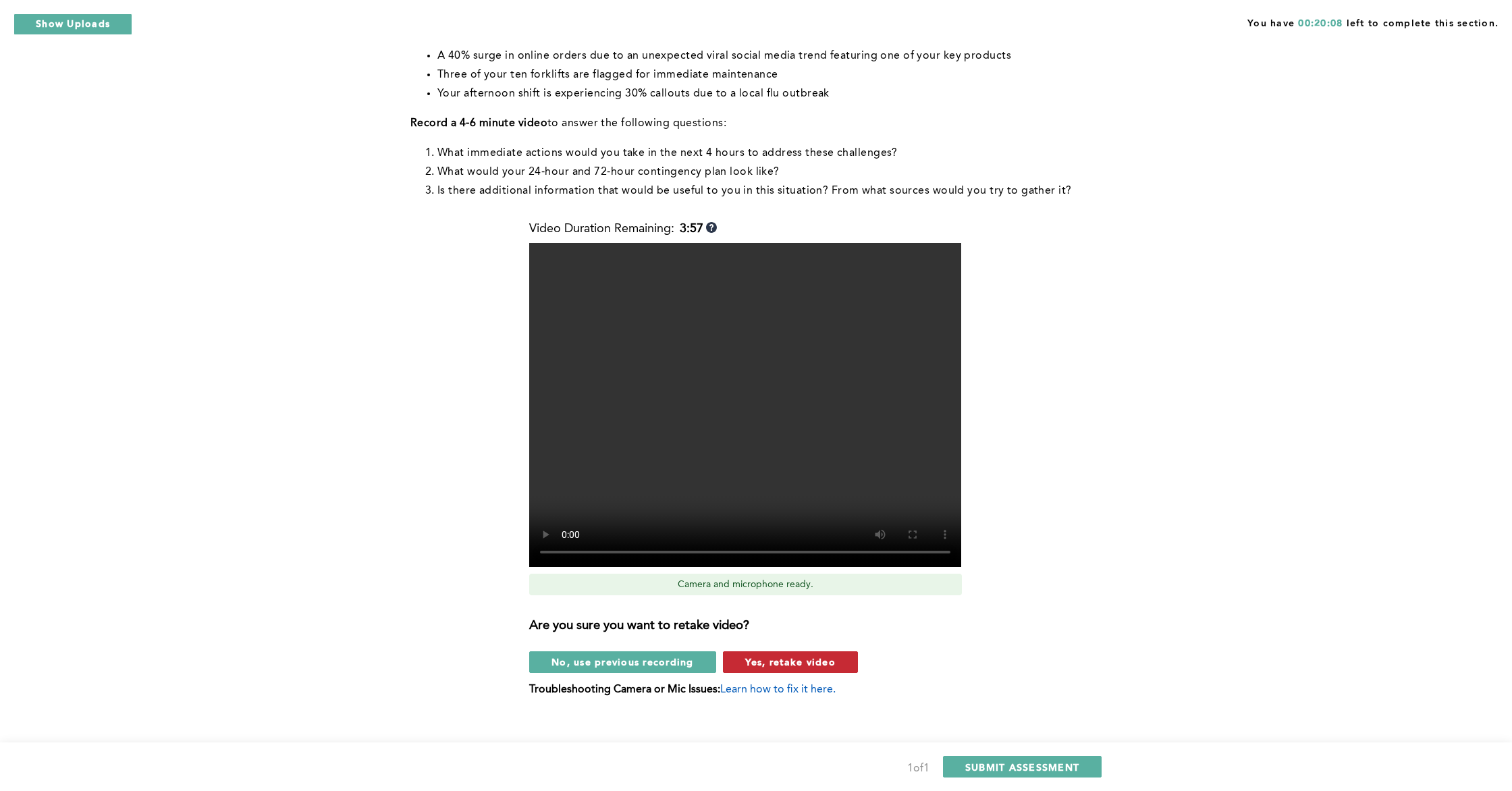
click at [793, 670] on button "Yes, retake video" at bounding box center [791, 662] width 135 height 21
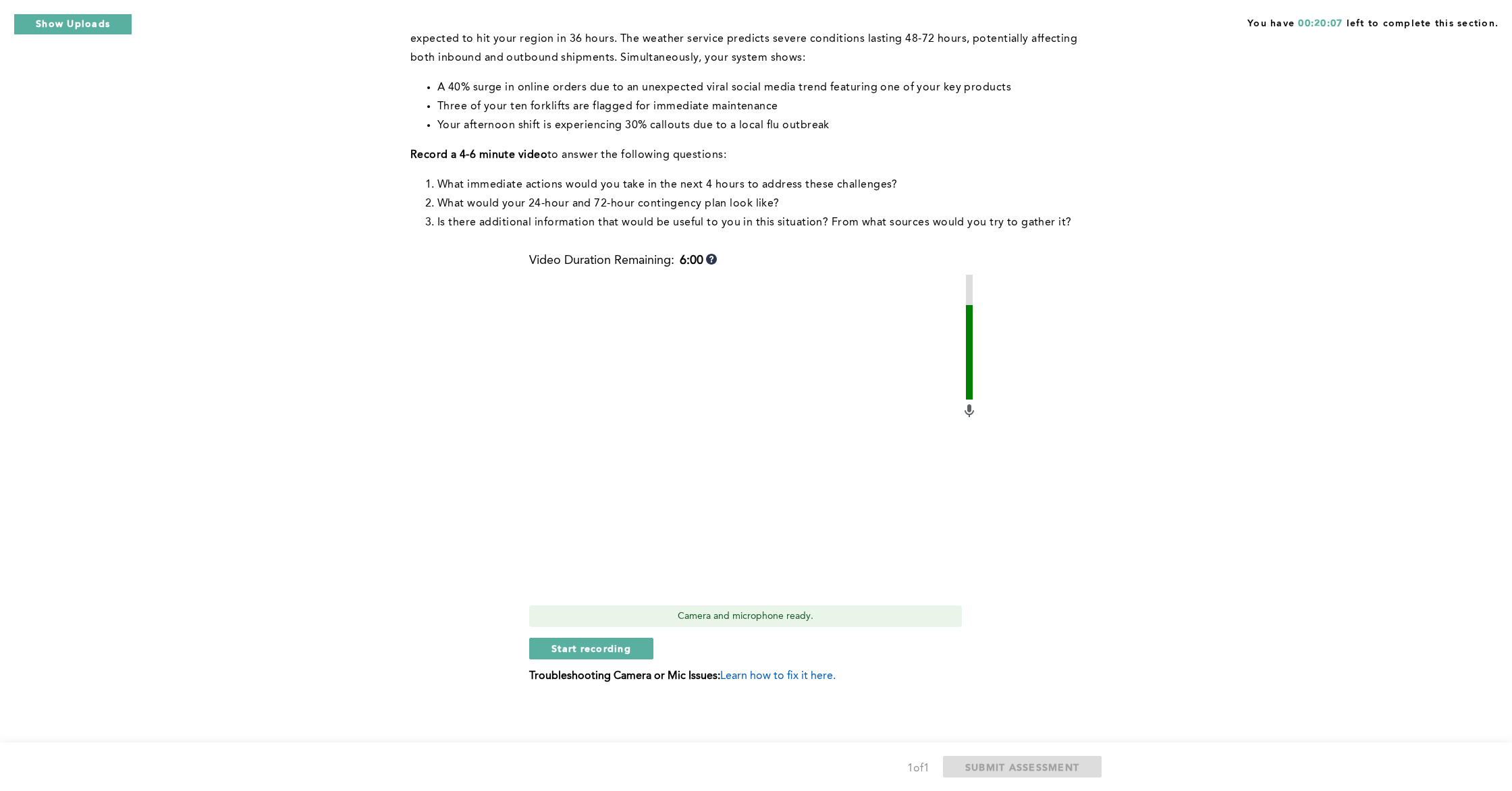
scroll to position [162, 0]
click at [585, 659] on button "Start recording" at bounding box center [591, 648] width 125 height 21
click at [585, 659] on button "Stop recording" at bounding box center [591, 648] width 124 height 21
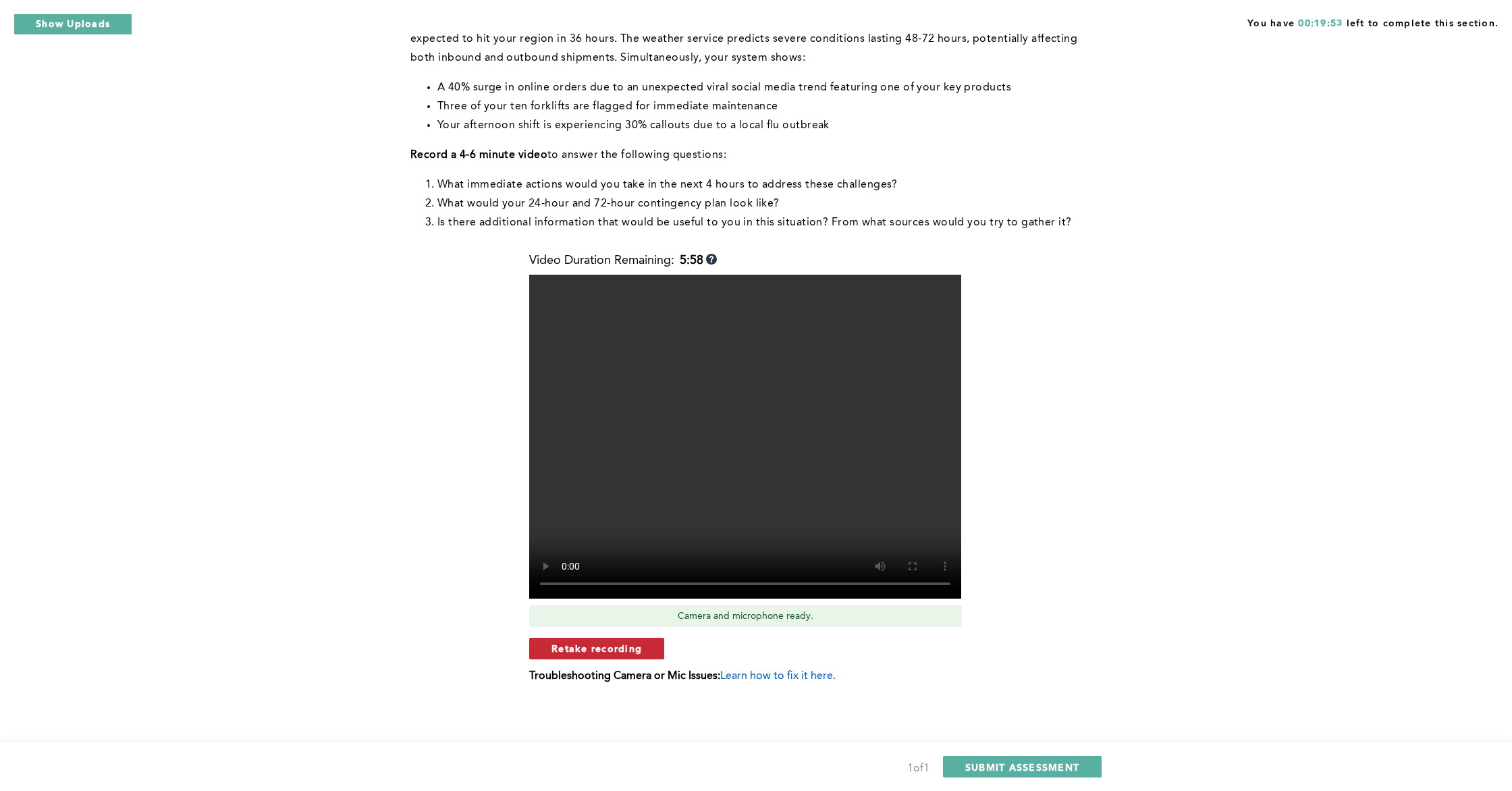
click at [613, 650] on span "Retake recording" at bounding box center [597, 648] width 91 height 13
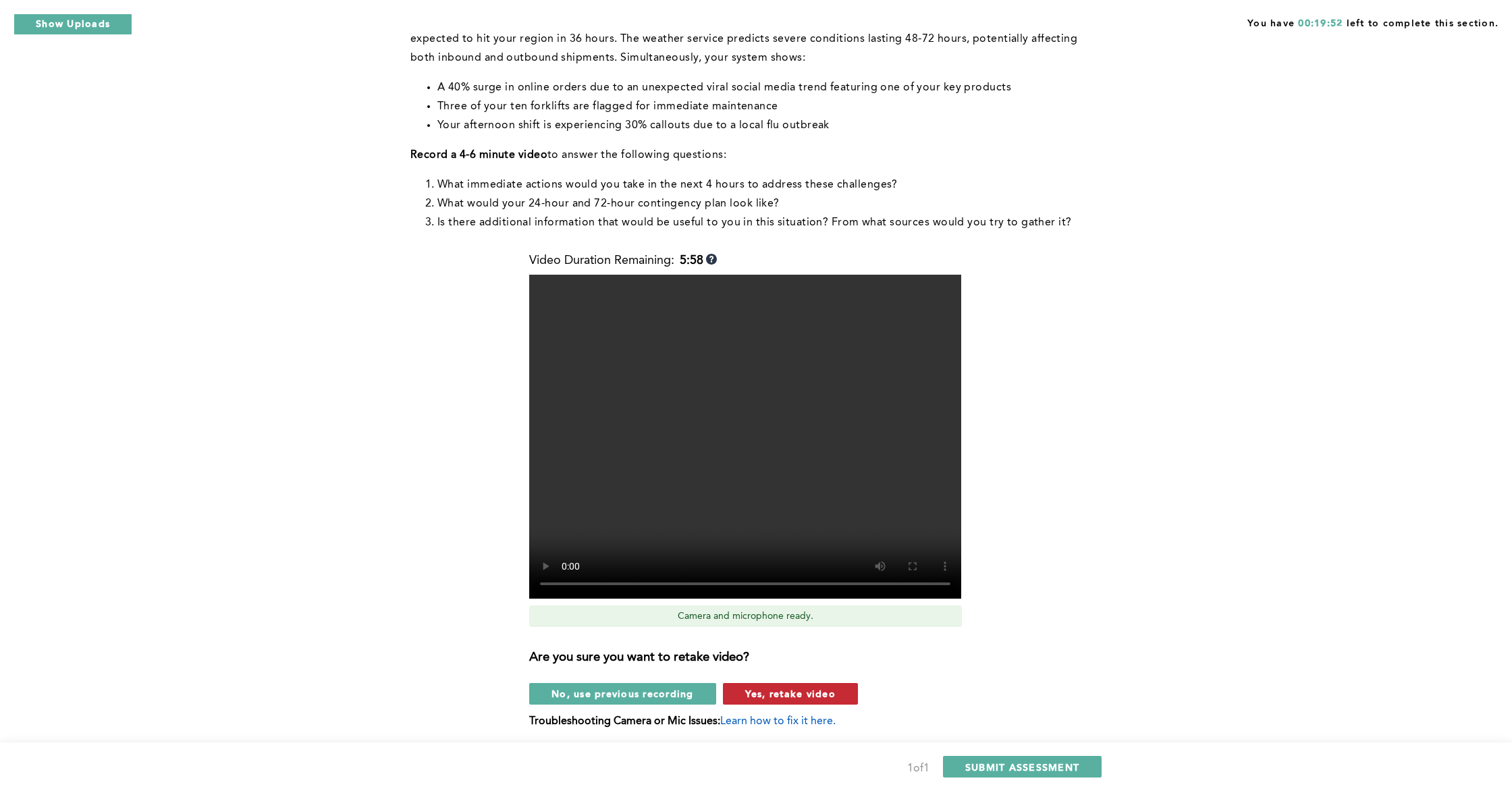
click at [778, 687] on span "Yes, retake video" at bounding box center [791, 694] width 91 height 13
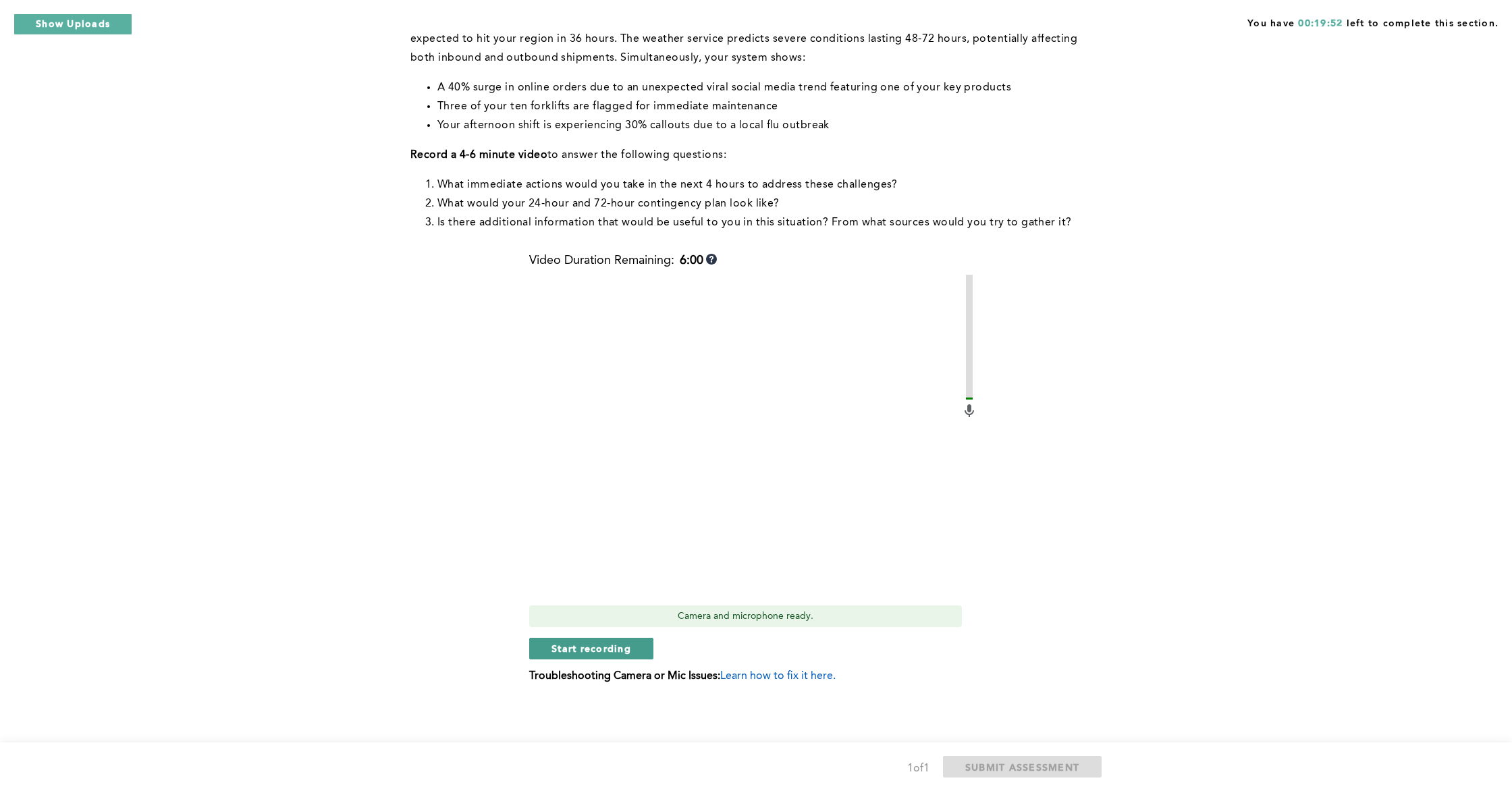
click at [610, 654] on span "Start recording" at bounding box center [591, 648] width 80 height 13
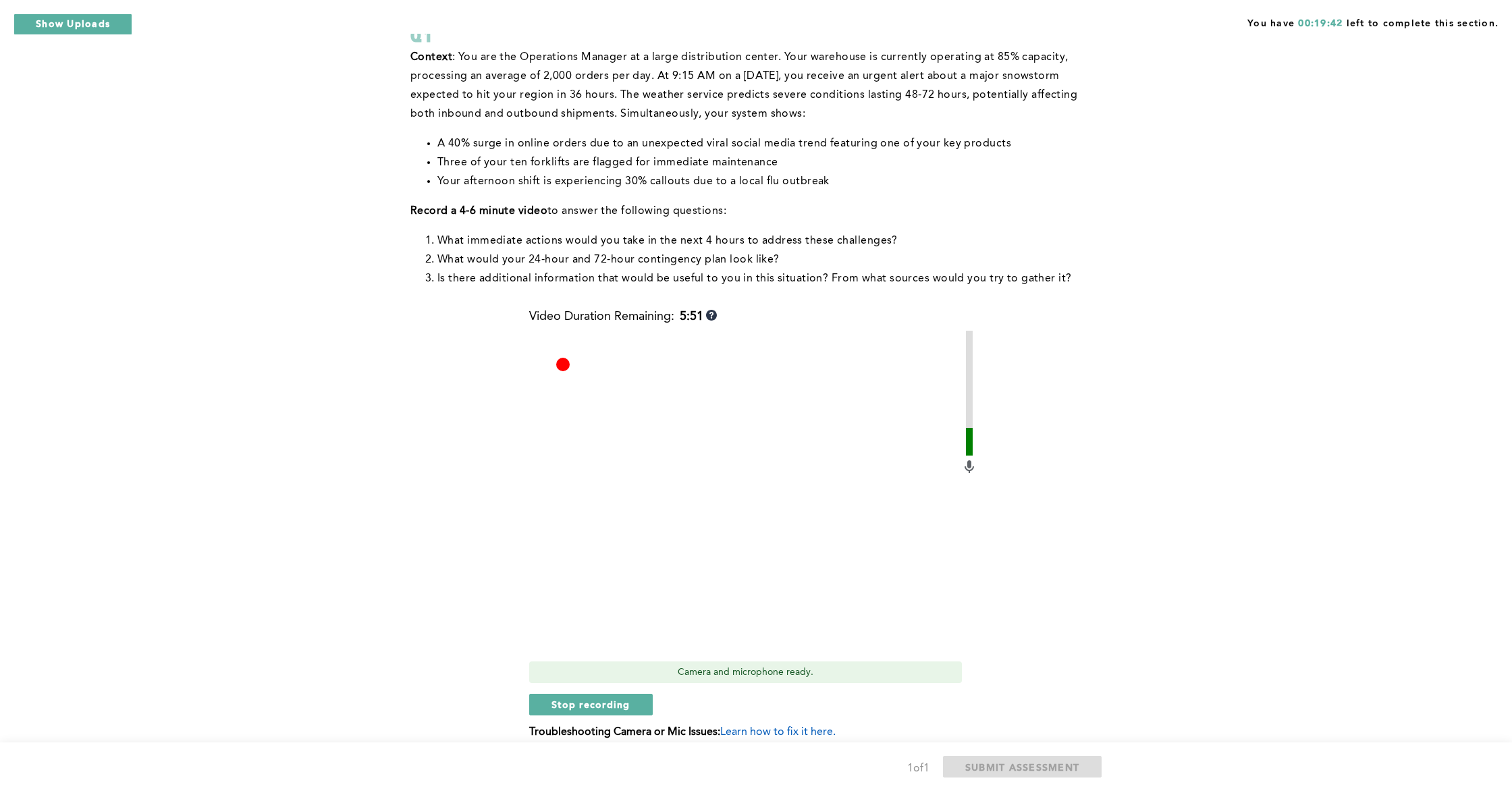
scroll to position [104, 0]
click at [587, 700] on span "Stop recording" at bounding box center [591, 707] width 79 height 13
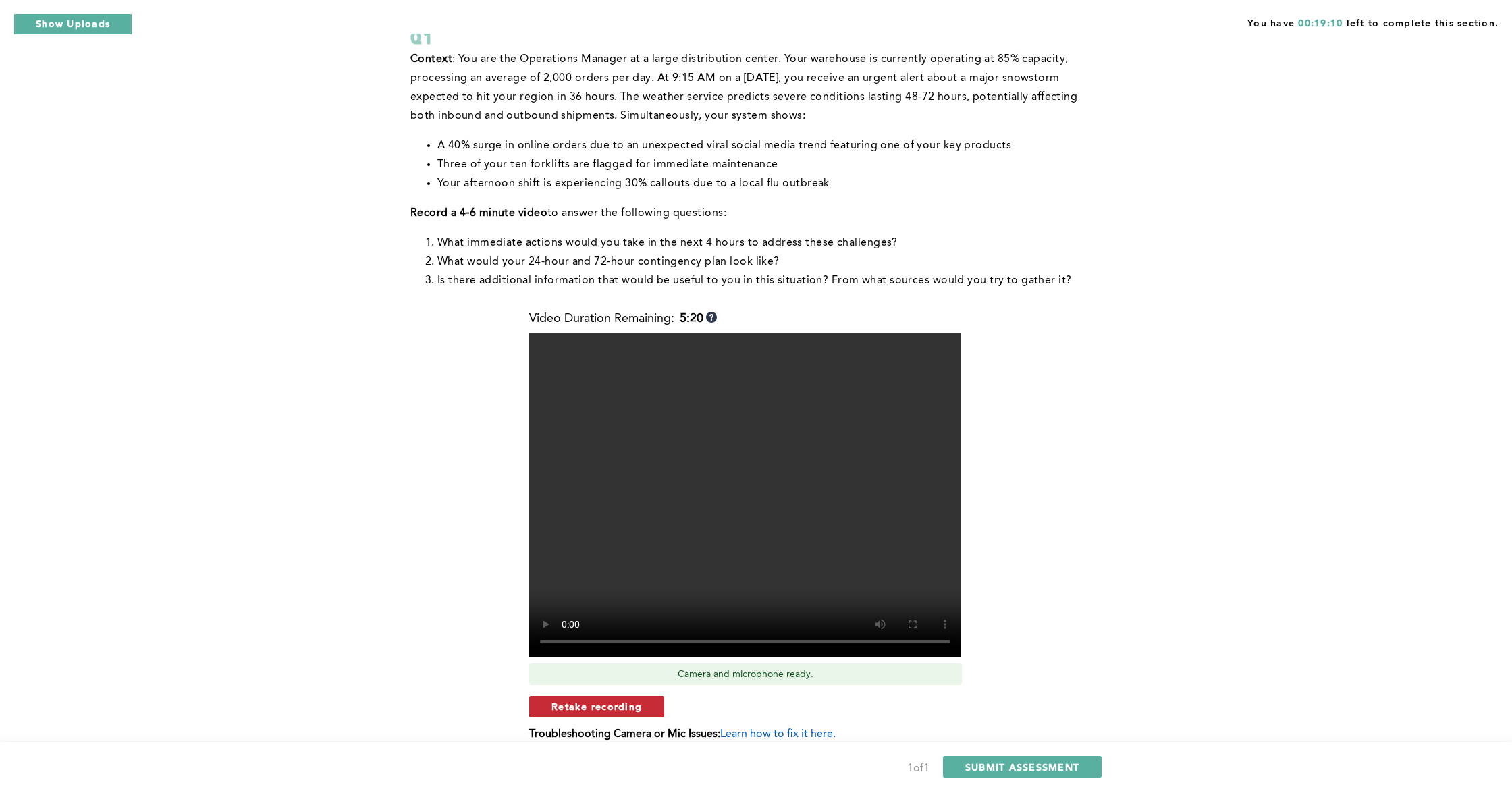
click at [624, 709] on span "Retake recording" at bounding box center [597, 707] width 91 height 13
click at [756, 714] on div "Are you sure you want to retake video? No, use previous recording Yes, retake v…" at bounding box center [753, 729] width 448 height 67
click at [756, 714] on button "Yes, retake video" at bounding box center [791, 752] width 135 height 21
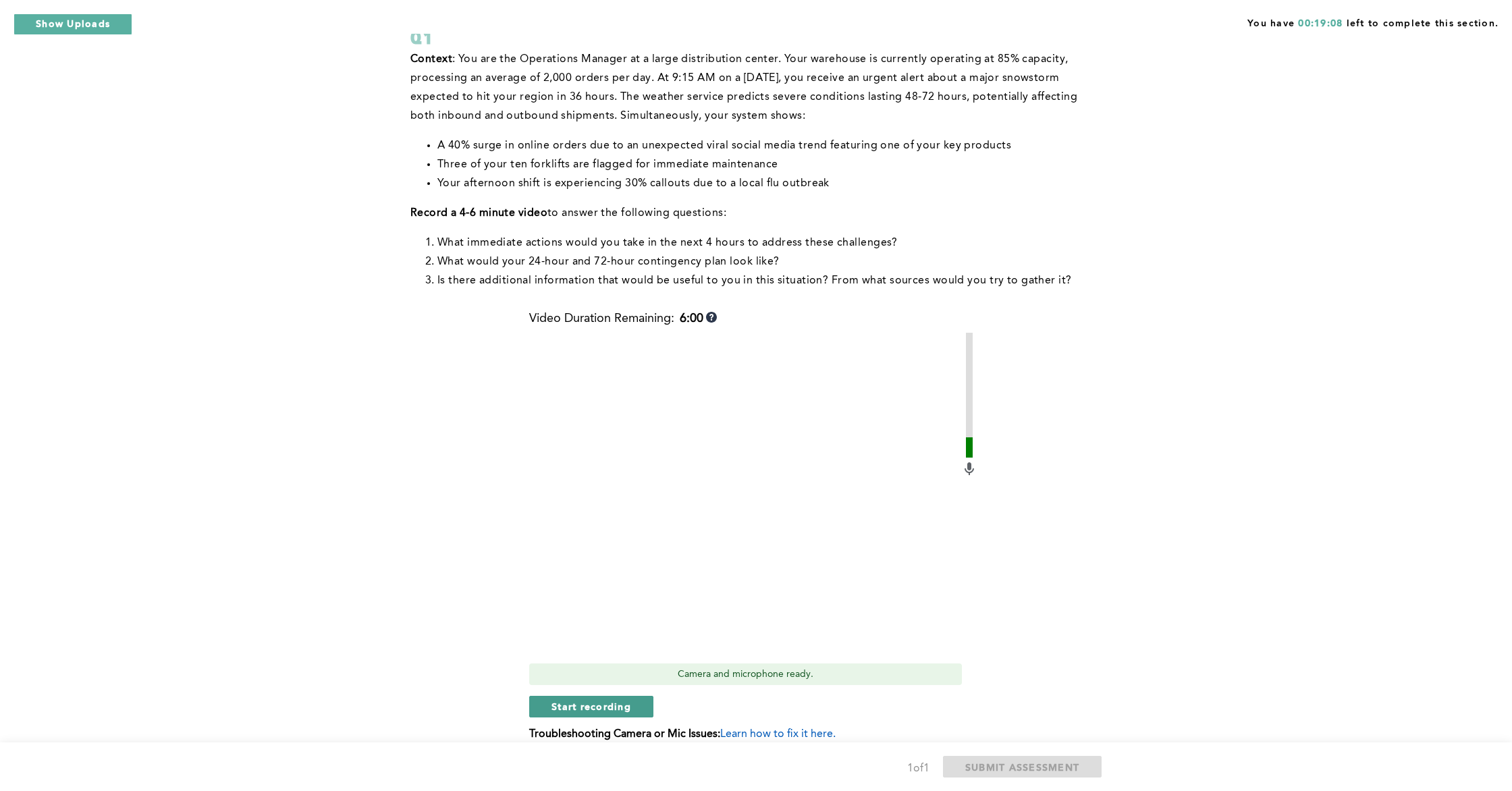
click at [642, 709] on button "Start recording" at bounding box center [591, 707] width 125 height 21
click at [590, 699] on button "Stop recording" at bounding box center [591, 707] width 124 height 21
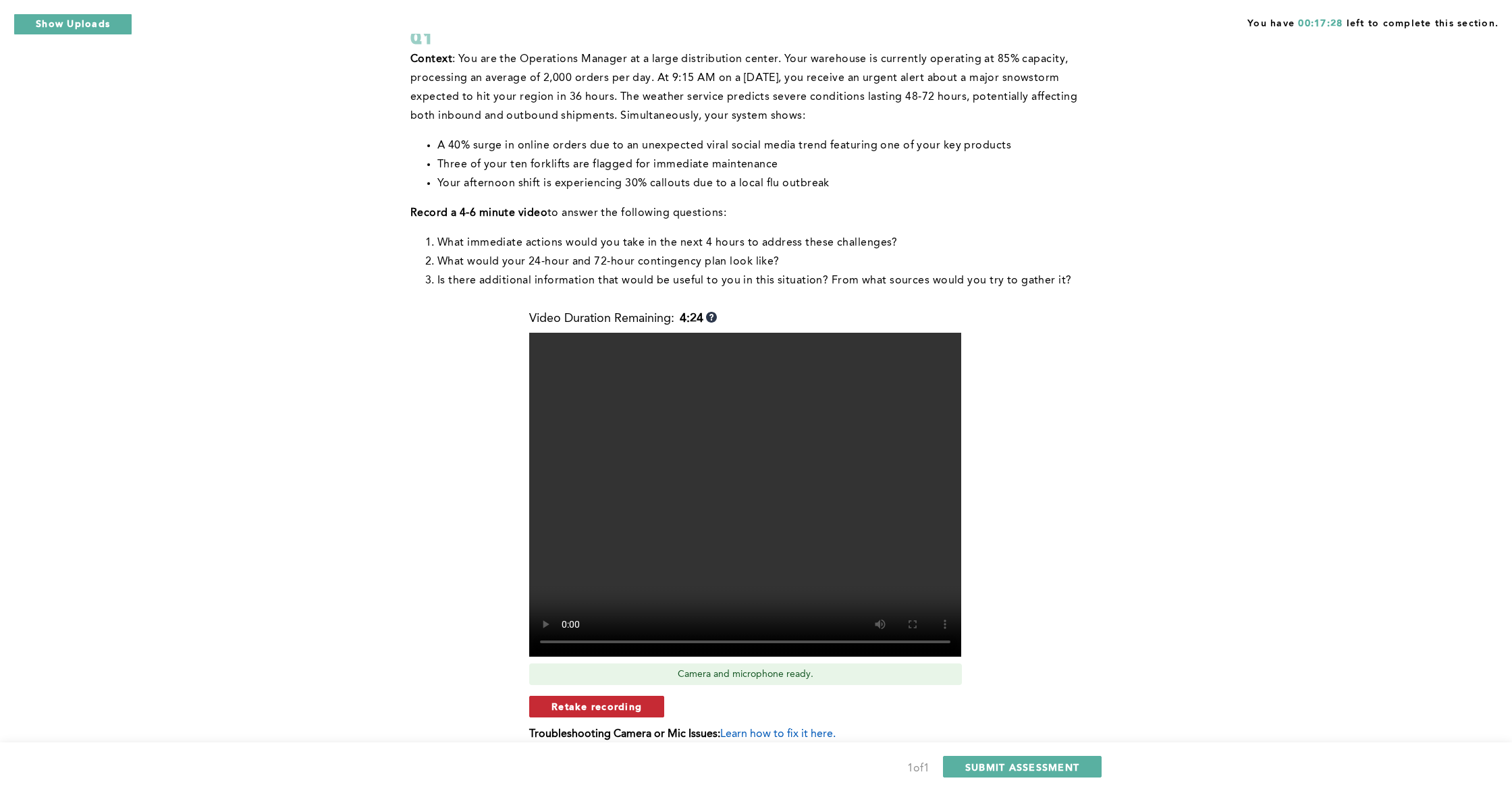
click at [623, 700] on span "Retake recording" at bounding box center [597, 707] width 91 height 13
click at [793, 714] on div "Are you sure you want to retake video? No, use previous recording Yes, retake v…" at bounding box center [753, 729] width 448 height 67
click at [794, 714] on div "1 of 1 SUBMIT ASSESSMENT" at bounding box center [756, 766] width 1512 height 49
click at [794, 714] on button "Yes, retake video" at bounding box center [791, 752] width 135 height 21
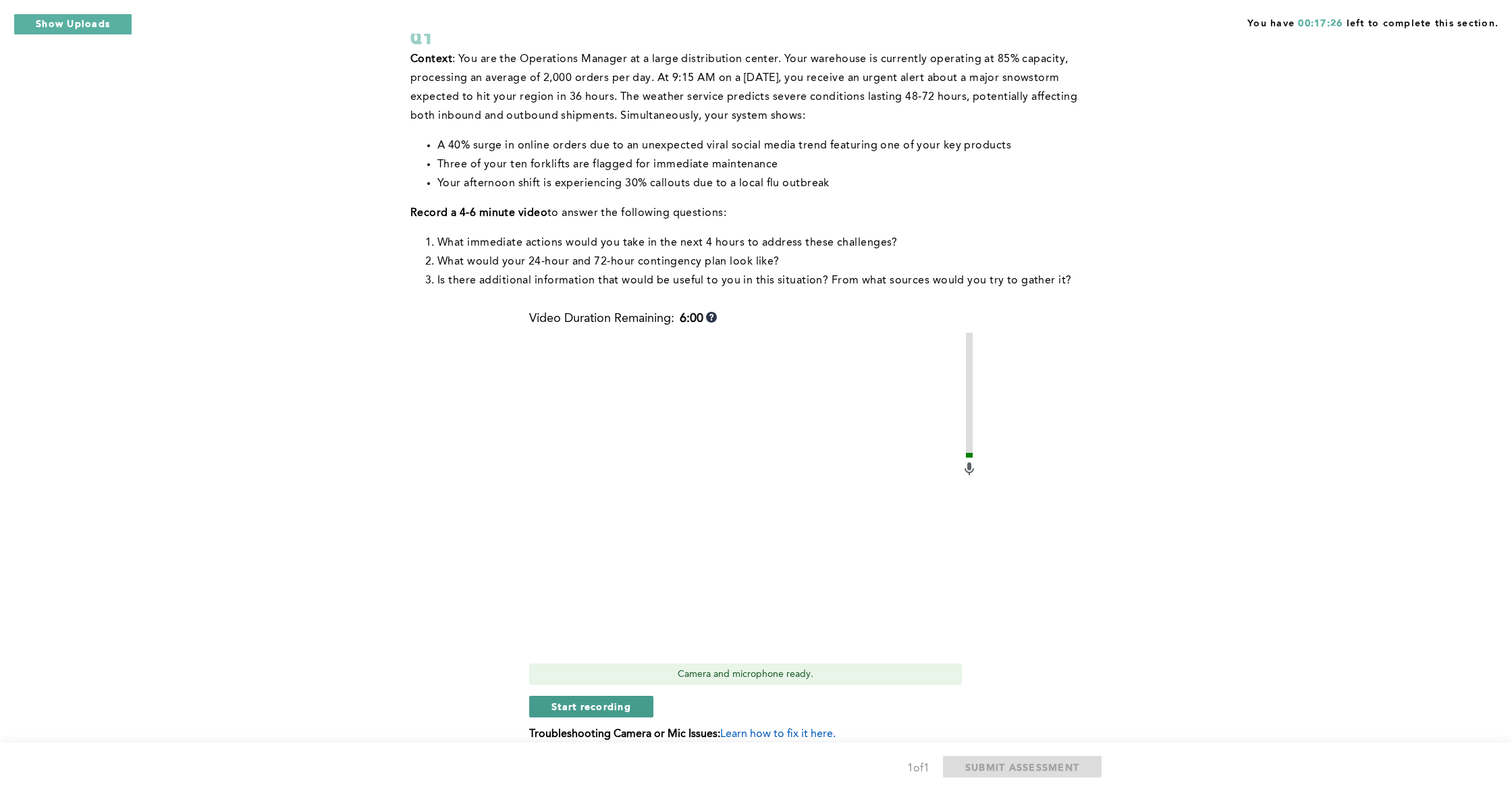
click at [622, 704] on span "Start recording" at bounding box center [591, 707] width 80 height 13
click at [568, 713] on button "Stop recording" at bounding box center [591, 707] width 124 height 21
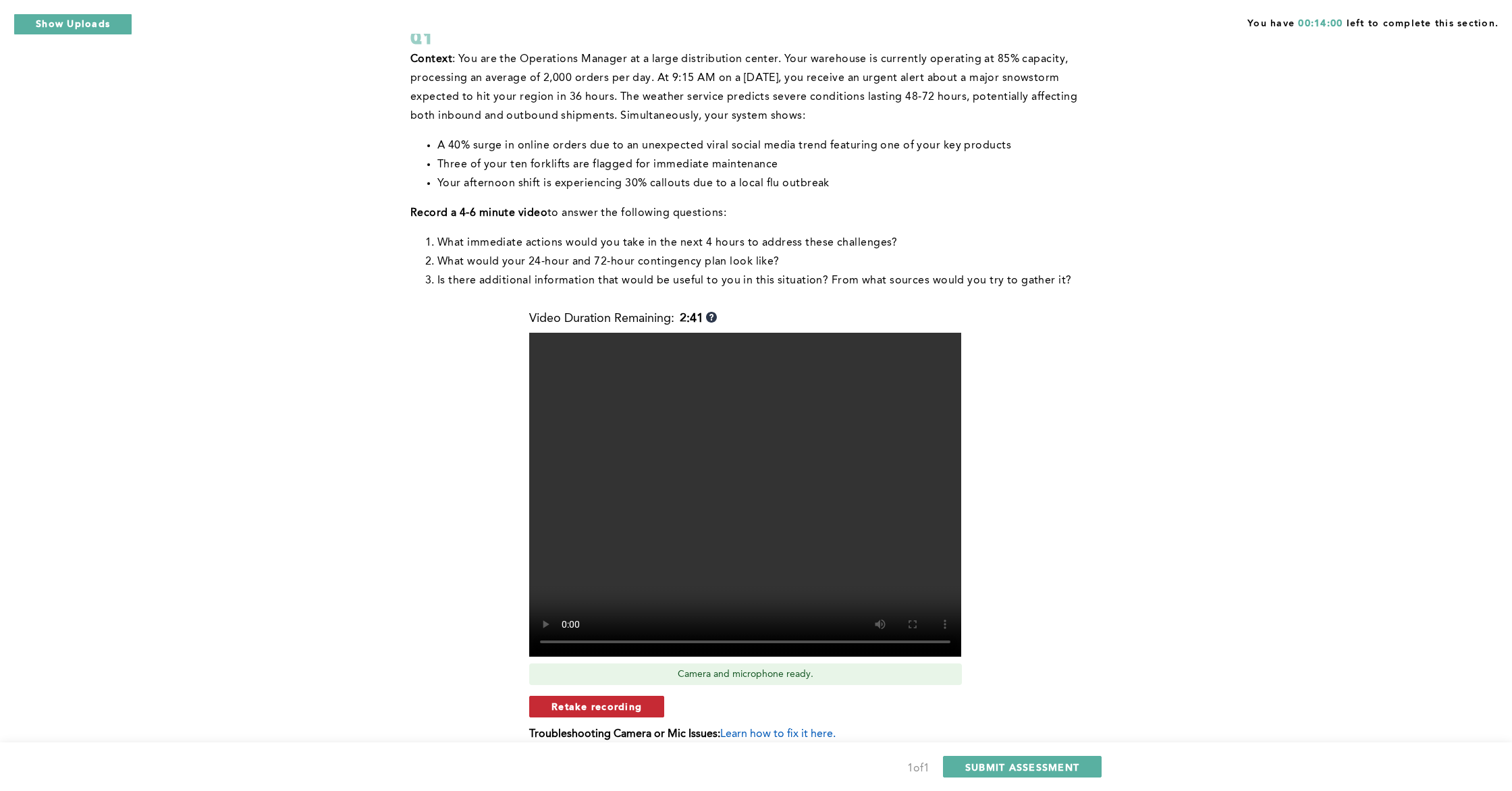
click at [601, 709] on span "Retake recording" at bounding box center [597, 707] width 91 height 13
click at [784, 714] on div "Are you sure you want to retake video? No, use previous recording Yes, retake v…" at bounding box center [753, 729] width 448 height 67
click at [784, 714] on div "Are you sure you want to retake video? No, use previous recording Yes, retake v…" at bounding box center [753, 729] width 448 height 67
click at [784, 714] on button "Yes, retake video" at bounding box center [791, 752] width 135 height 21
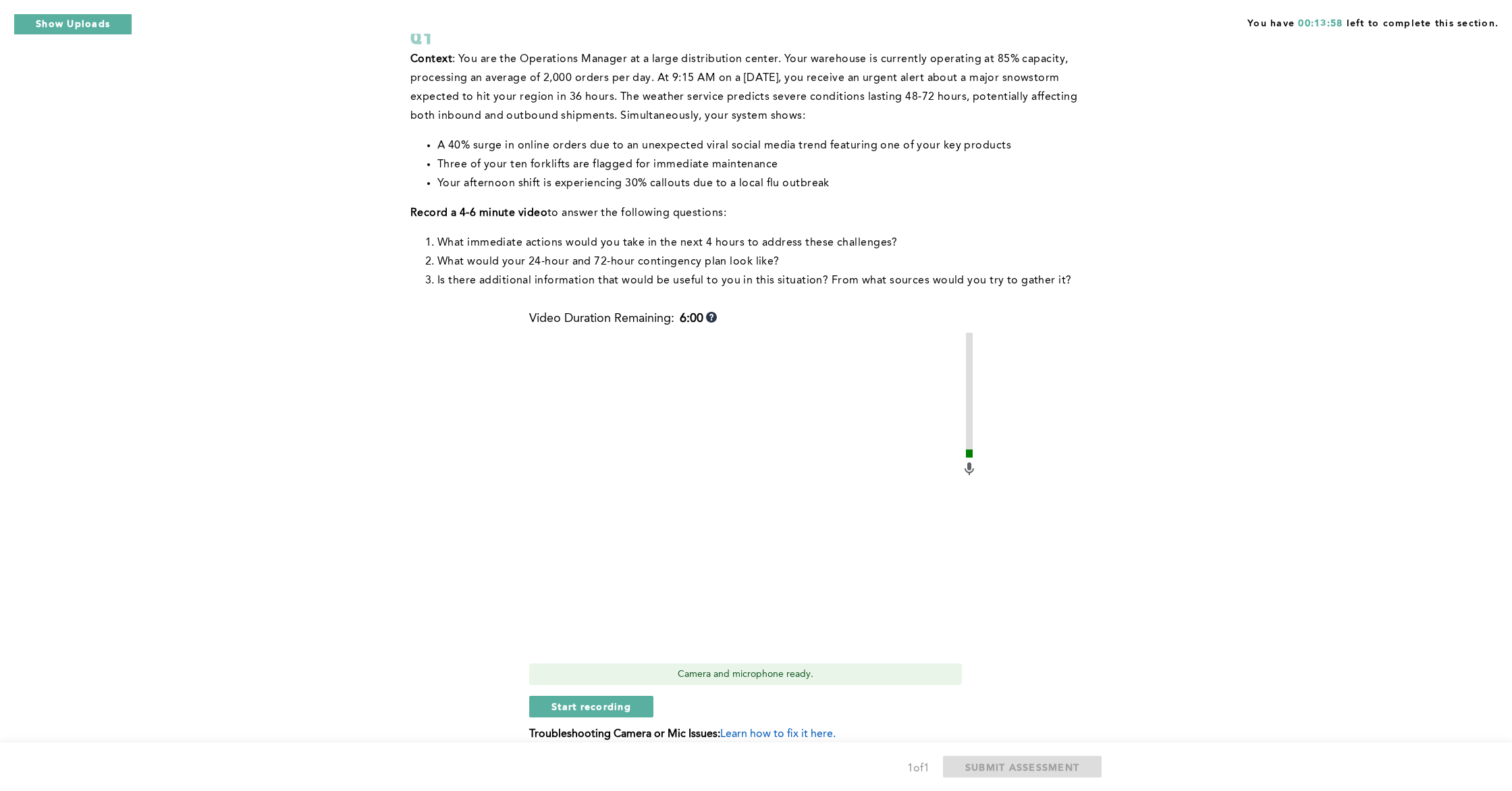
drag, startPoint x: 623, startPoint y: 713, endPoint x: 549, endPoint y: 674, distance: 83.6
click at [623, 713] on button "Start recording" at bounding box center [591, 707] width 125 height 21
click at [607, 714] on button "Stop recording" at bounding box center [591, 707] width 124 height 21
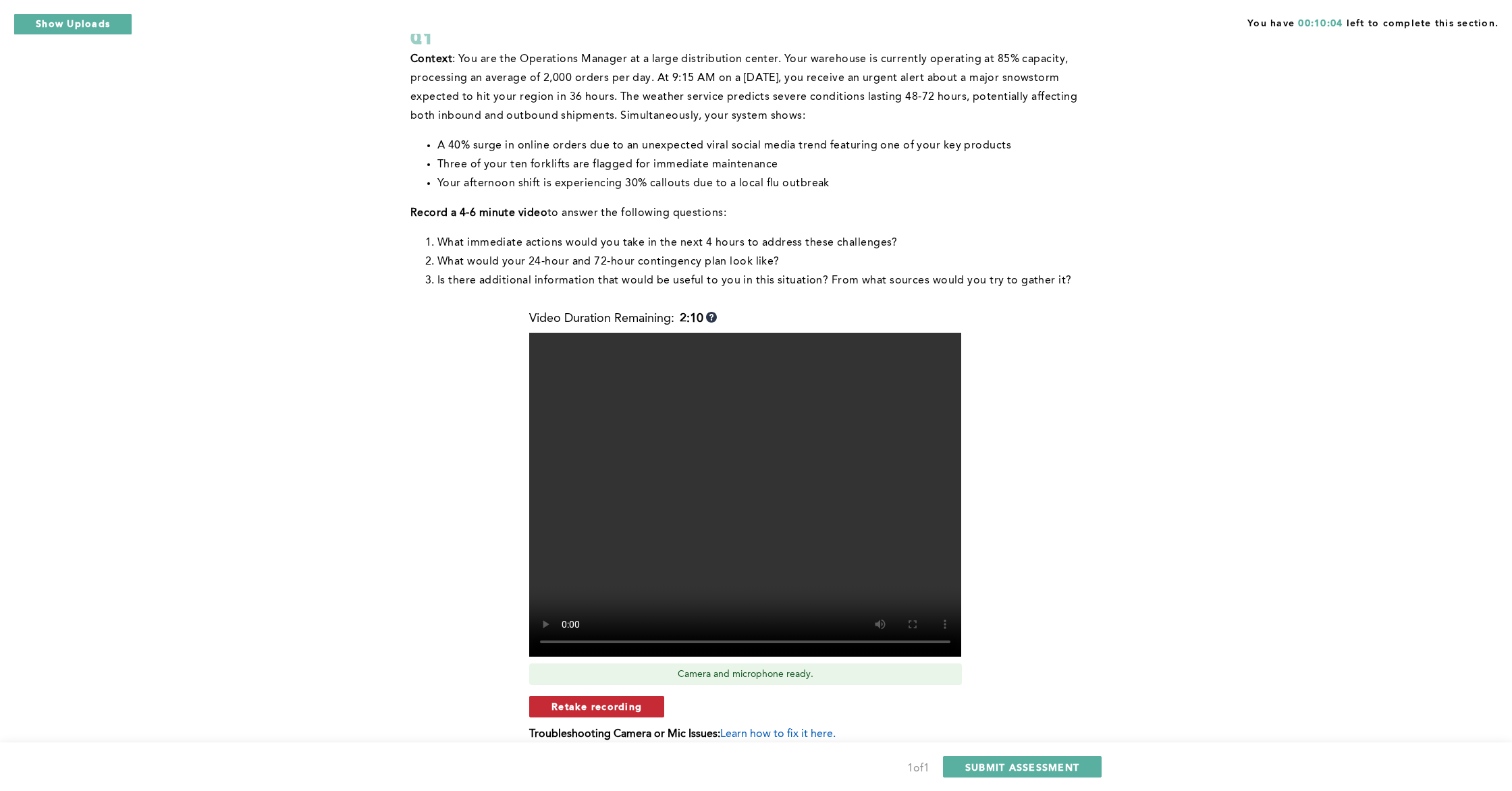
click at [644, 713] on button "Retake recording" at bounding box center [597, 707] width 135 height 21
click at [738, 714] on div "Are you sure you want to retake video? No, use previous recording Yes, retake v…" at bounding box center [753, 729] width 448 height 67
click at [741, 714] on form "Q1 Context : You are the Operations Manager at a large distribution center. You…" at bounding box center [754, 390] width 686 height 831
click at [741, 714] on div "1 of 1 SUBMIT ASSESSMENT" at bounding box center [756, 766] width 1512 height 49
click at [745, 714] on div "1 of 1 SUBMIT ASSESSMENT" at bounding box center [756, 766] width 1512 height 49
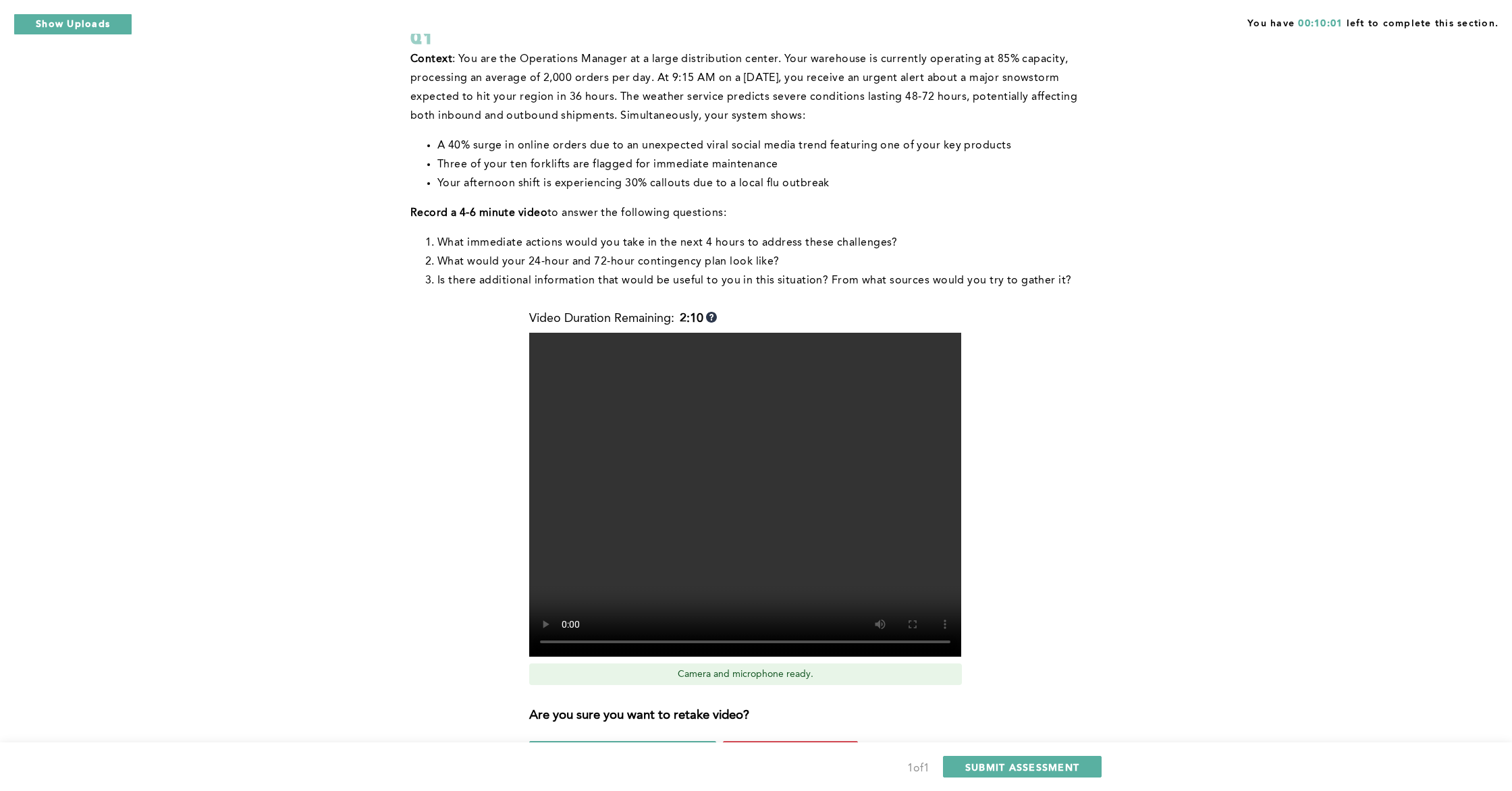
scroll to position [116, 0]
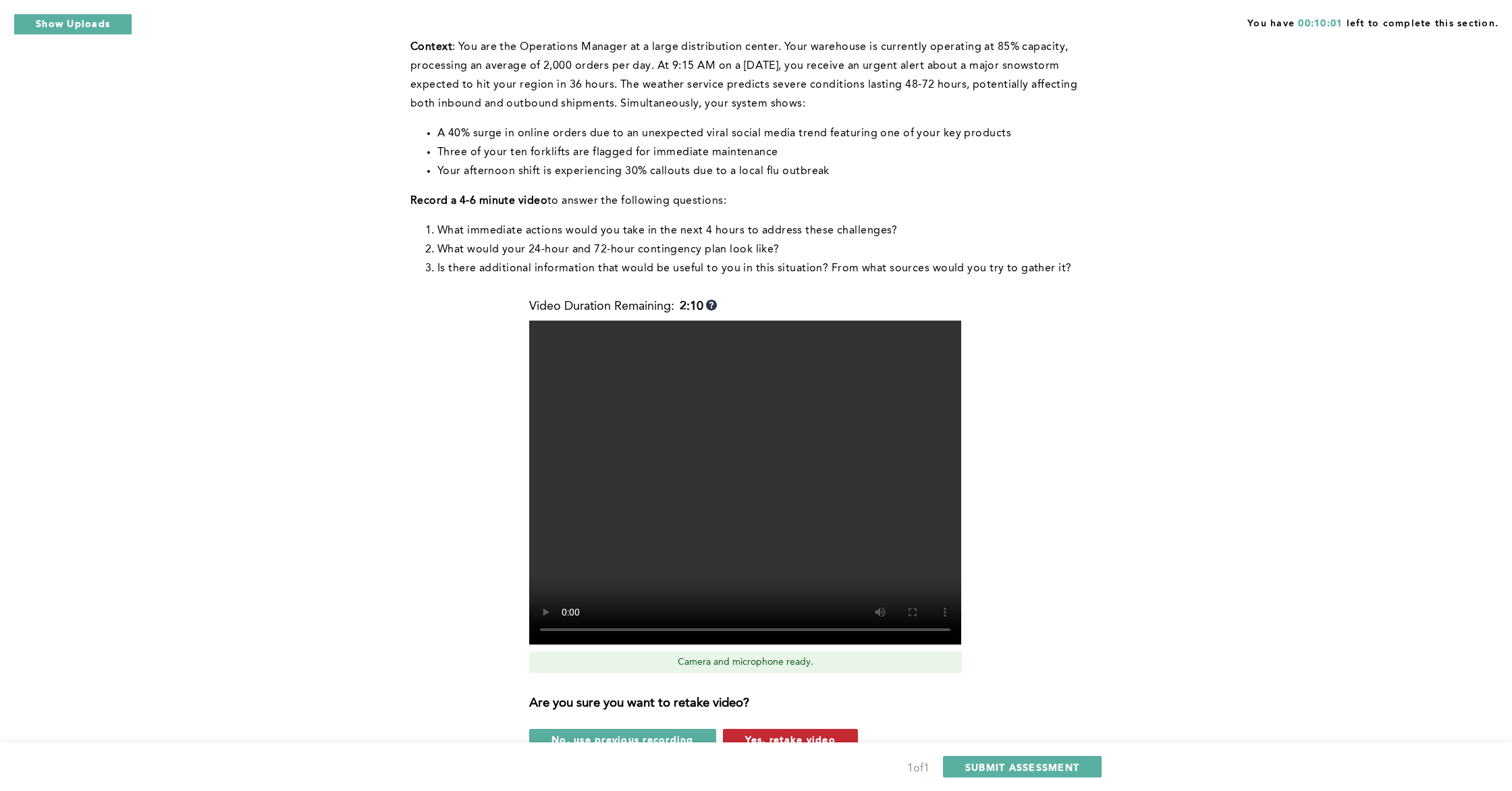
click at [750, 714] on span "Yes, retake video" at bounding box center [791, 740] width 91 height 13
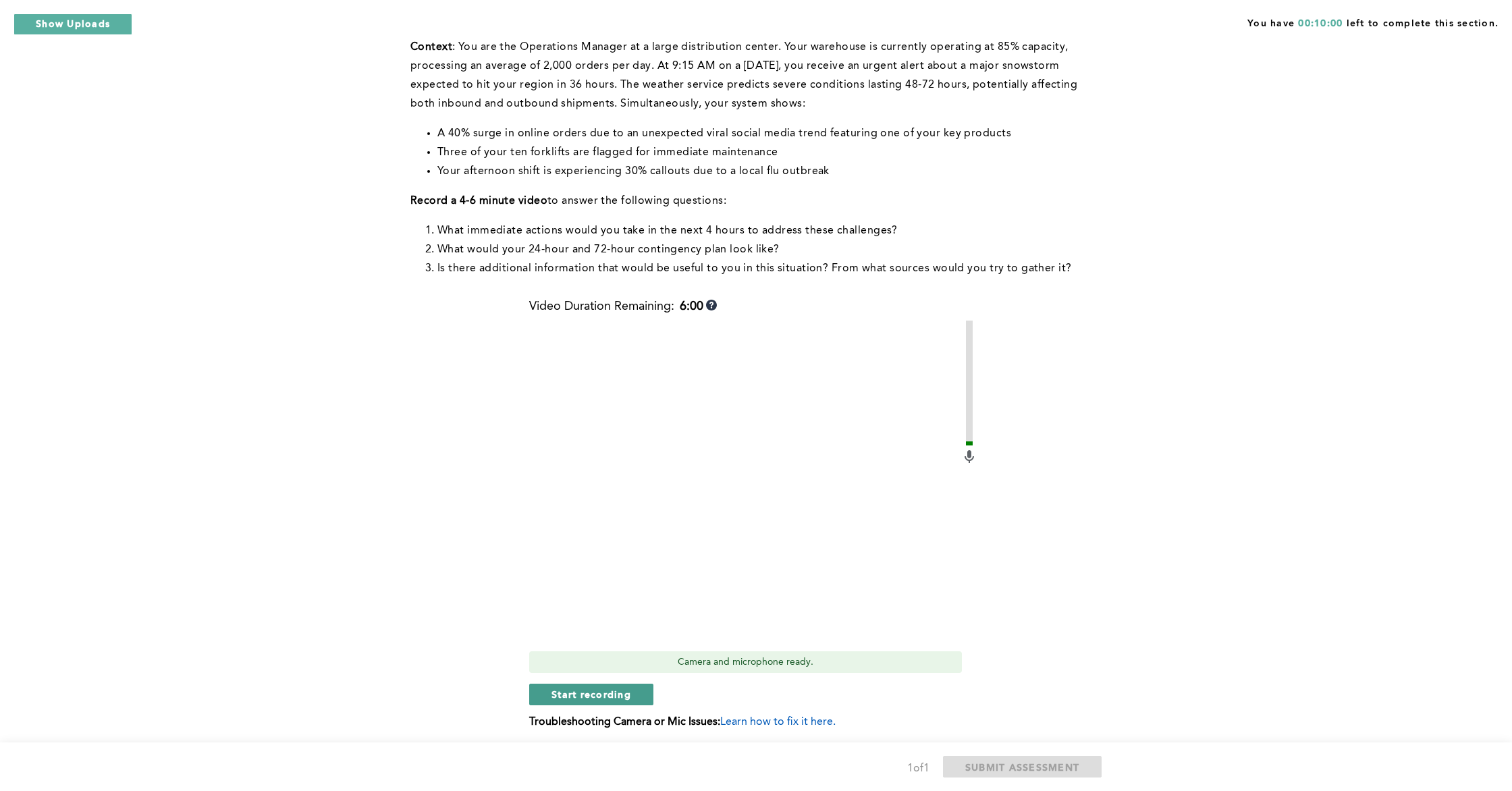
click at [604, 694] on span "Start recording" at bounding box center [591, 694] width 80 height 13
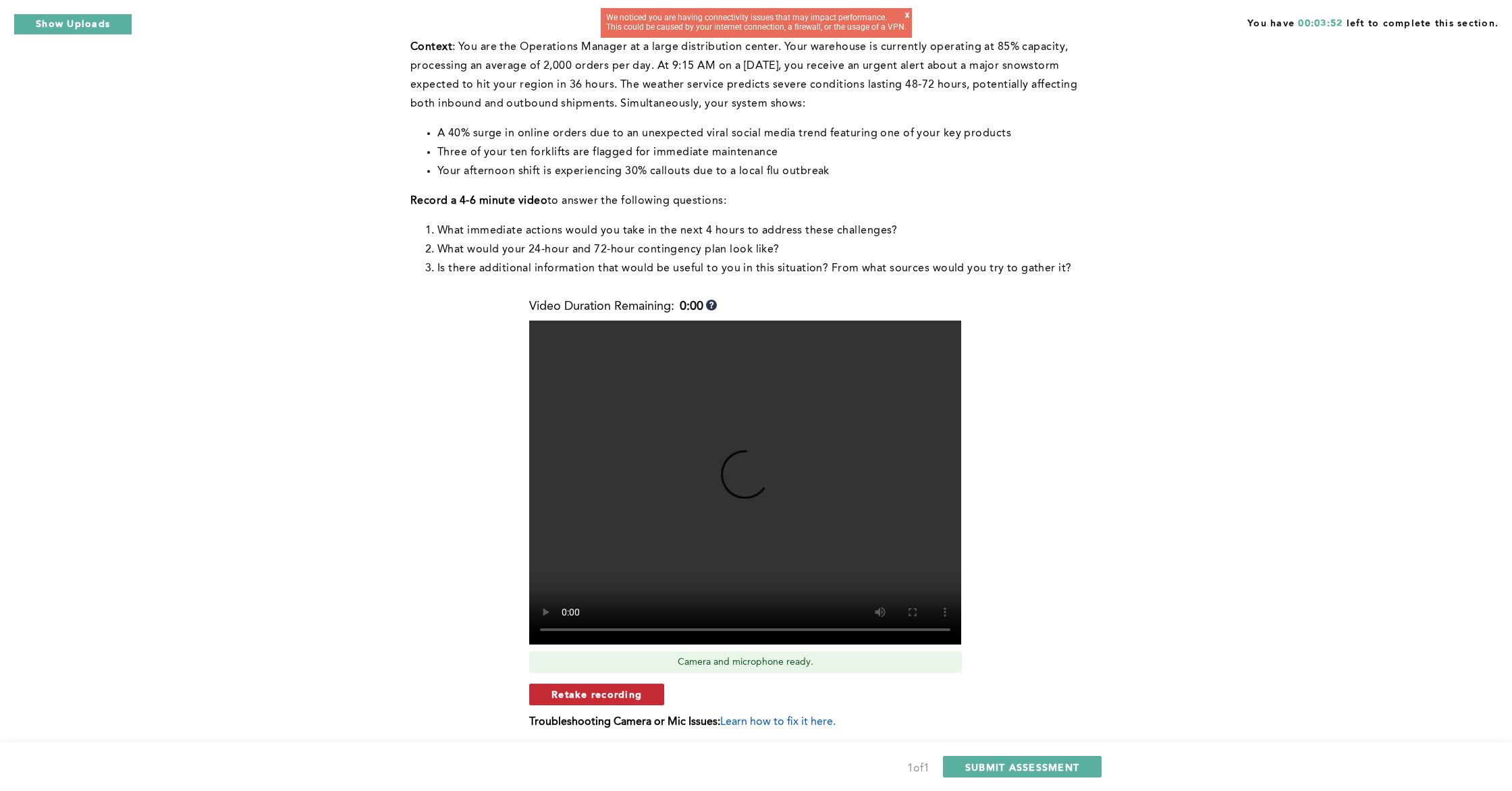
scroll to position [162, 0]
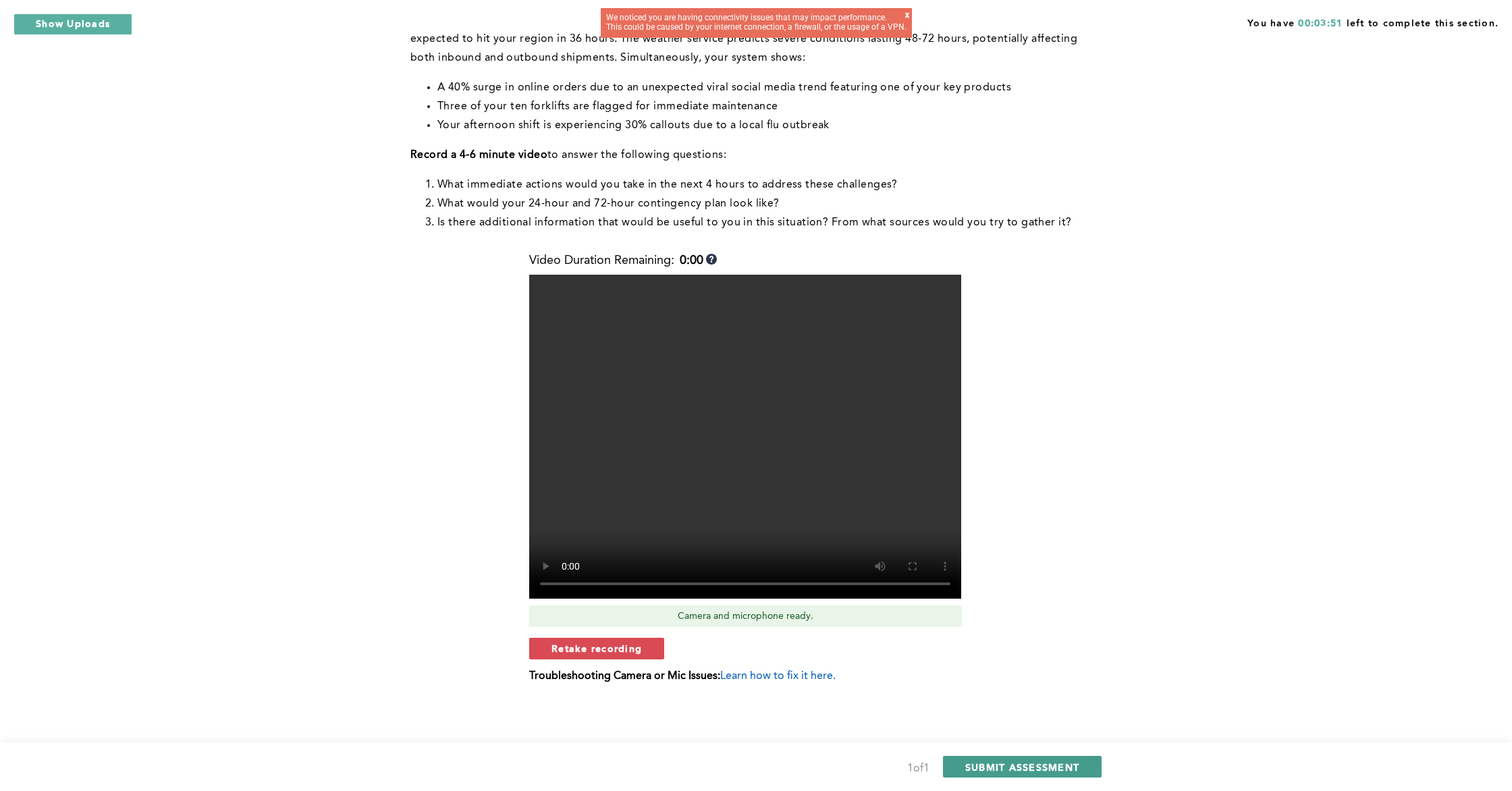
click at [965, 714] on button "SUBMIT ASSESSMENT" at bounding box center [1022, 767] width 158 height 21
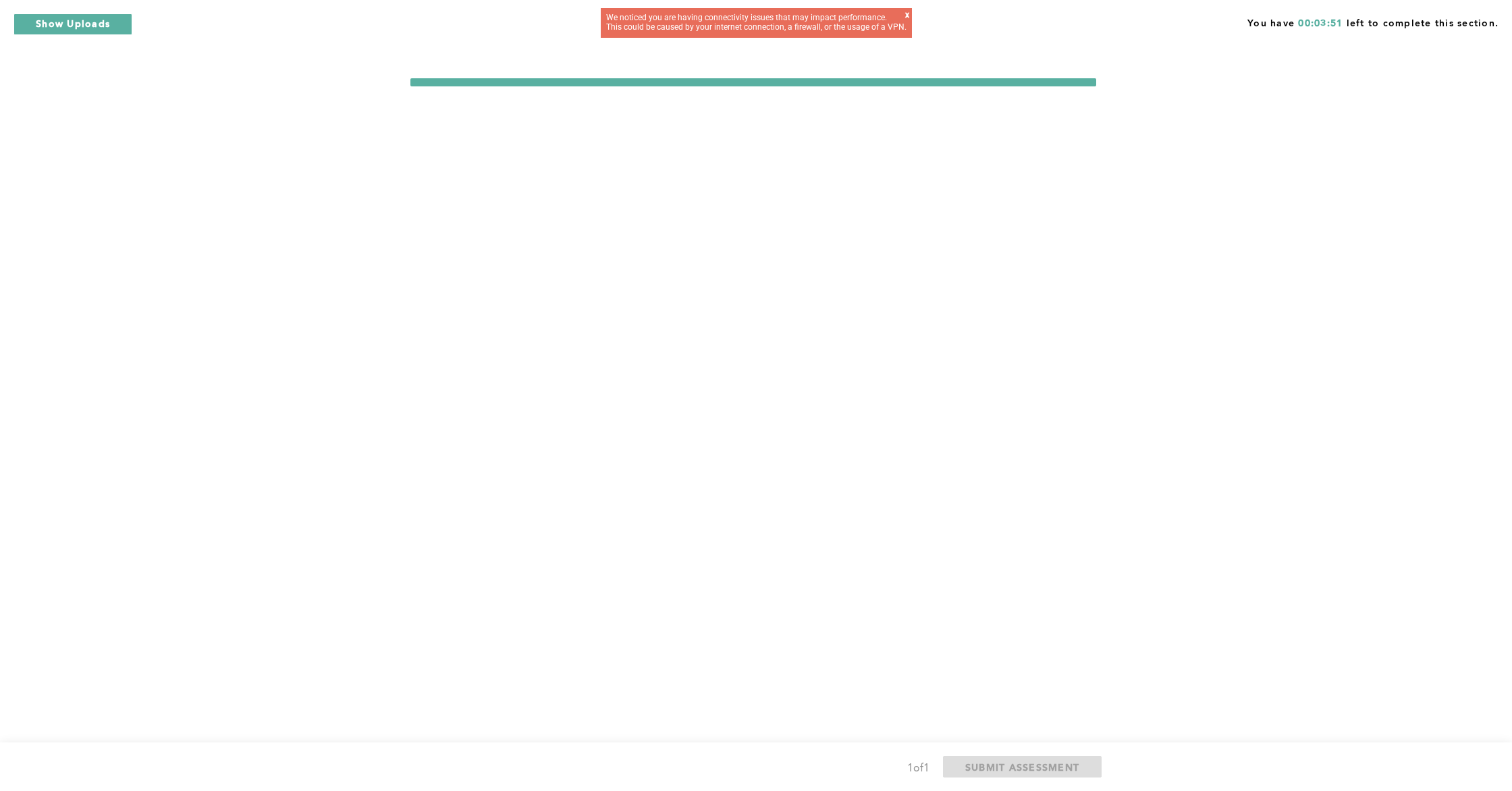
scroll to position [0, 0]
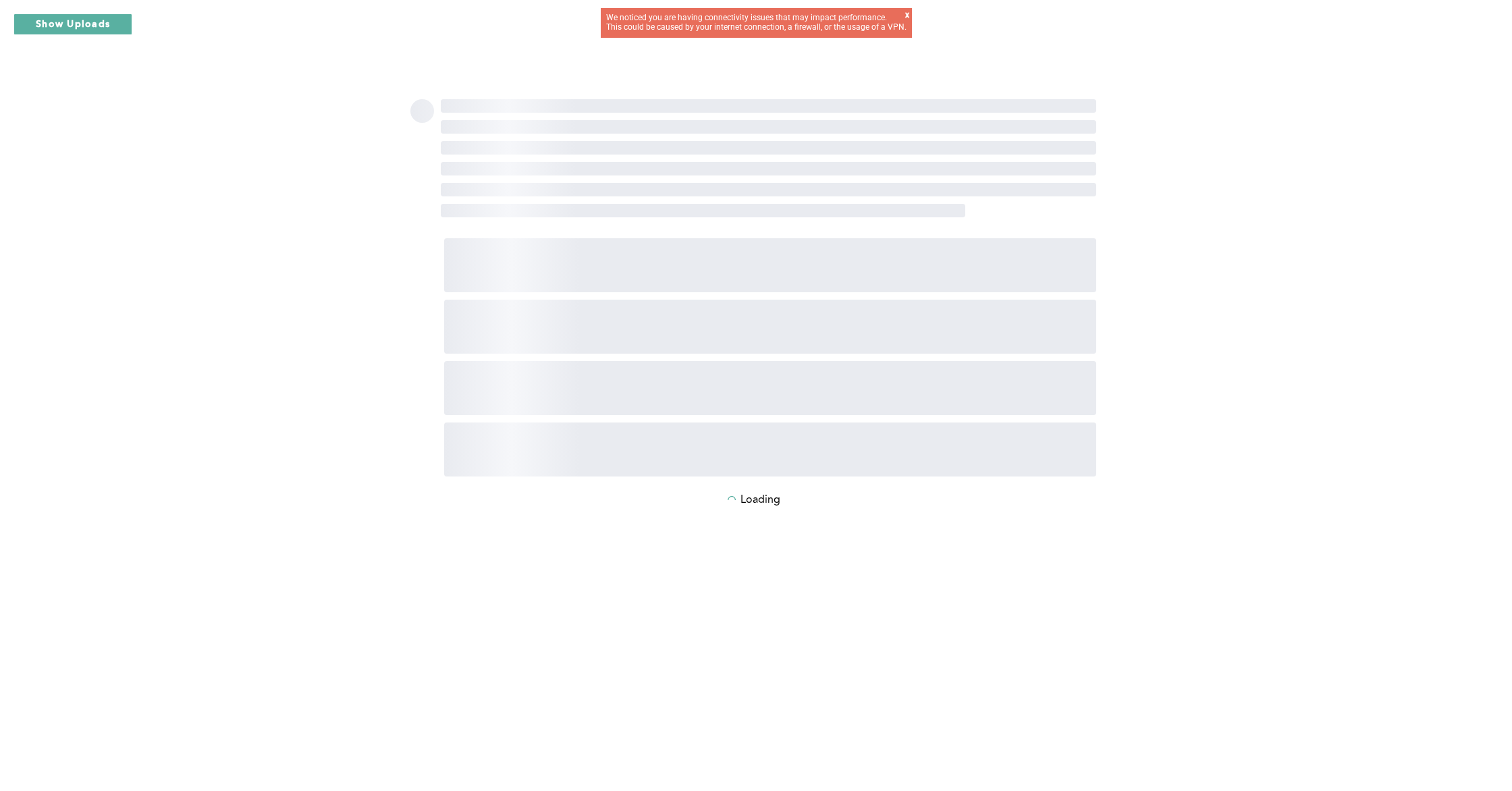
click at [909, 19] on div "x" at bounding box center [907, 19] width 4 height 16
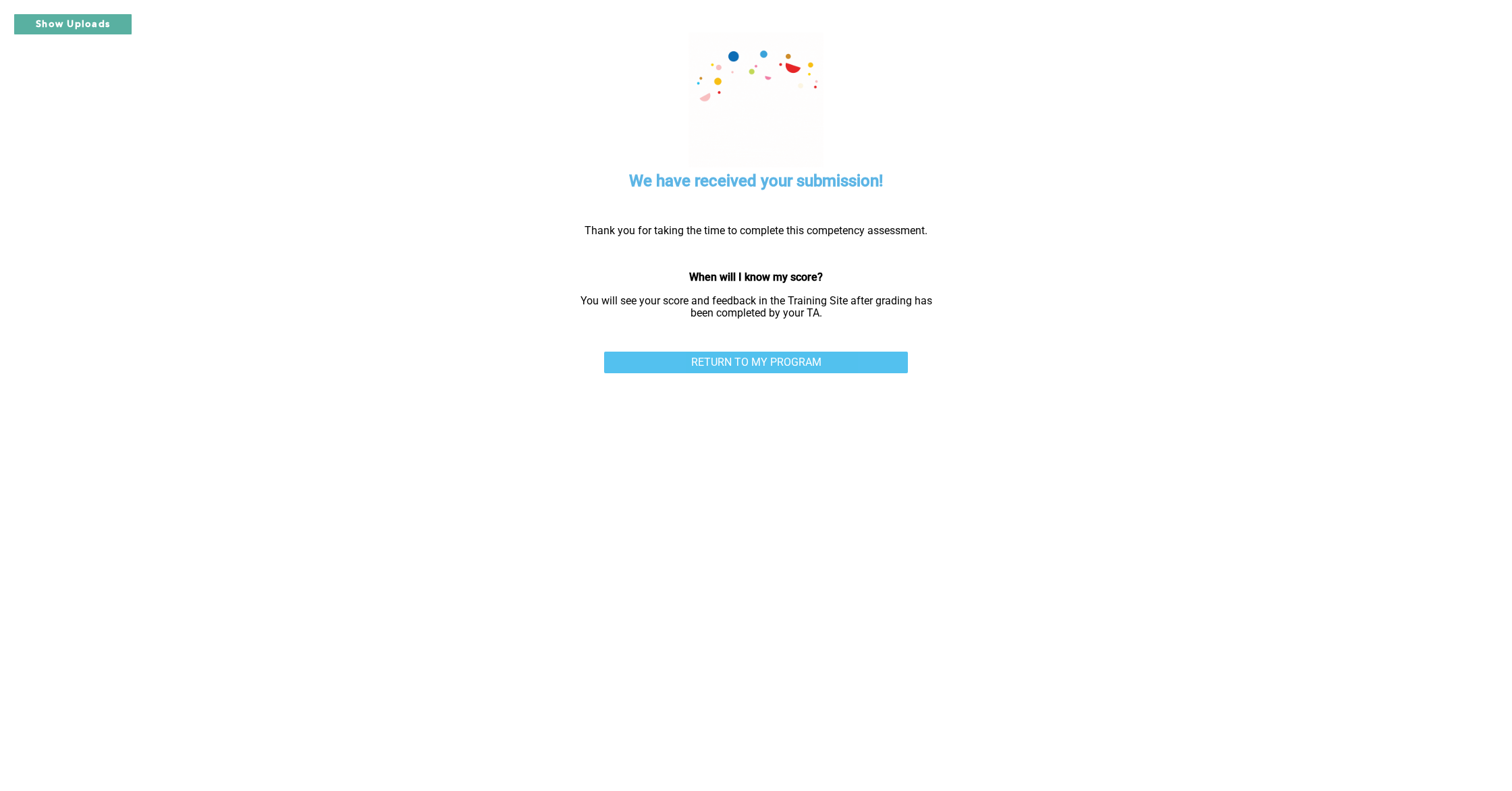
click at [802, 360] on link "RETURN TO MY PROGRAM" at bounding box center [756, 362] width 304 height 21
click at [774, 360] on link "RETURN TO MY PROGRAM" at bounding box center [756, 362] width 304 height 21
